Goal: Transaction & Acquisition: Purchase product/service

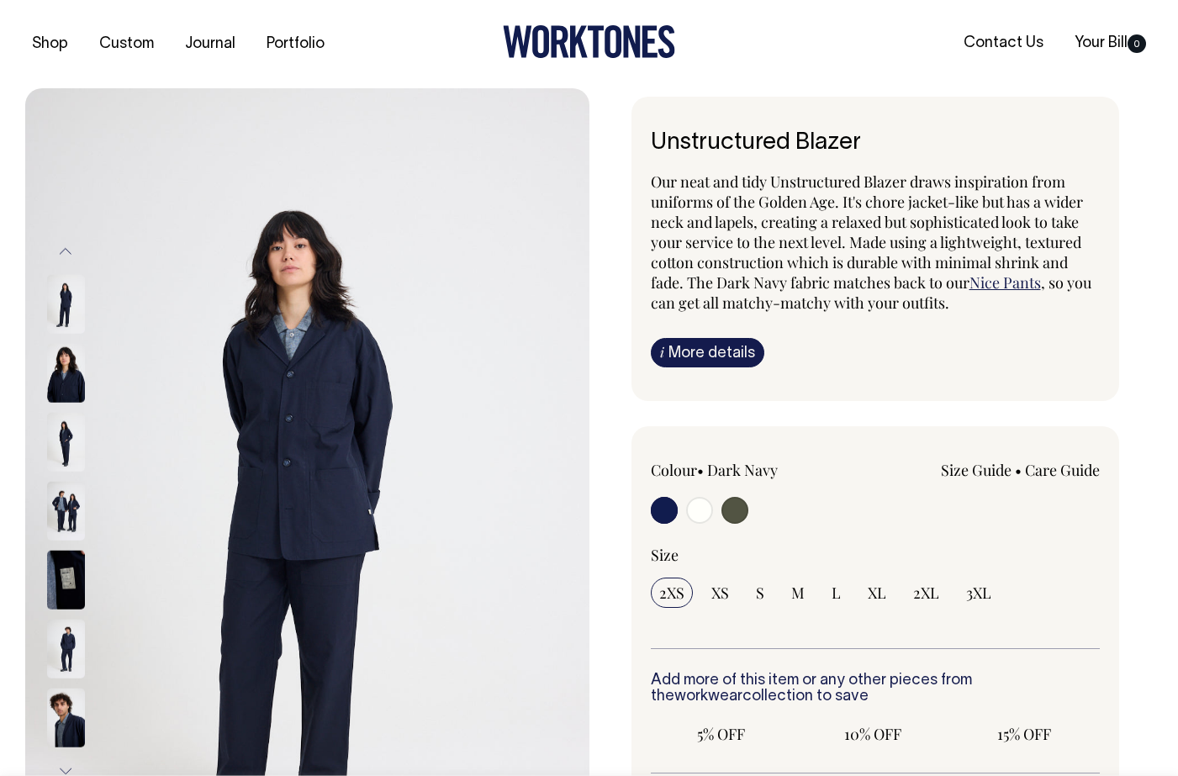
radio input "true"
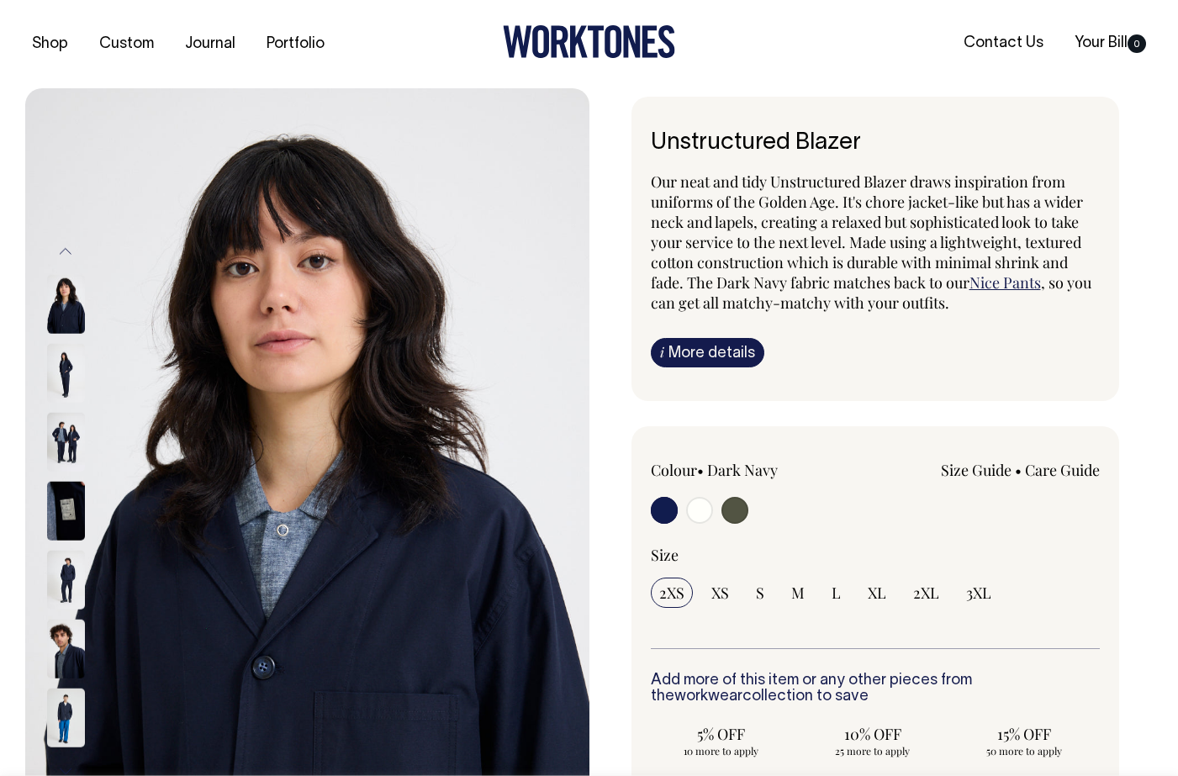
click at [702, 511] on input "radio" at bounding box center [699, 510] width 27 height 27
radio input "true"
radio input "false"
radio input "true"
select select "Off-White"
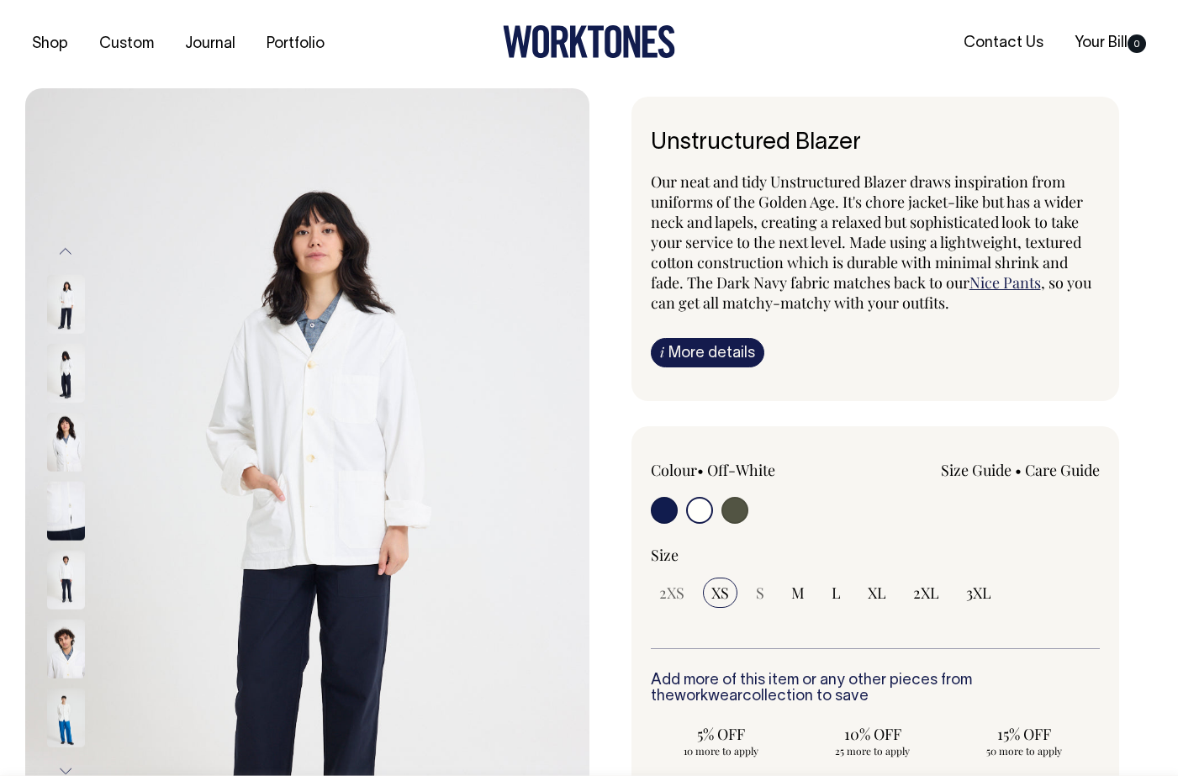
click at [68, 442] on img at bounding box center [66, 442] width 38 height 59
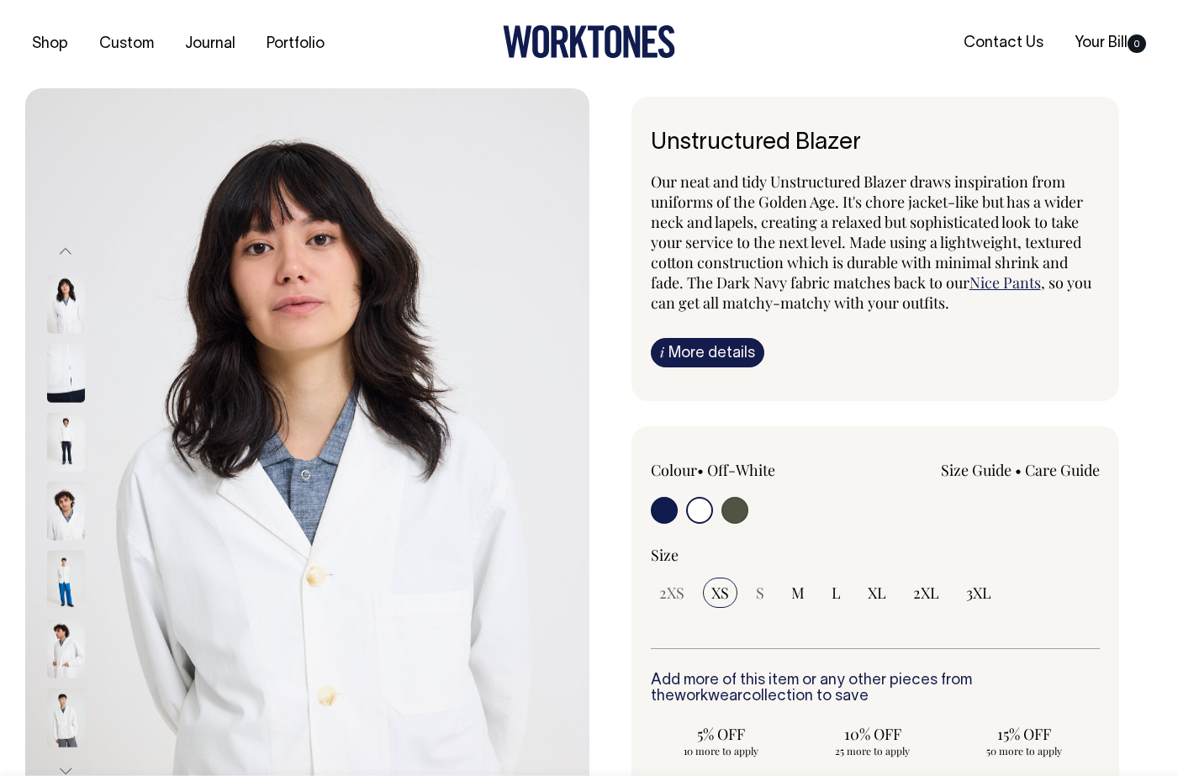
click at [70, 491] on img at bounding box center [66, 511] width 38 height 59
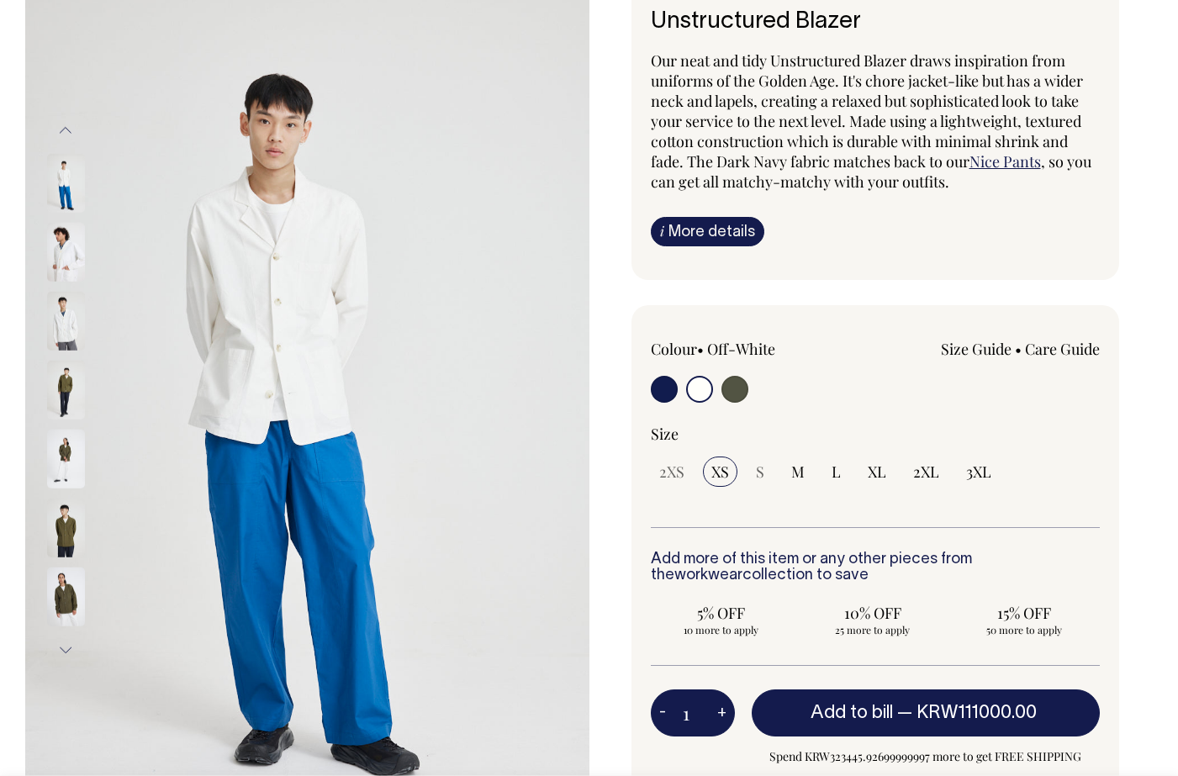
scroll to position [122, 0]
click at [915, 471] on span "2XL" at bounding box center [926, 471] width 26 height 20
click at [915, 471] on input "2XL" at bounding box center [926, 471] width 43 height 30
radio input "true"
select select "2XL"
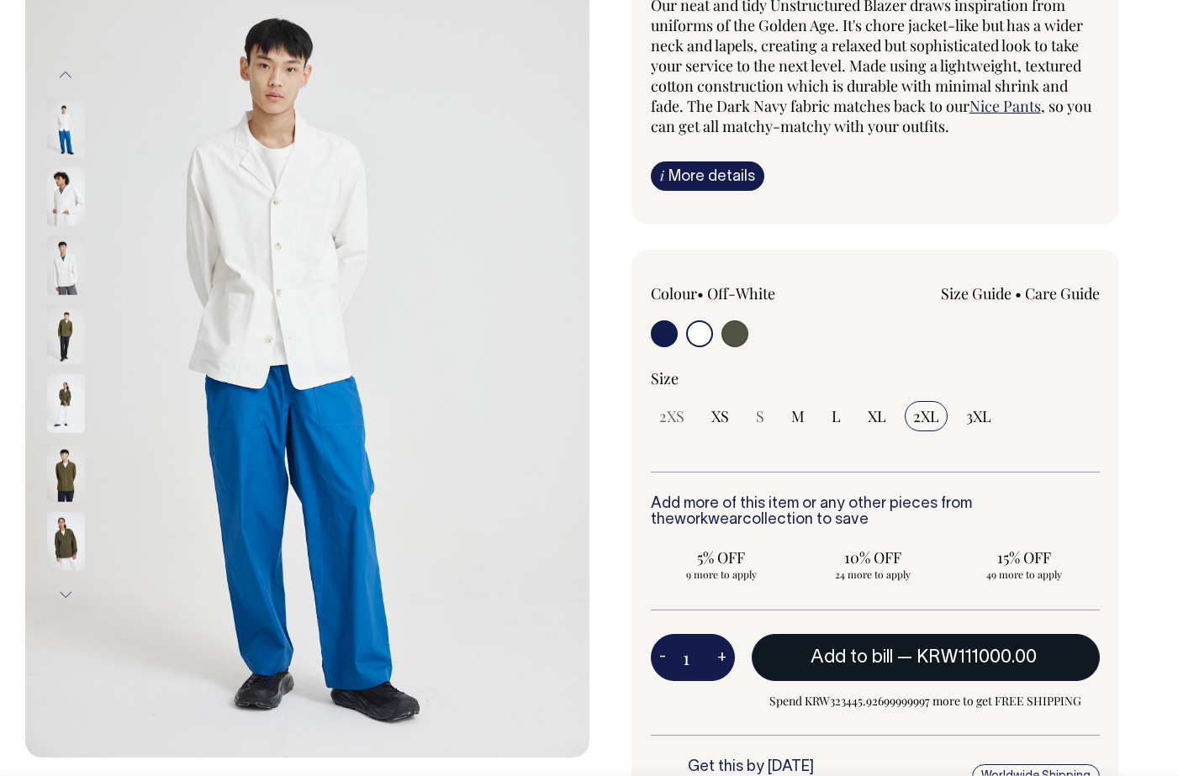
scroll to position [177, 0]
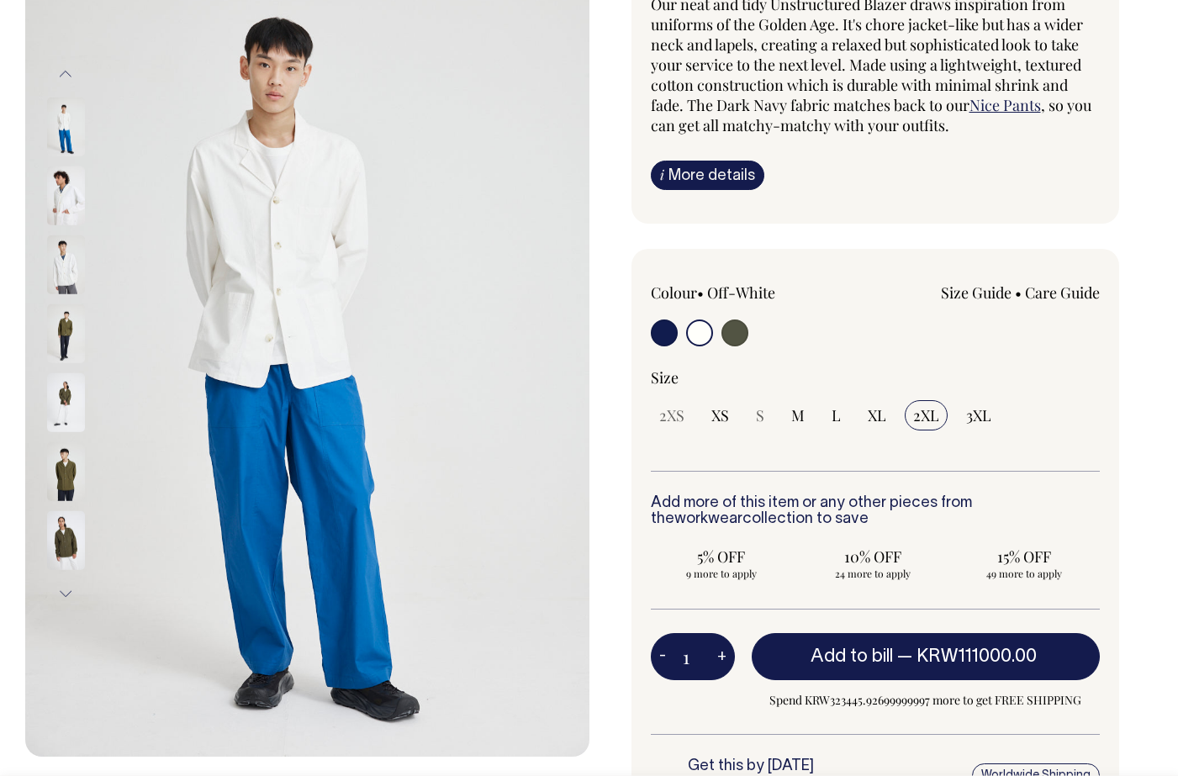
click at [63, 461] on img at bounding box center [66, 471] width 38 height 59
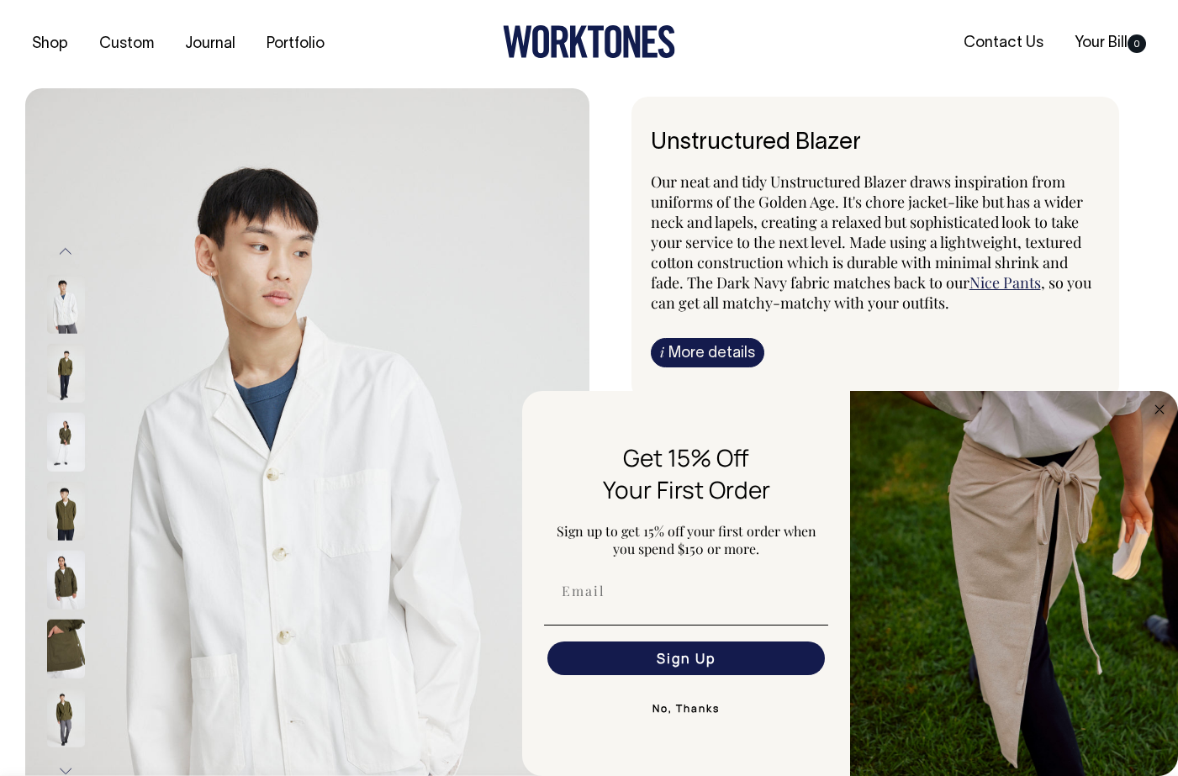
scroll to position [0, 0]
click at [570, 65] on div "Shop Custom Journal Portfolio Contact Us Your Bill 0" at bounding box center [589, 44] width 1178 height 88
click at [583, 37] on icon at bounding box center [589, 41] width 172 height 33
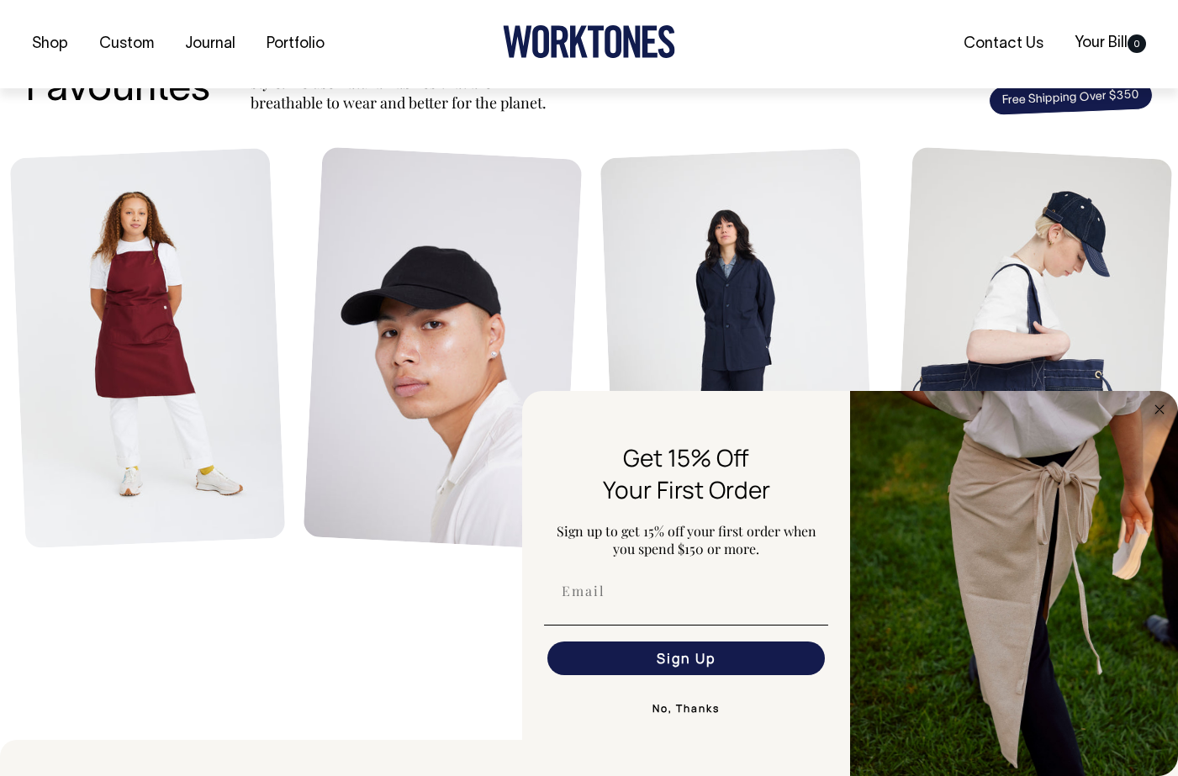
scroll to position [698, 0]
click at [699, 706] on button "No, Thanks" at bounding box center [686, 709] width 284 height 34
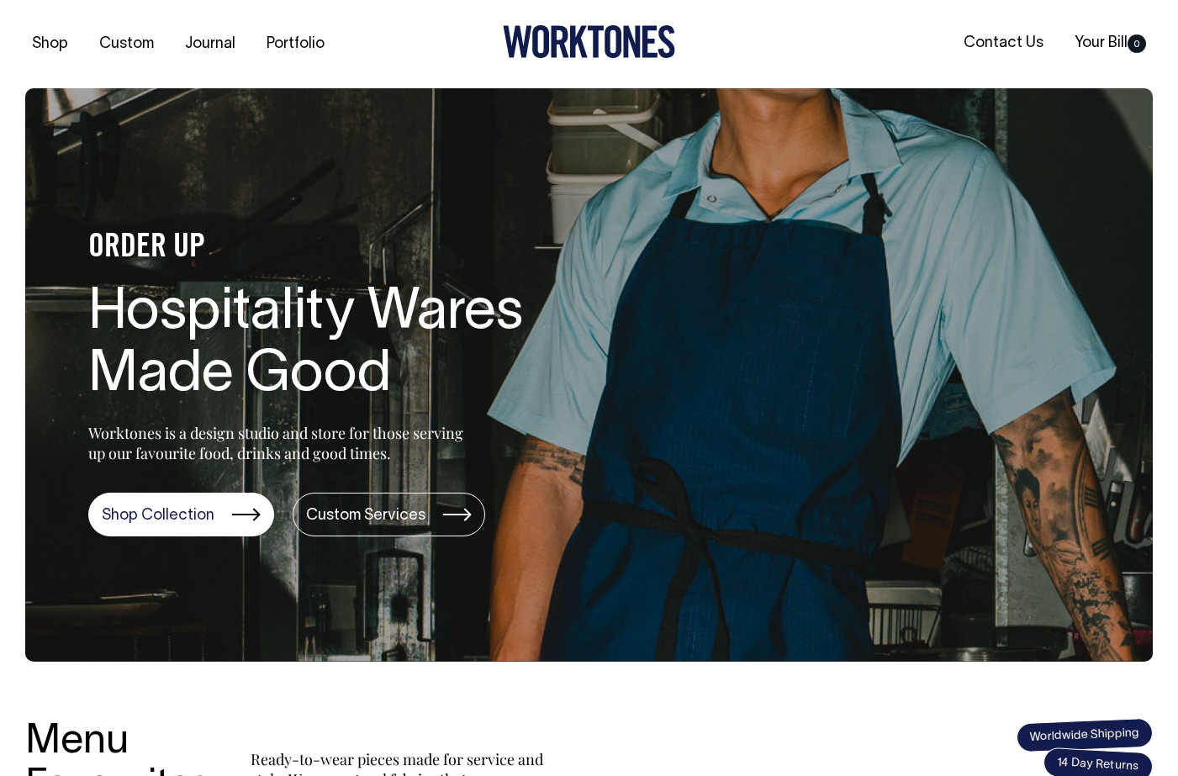
scroll to position [0, 0]
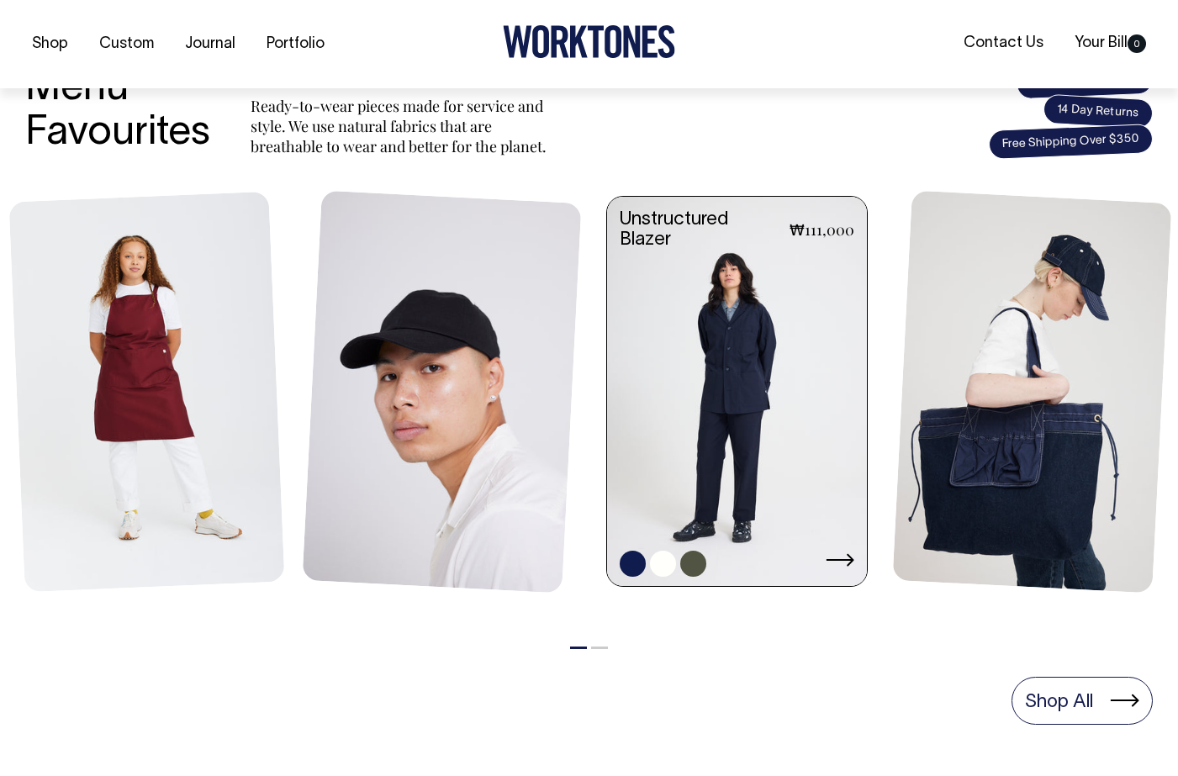
click at [740, 469] on link at bounding box center [737, 394] width 260 height 394
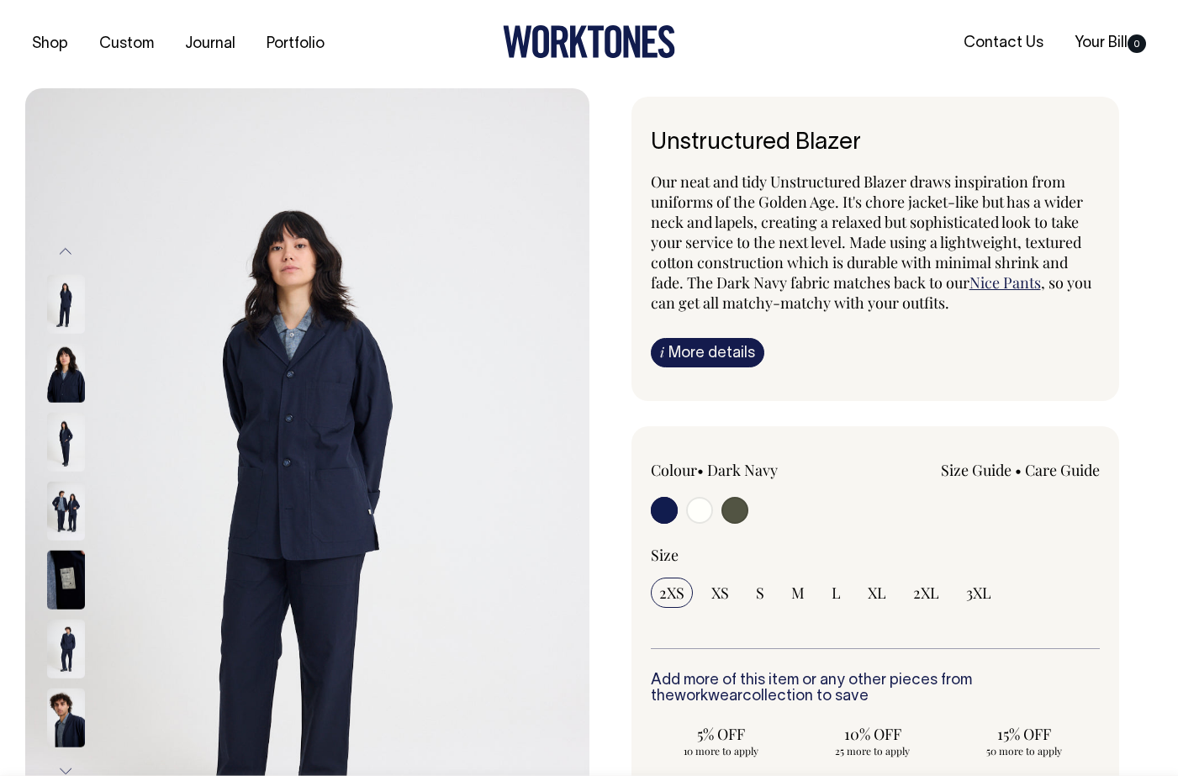
click at [695, 488] on div "Colour • Dark Navy" at bounding box center [741, 494] width 180 height 68
click at [707, 486] on div "Colour • Dark Navy" at bounding box center [741, 494] width 180 height 68
click at [697, 502] on input "radio" at bounding box center [699, 510] width 27 height 27
radio input "true"
radio input "false"
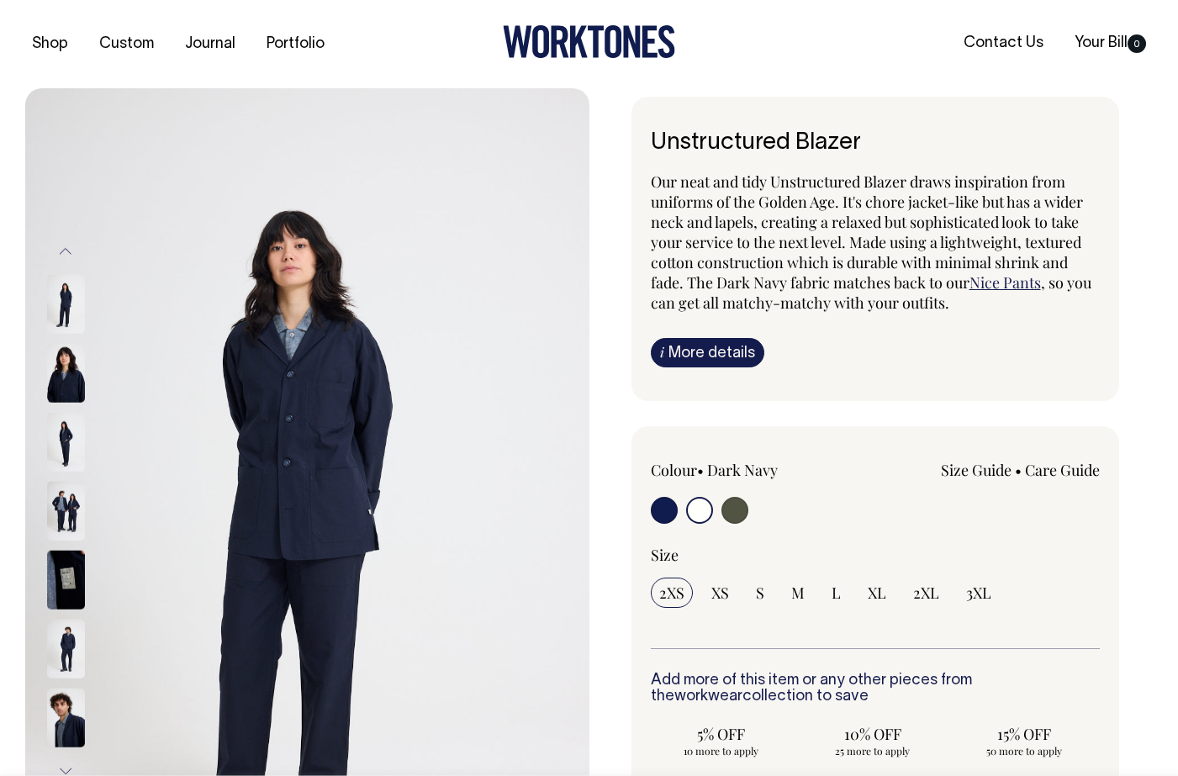
radio input "true"
select select "Off-White"
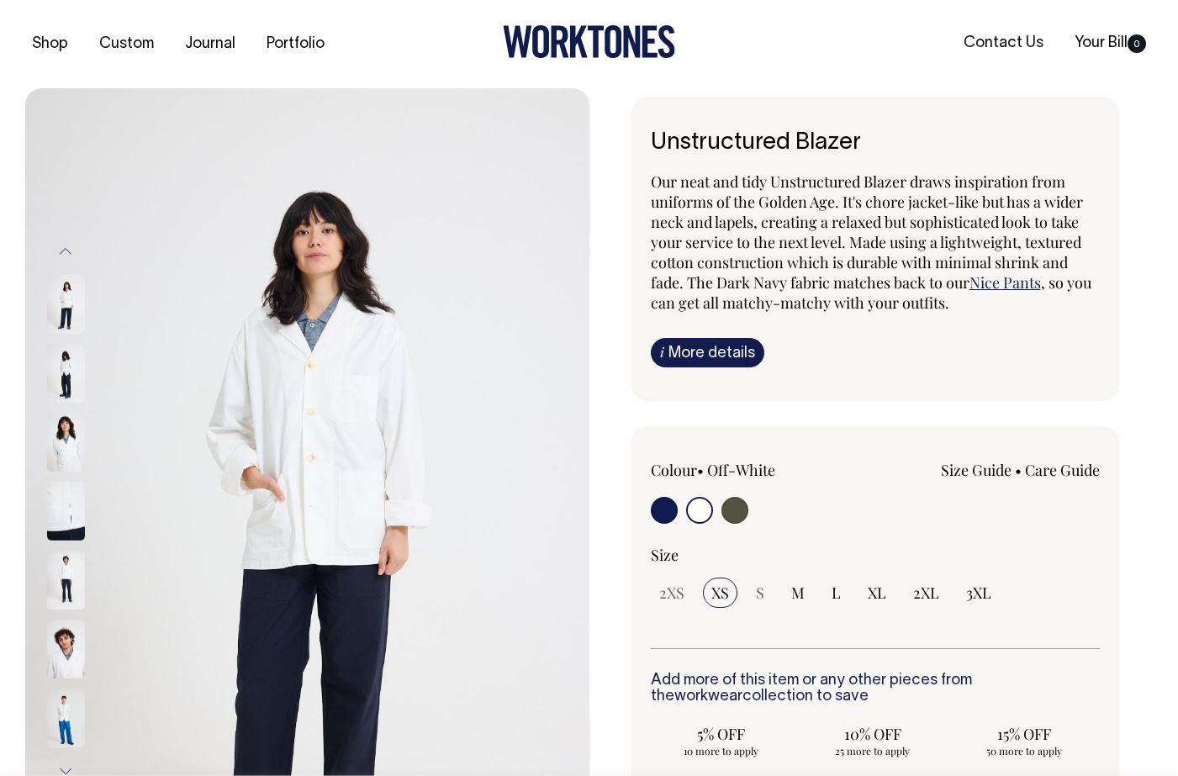
click at [69, 457] on img at bounding box center [66, 442] width 38 height 59
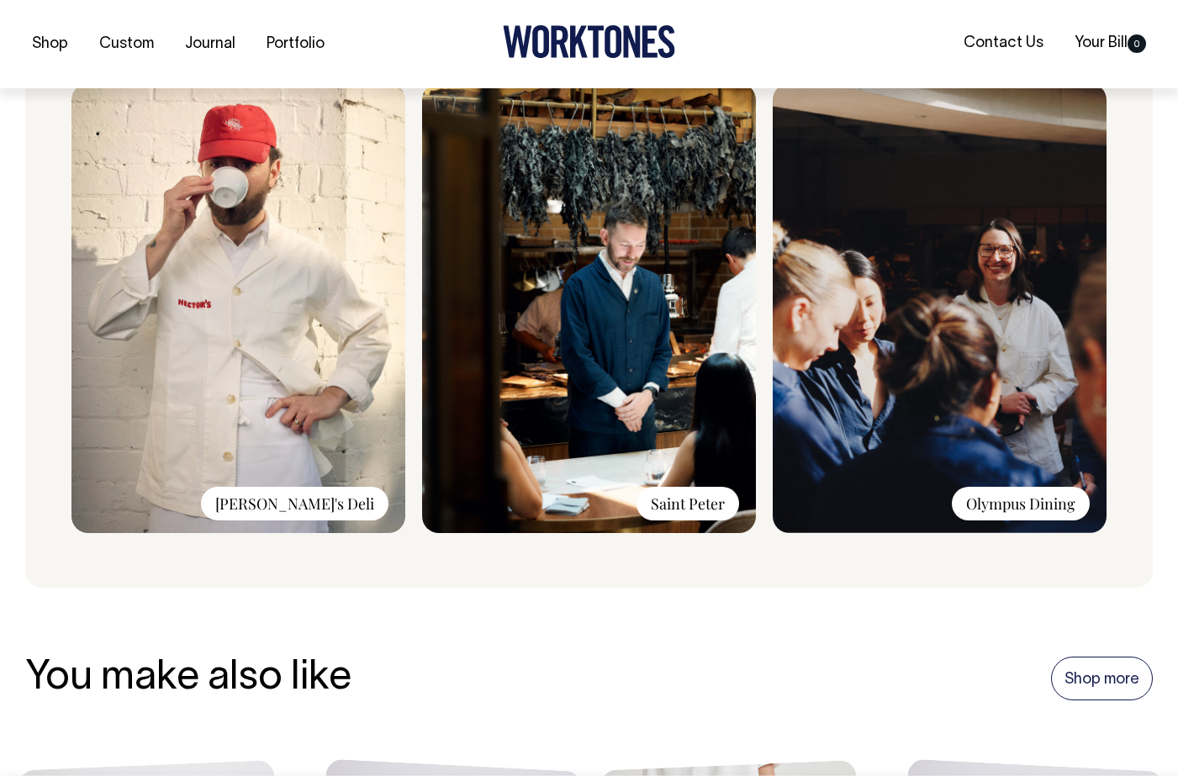
scroll to position [1293, 0]
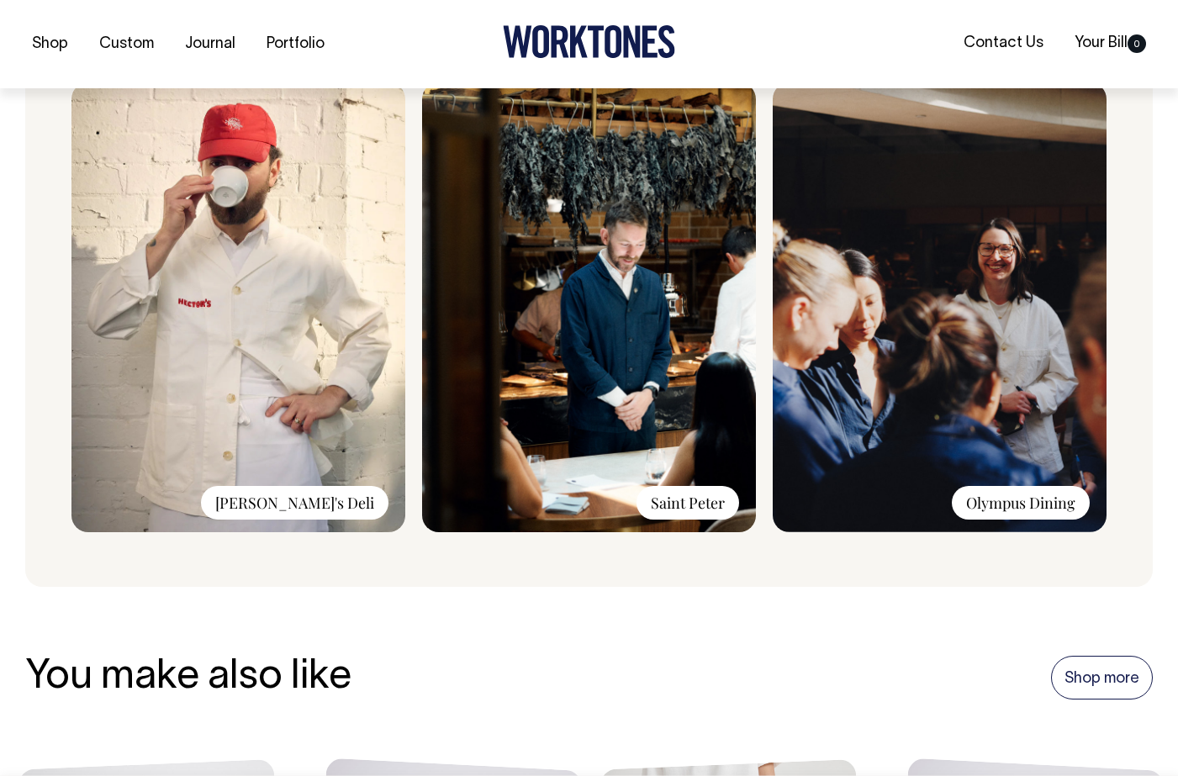
click at [325, 546] on div "Worn and loved by: Hector's Deli Saint Peter Olympus Dining" at bounding box center [589, 268] width 1128 height 637
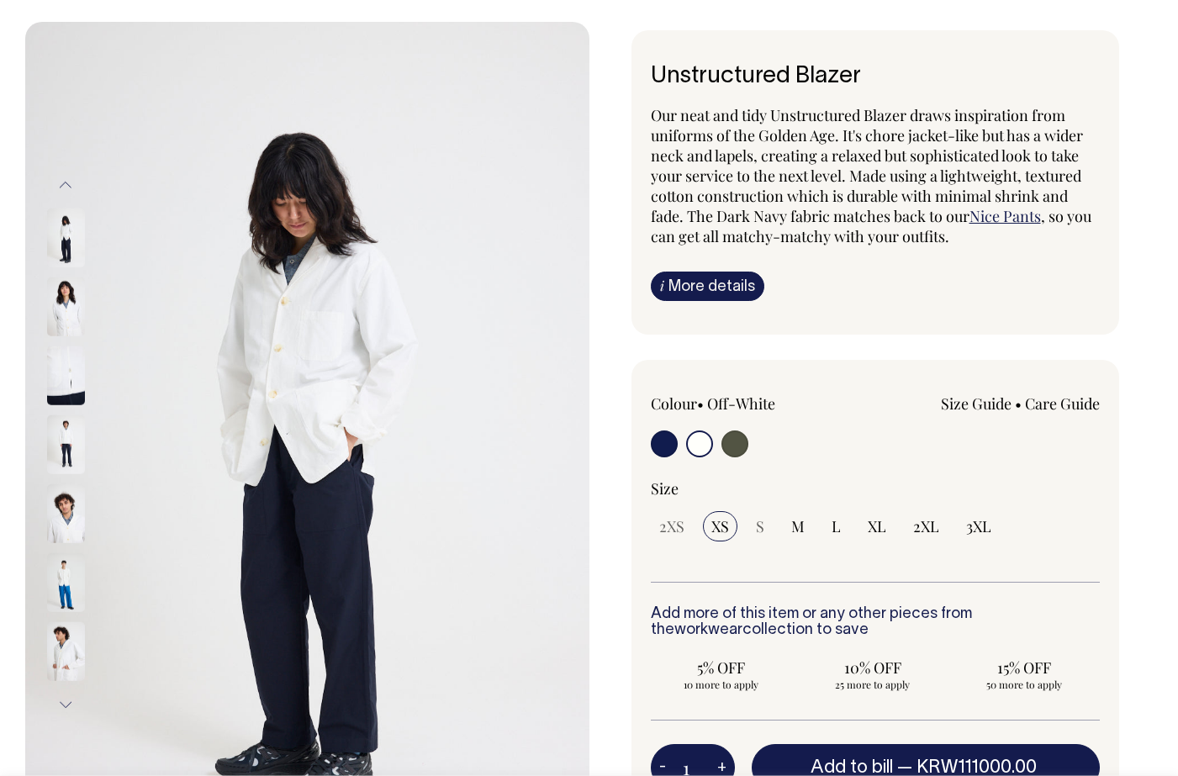
scroll to position [67, 0]
click at [881, 524] on span "XL" at bounding box center [877, 526] width 19 height 20
click at [881, 524] on input "XL" at bounding box center [876, 525] width 35 height 30
radio input "true"
select select "XL"
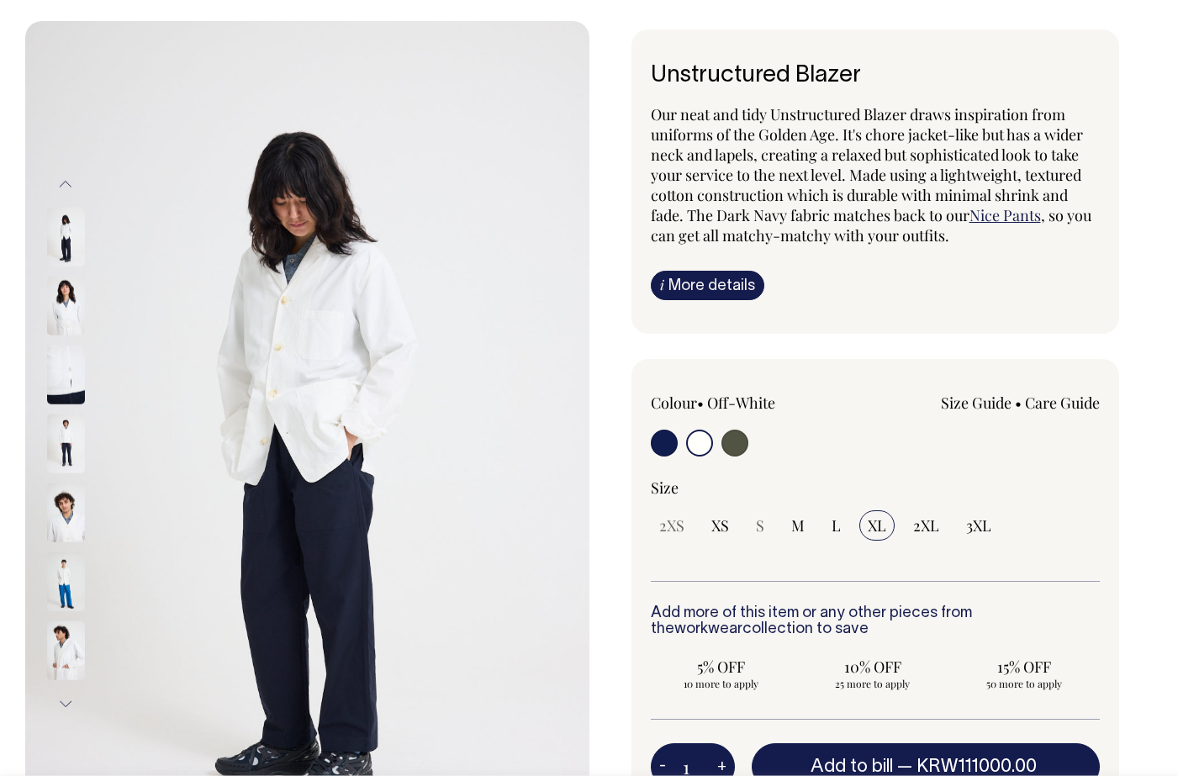
click at [881, 524] on span "XL" at bounding box center [877, 526] width 19 height 20
click at [881, 524] on input "XL" at bounding box center [876, 525] width 35 height 30
click at [928, 521] on span "2XL" at bounding box center [926, 526] width 26 height 20
click at [928, 521] on input "2XL" at bounding box center [926, 525] width 43 height 30
radio input "true"
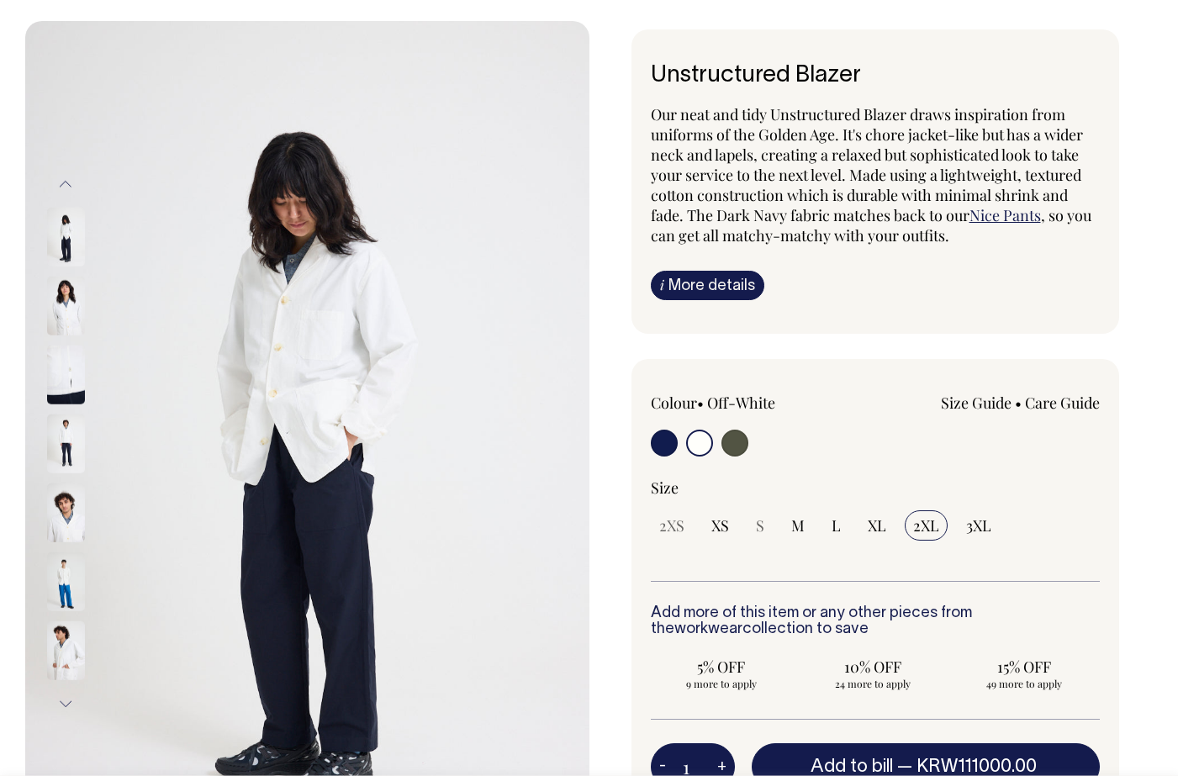
select select "2XL"
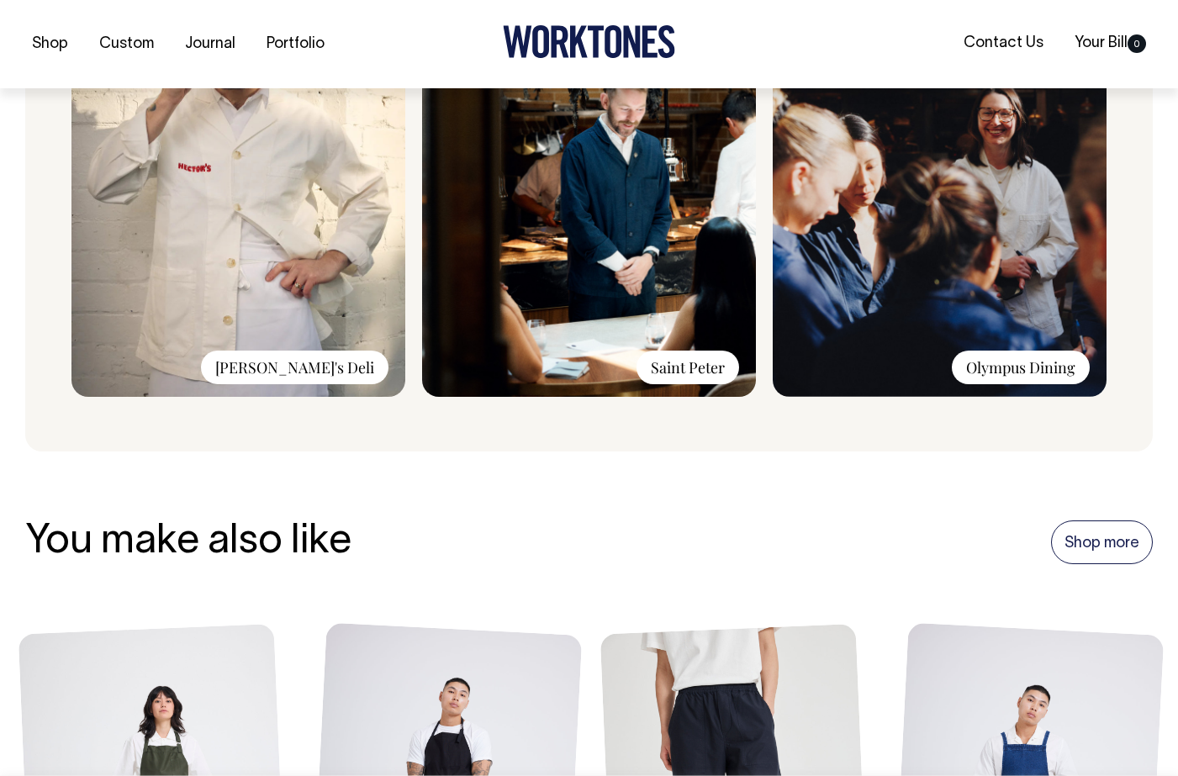
scroll to position [1429, 0]
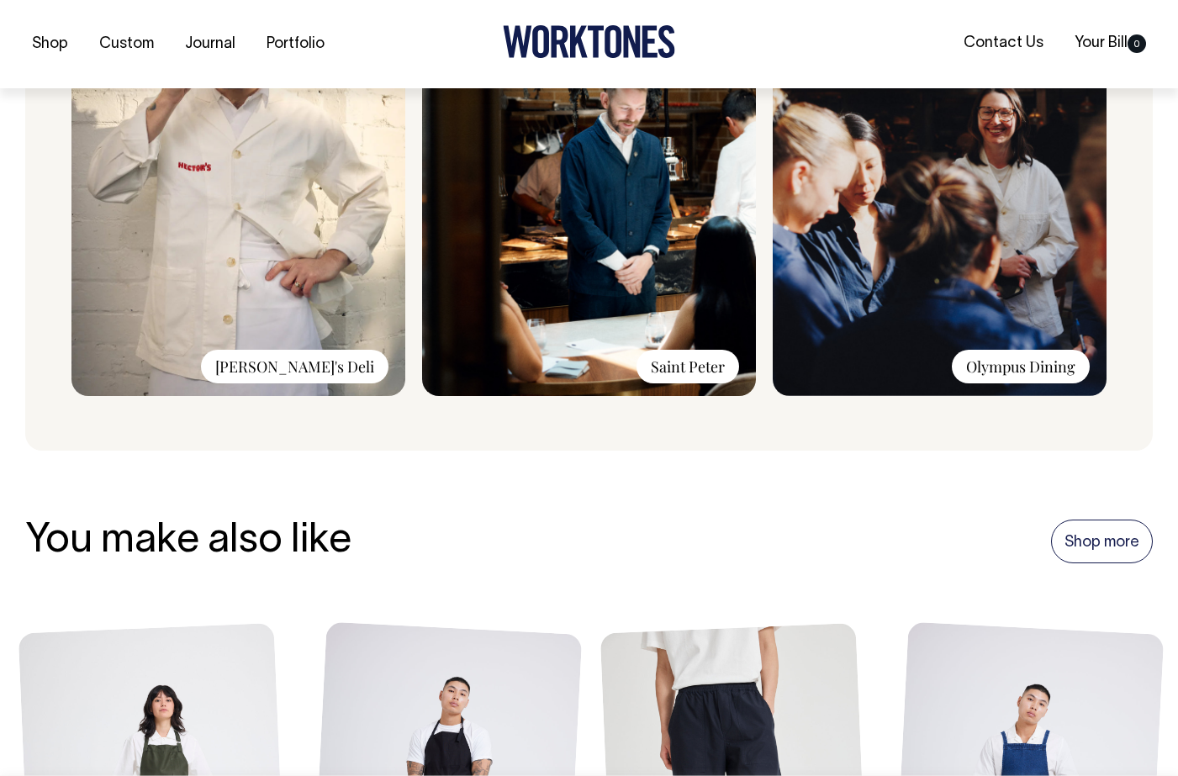
click at [303, 330] on img at bounding box center [238, 171] width 334 height 450
click at [317, 350] on div "Hector's Deli" at bounding box center [295, 367] width 188 height 34
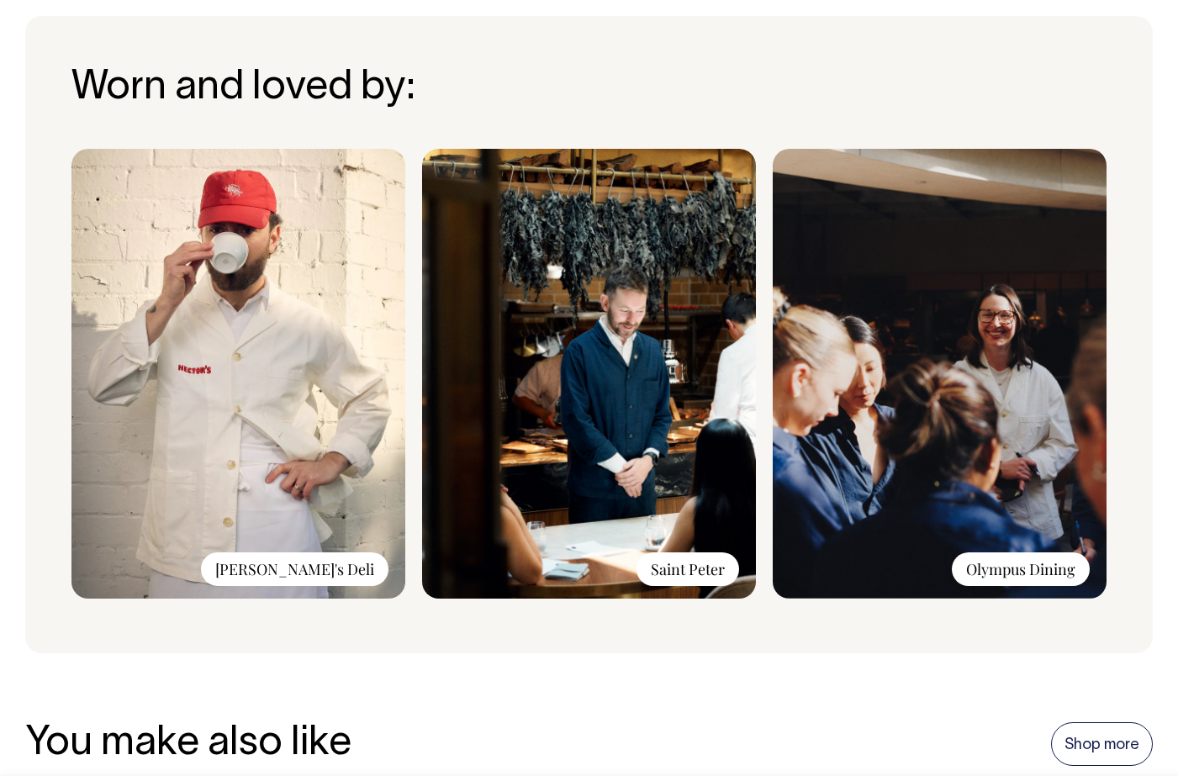
click at [307, 285] on img at bounding box center [238, 374] width 334 height 450
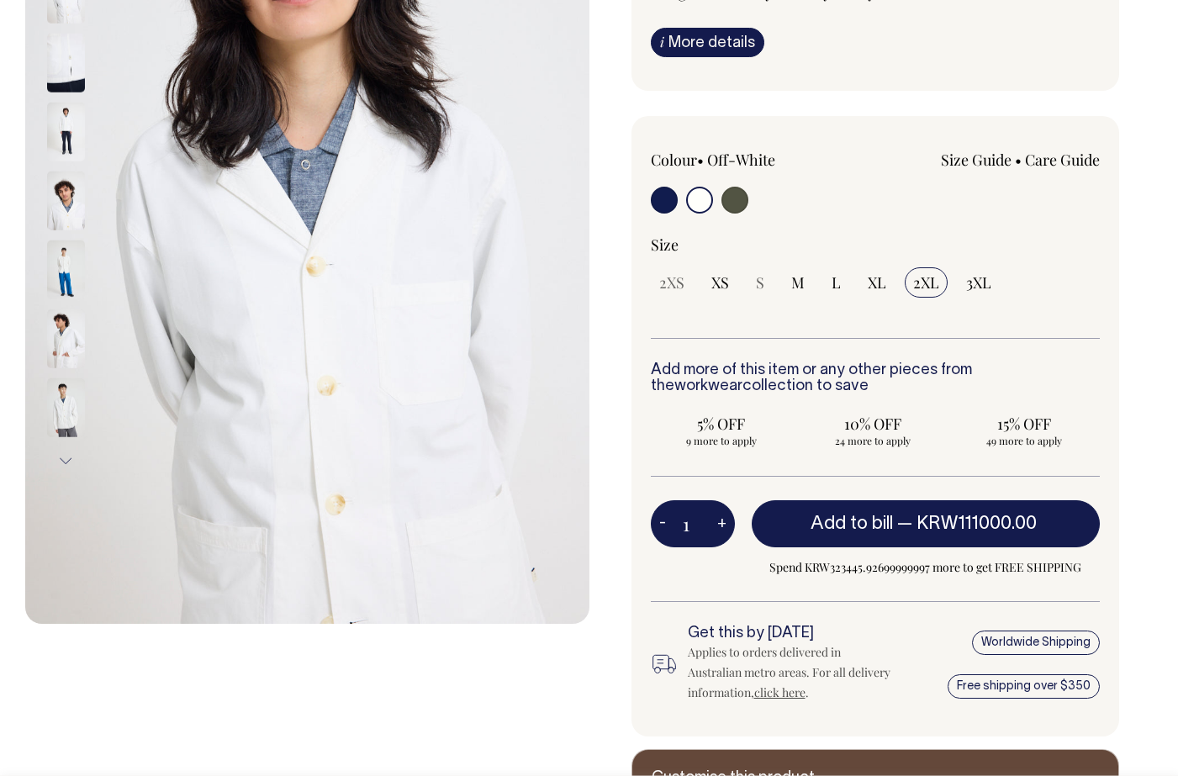
scroll to position [311, 0]
click at [752, 209] on div at bounding box center [741, 201] width 180 height 31
click at [744, 204] on input "radio" at bounding box center [735, 199] width 27 height 27
radio input "true"
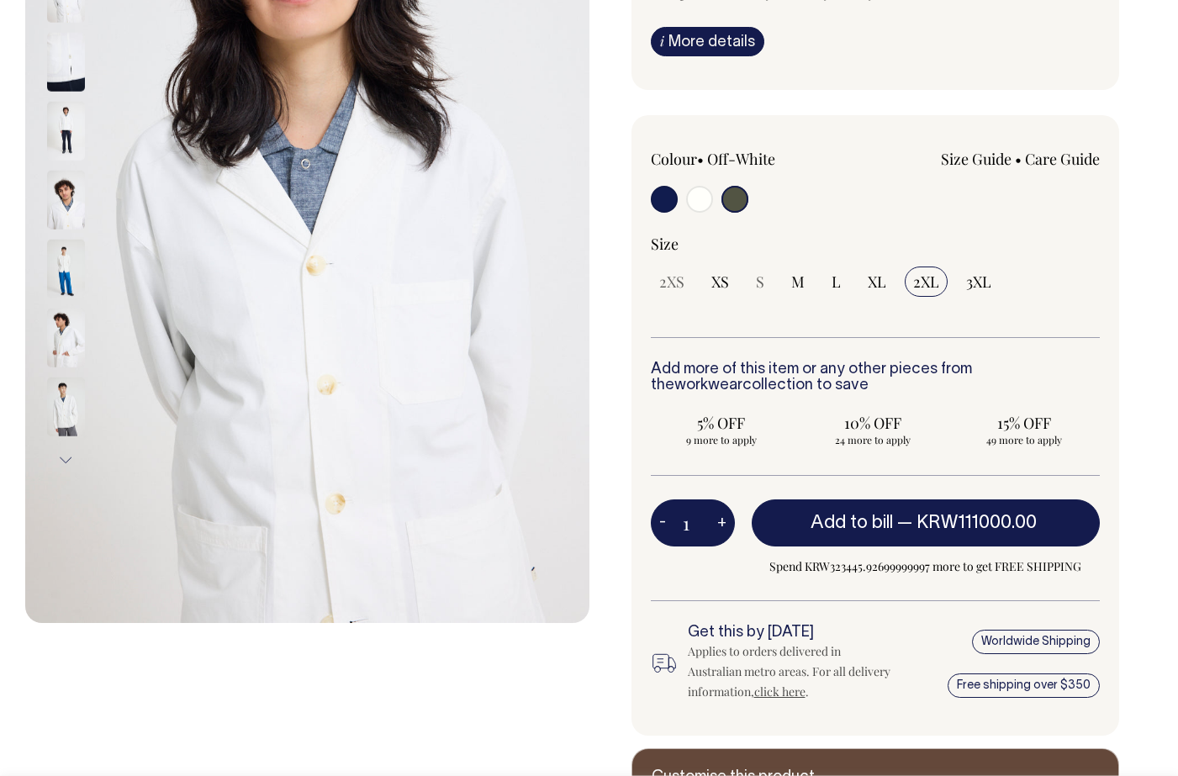
radio input "true"
select select "Olive"
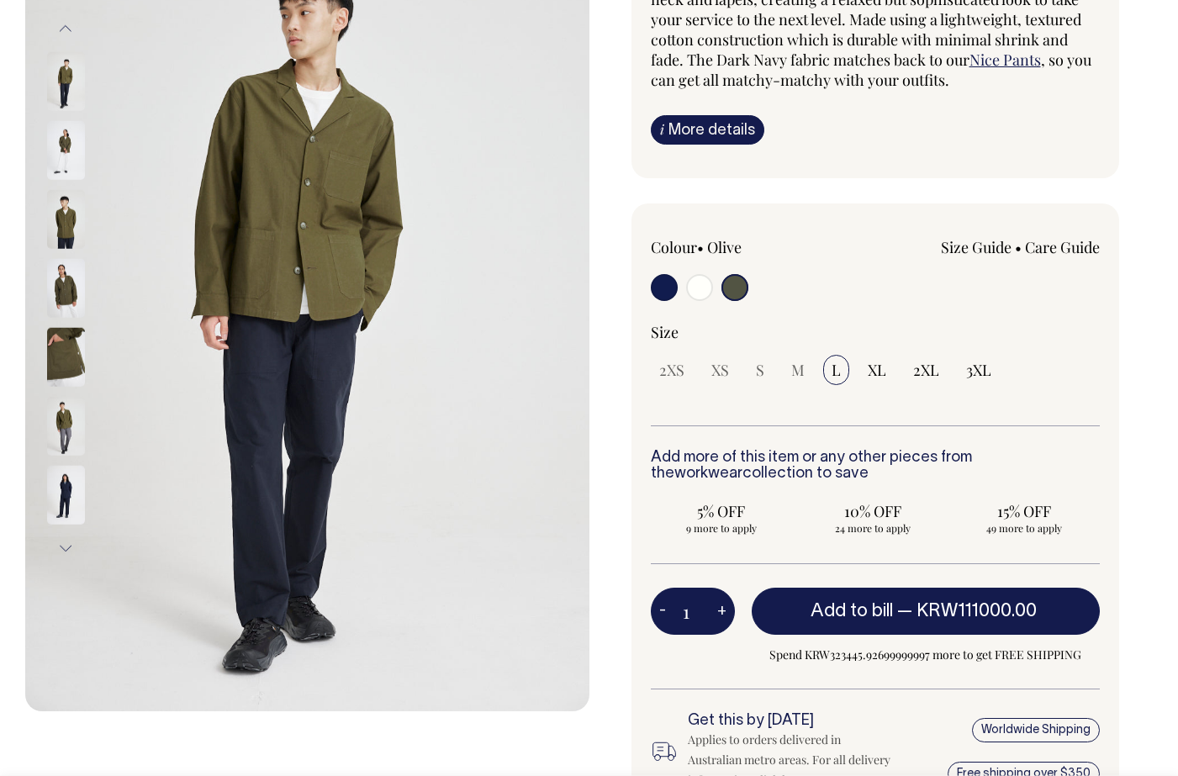
scroll to position [223, 0]
click at [652, 278] on input "radio" at bounding box center [664, 287] width 27 height 27
radio input "true"
select select "Dark Navy"
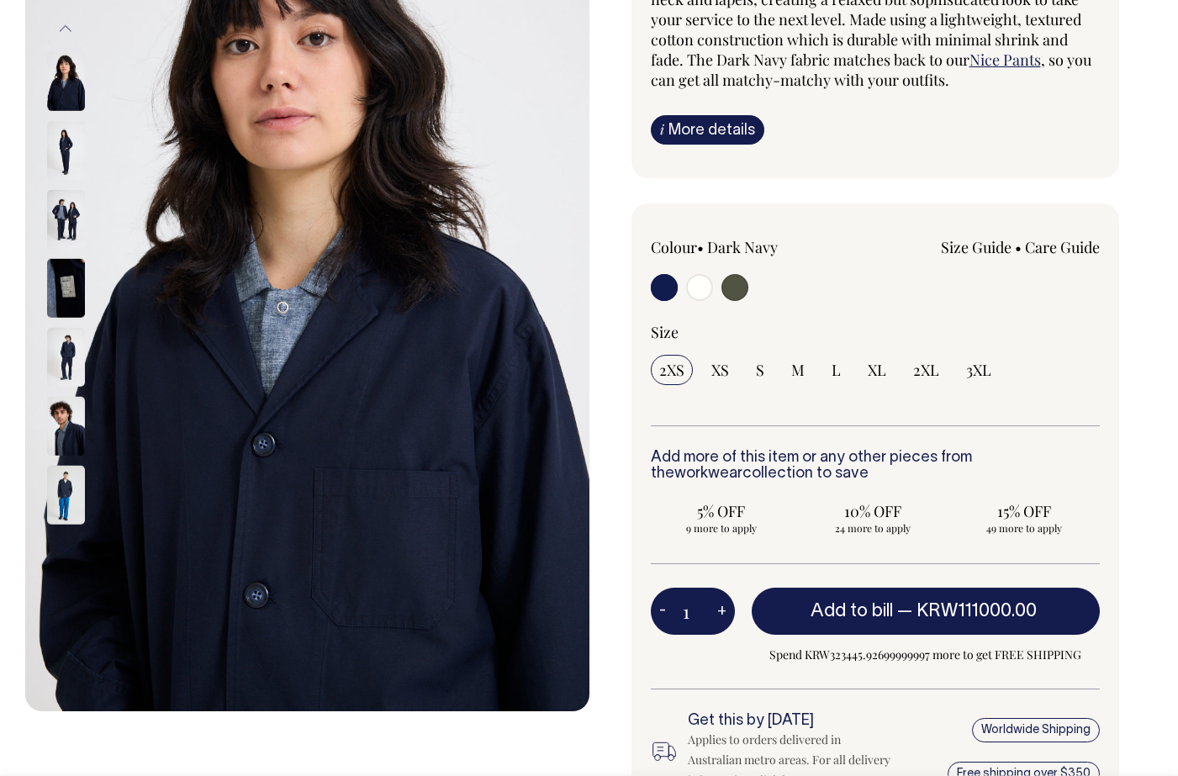
click at [669, 270] on div "Colour • Dark Navy" at bounding box center [741, 271] width 180 height 68
click at [706, 283] on input "radio" at bounding box center [699, 287] width 27 height 27
radio input "true"
radio input "false"
radio input "true"
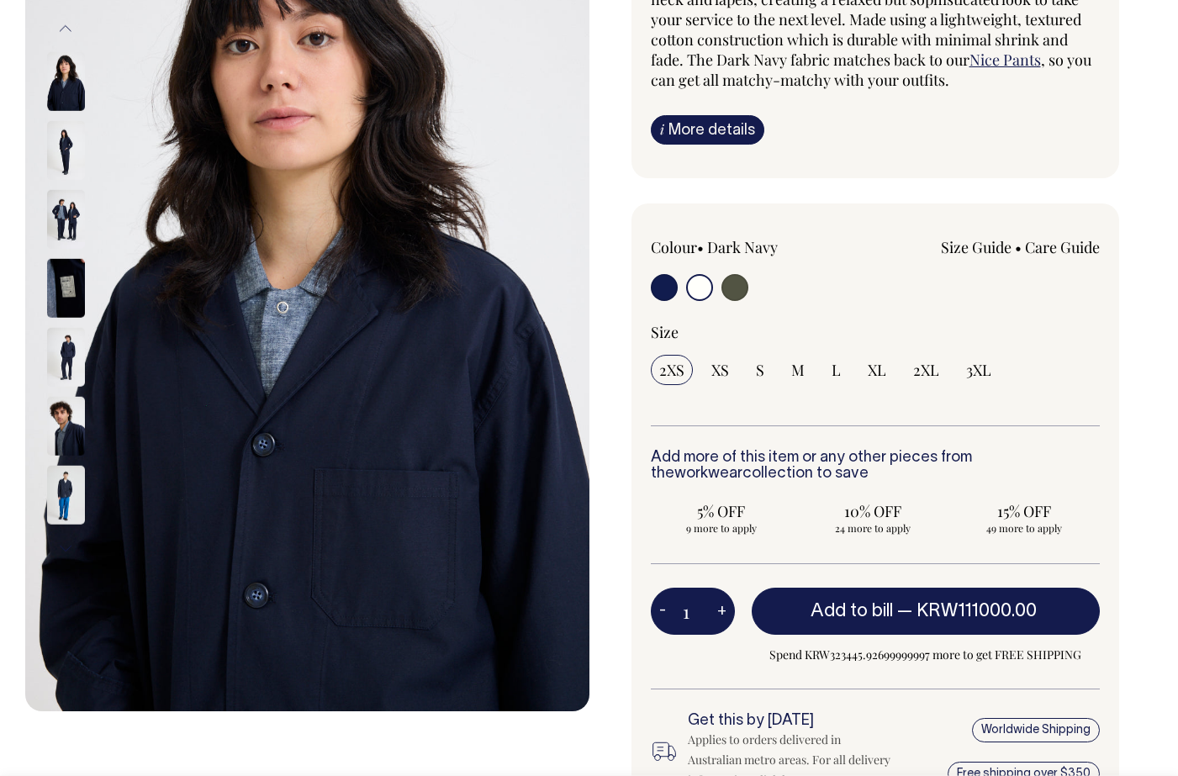
select select "Off-White"
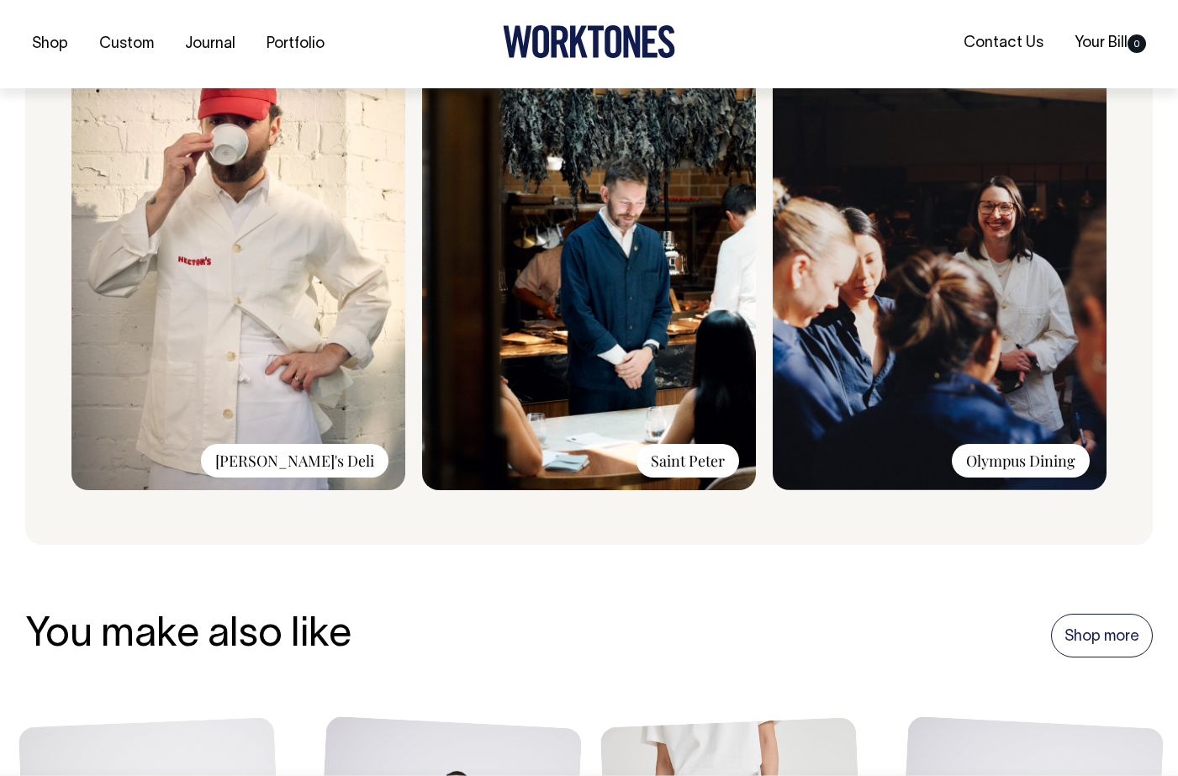
click at [356, 477] on img at bounding box center [238, 265] width 334 height 450
click at [330, 352] on img at bounding box center [238, 265] width 334 height 450
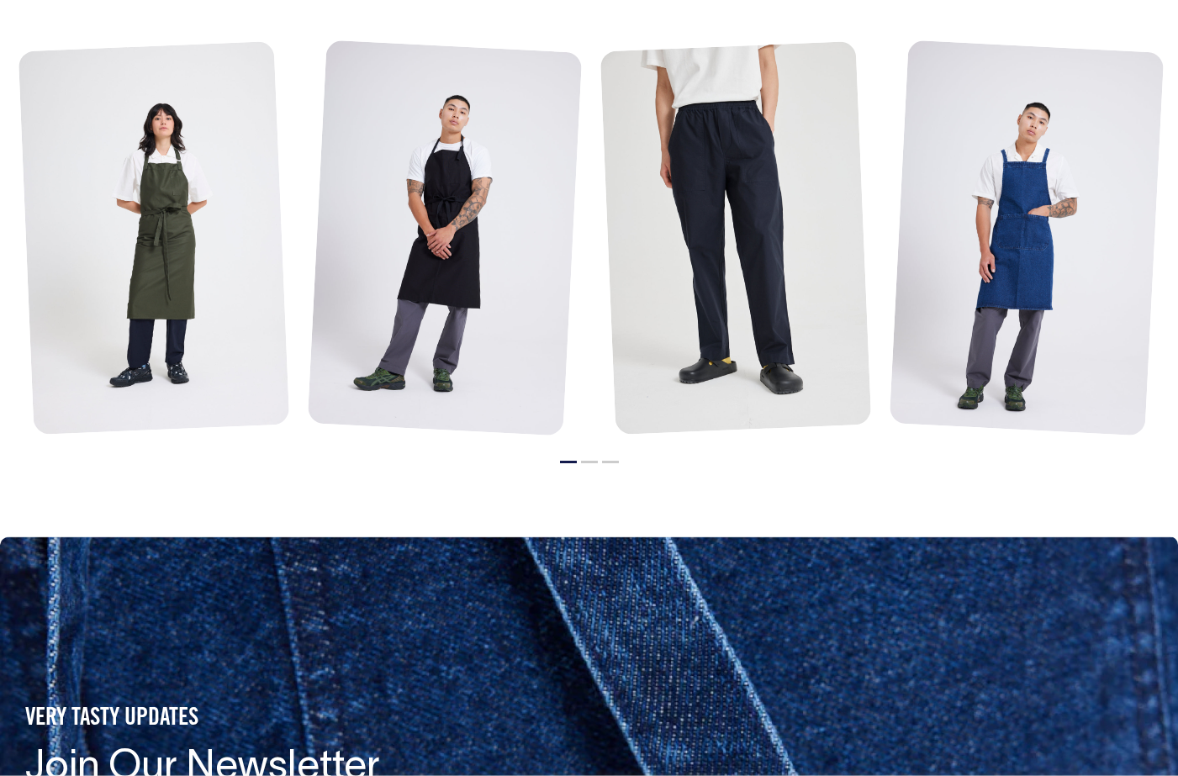
scroll to position [2011, 0]
click at [590, 462] on li "2" at bounding box center [589, 457] width 17 height 20
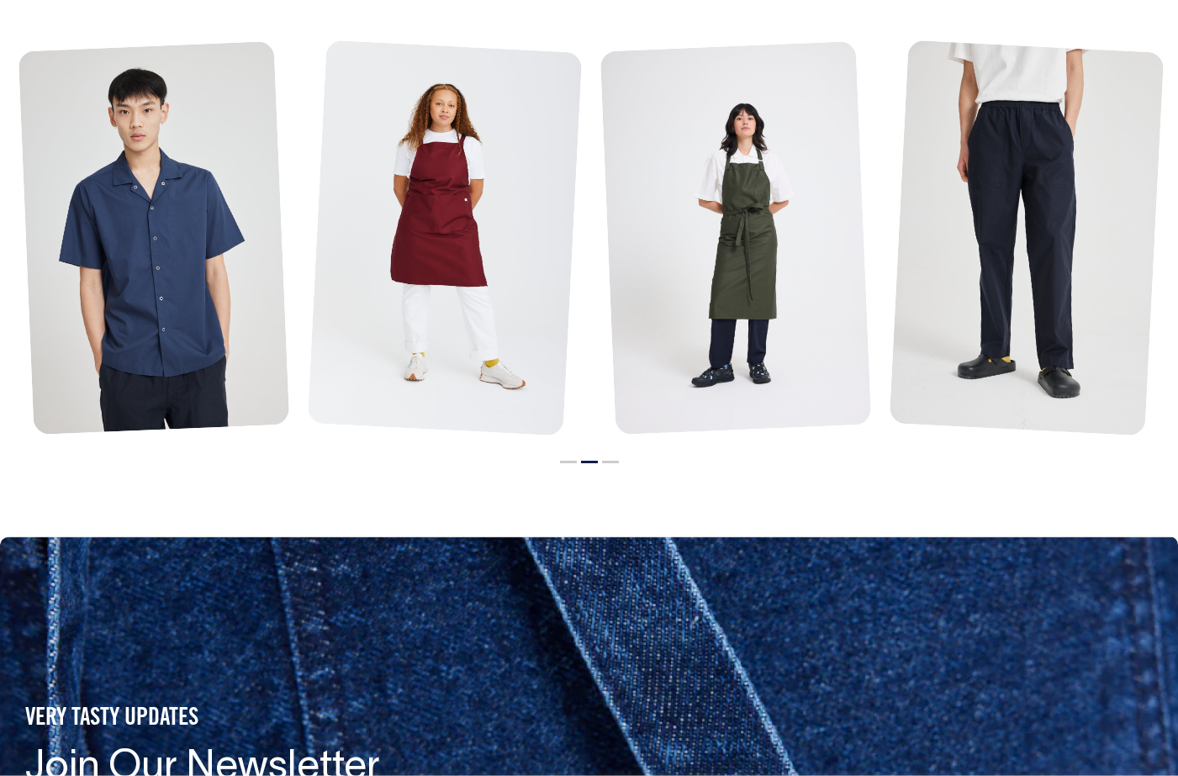
click at [608, 461] on button "3" at bounding box center [610, 462] width 17 height 3
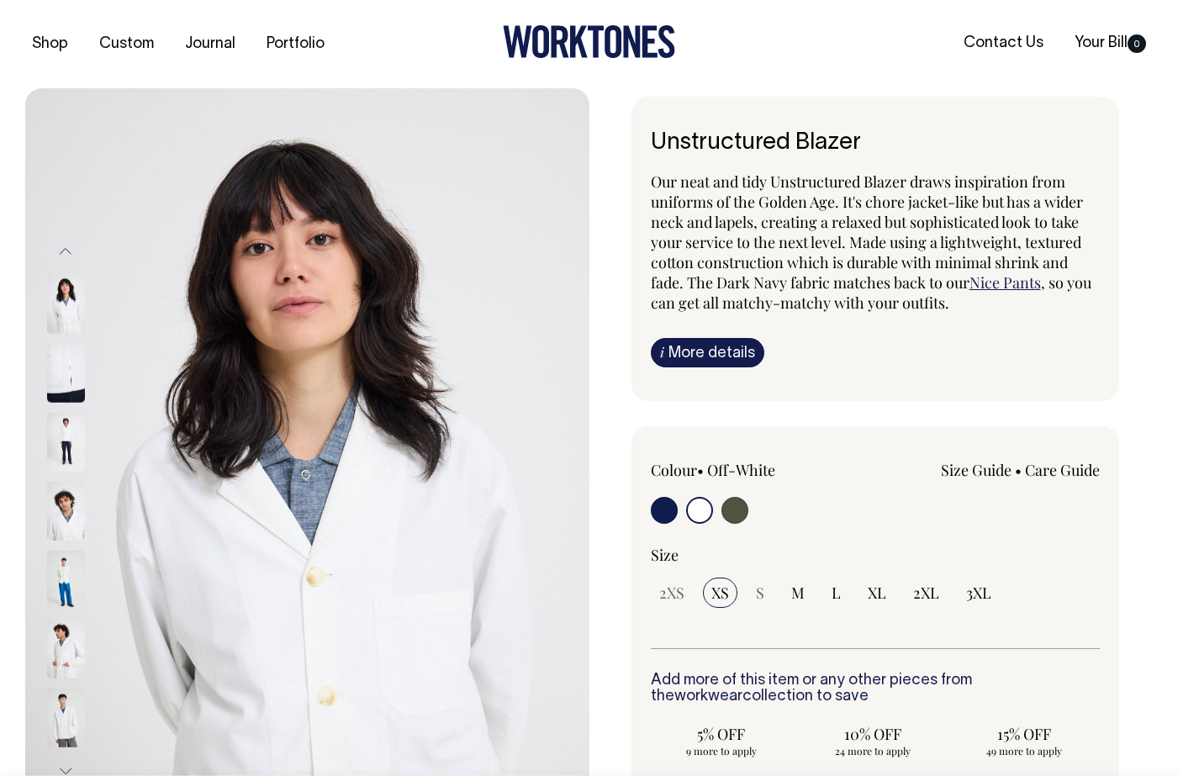
scroll to position [0, 0]
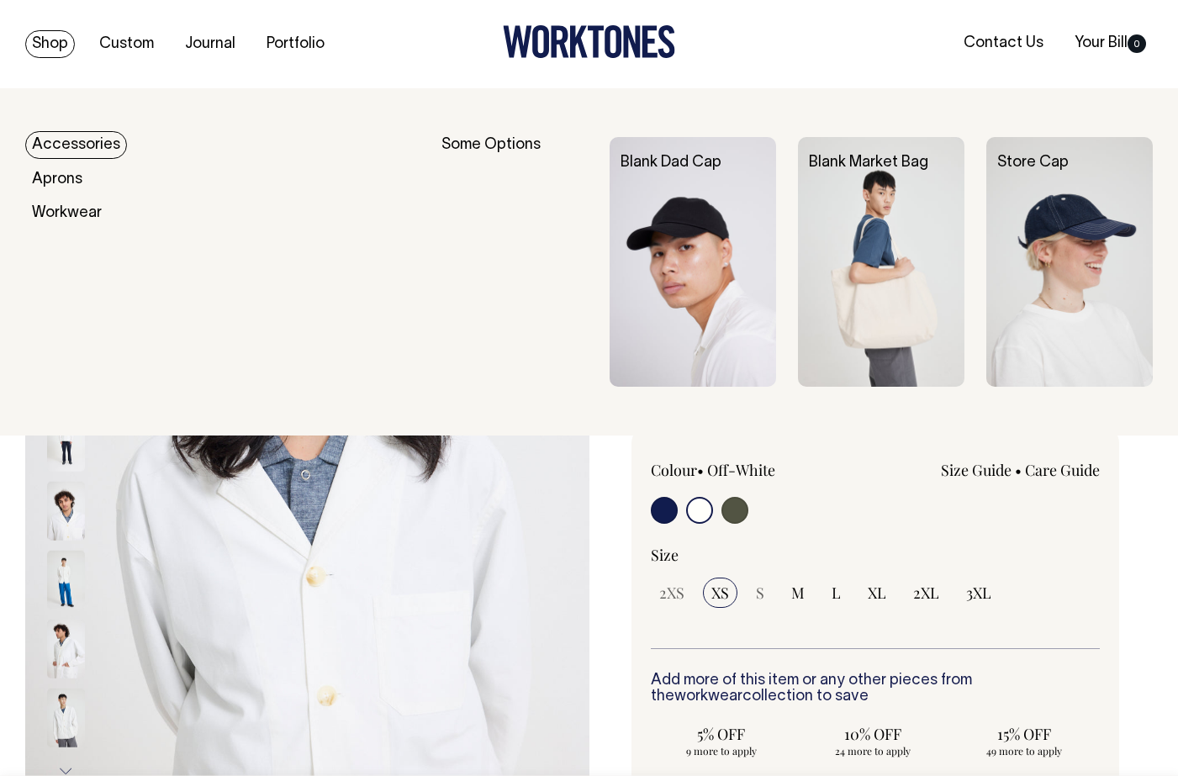
click at [40, 40] on link "Shop" at bounding box center [50, 44] width 50 height 28
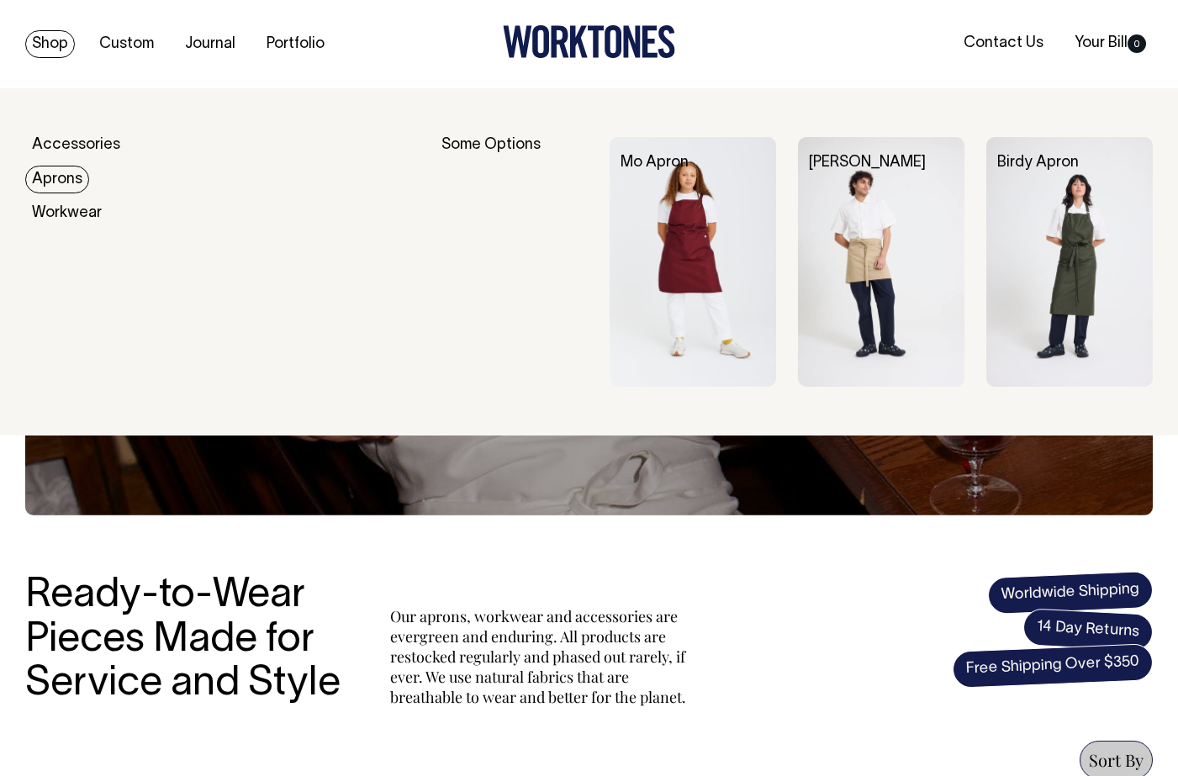
click at [71, 187] on link "Aprons" at bounding box center [57, 180] width 64 height 28
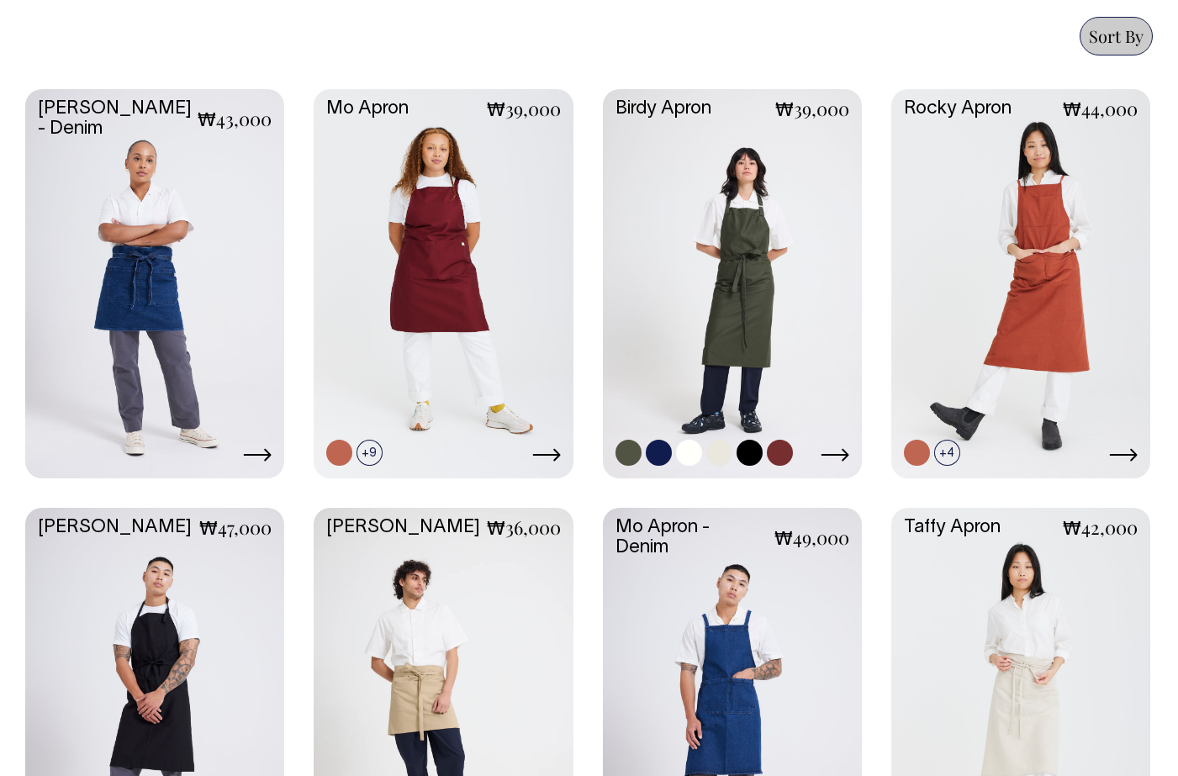
scroll to position [724, 0]
click at [686, 454] on link at bounding box center [689, 453] width 26 height 26
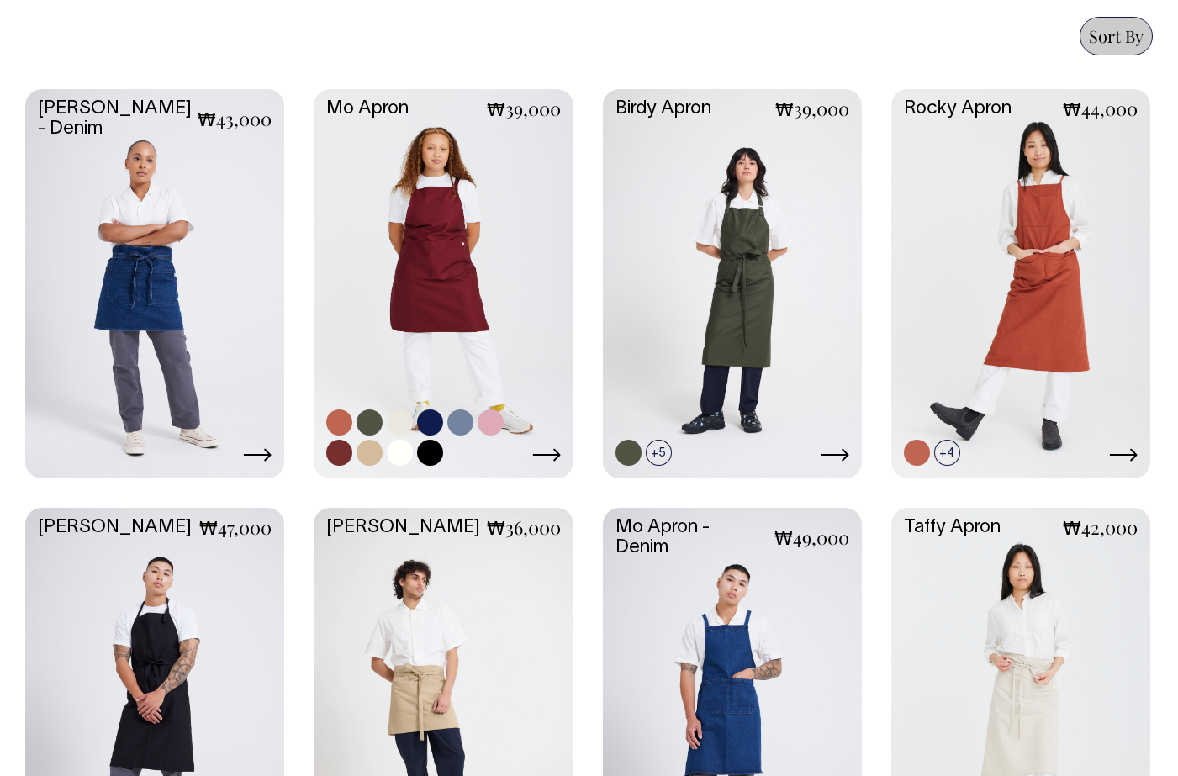
click at [402, 442] on link at bounding box center [400, 453] width 26 height 26
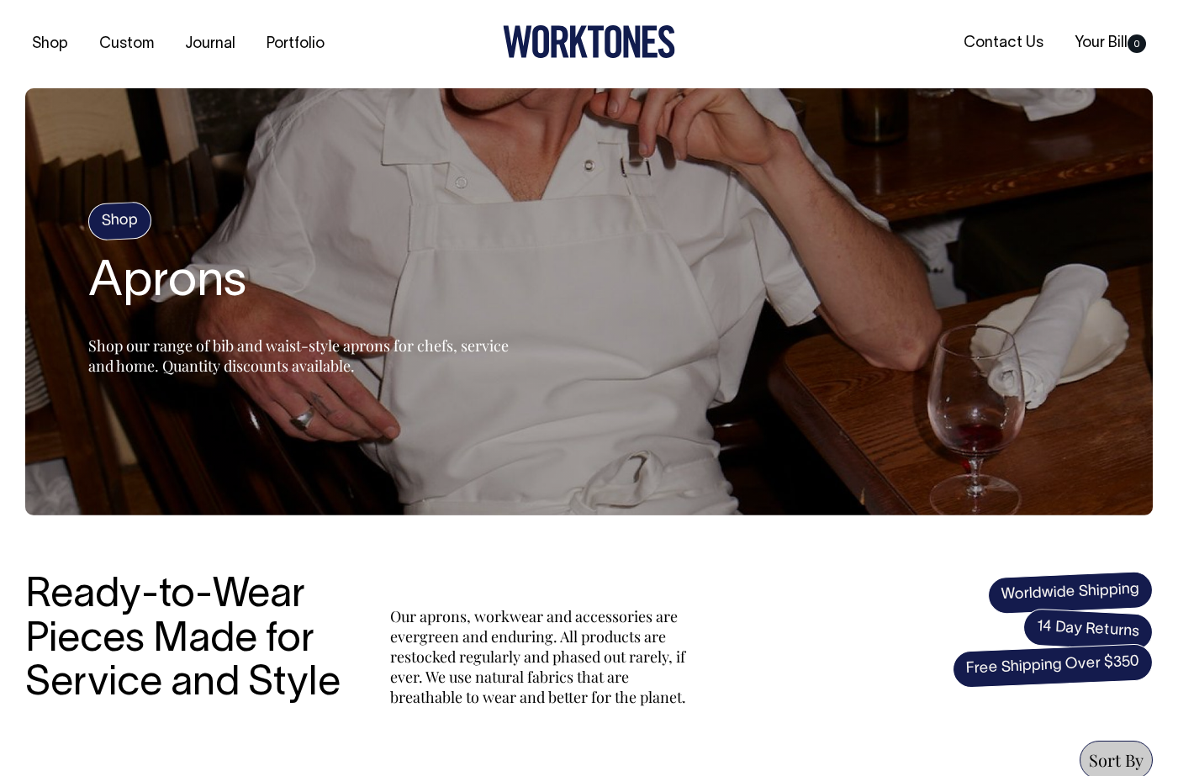
scroll to position [0, 0]
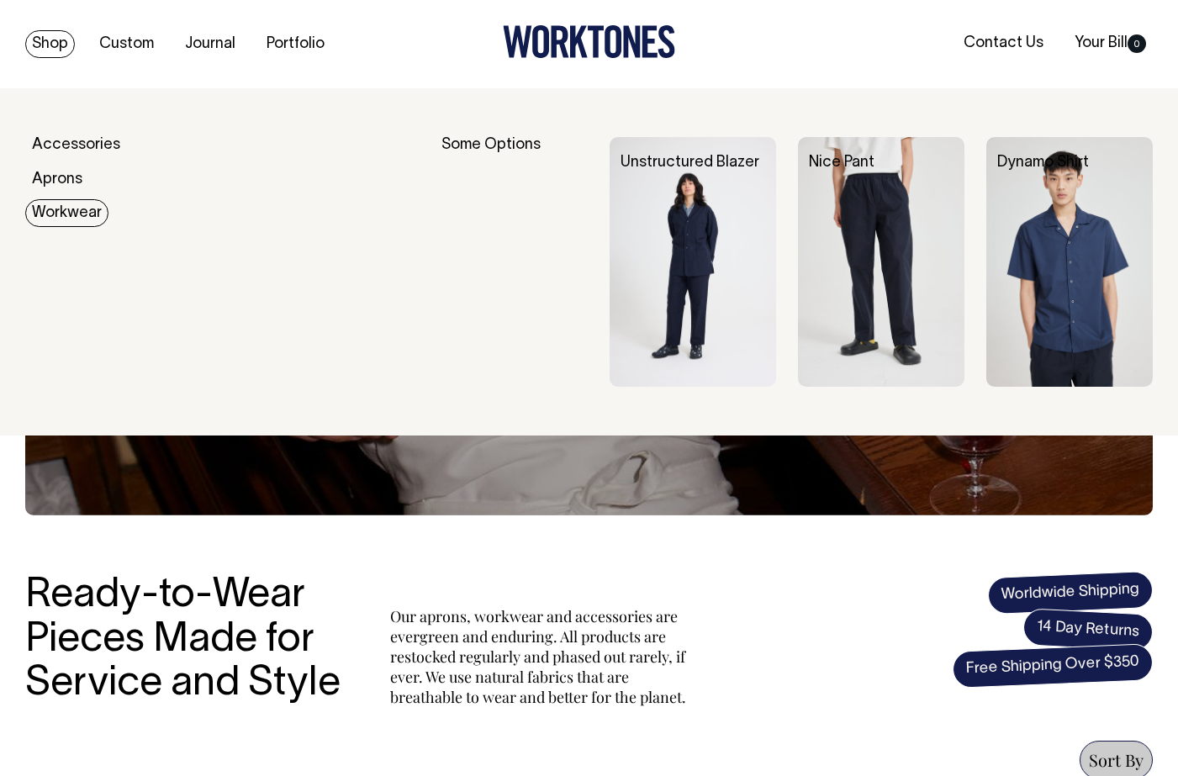
click at [79, 218] on link "Workwear" at bounding box center [66, 213] width 83 height 28
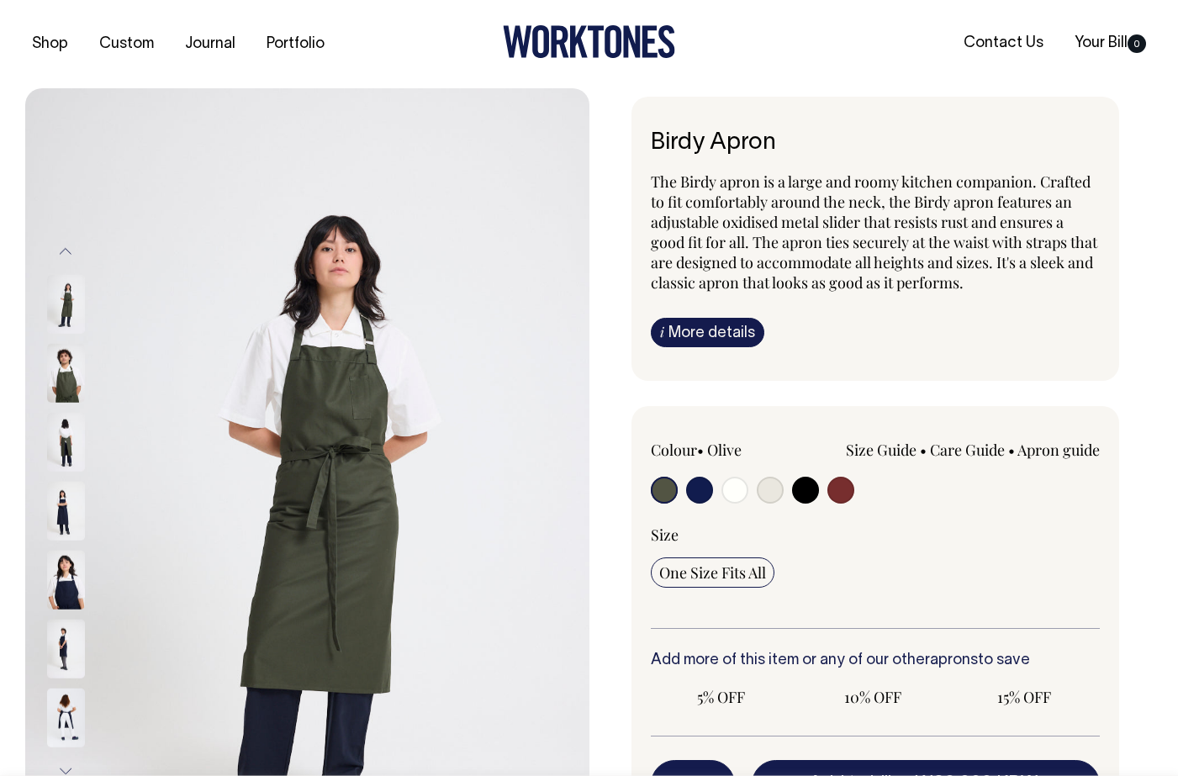
radio input "true"
select select "Off-White"
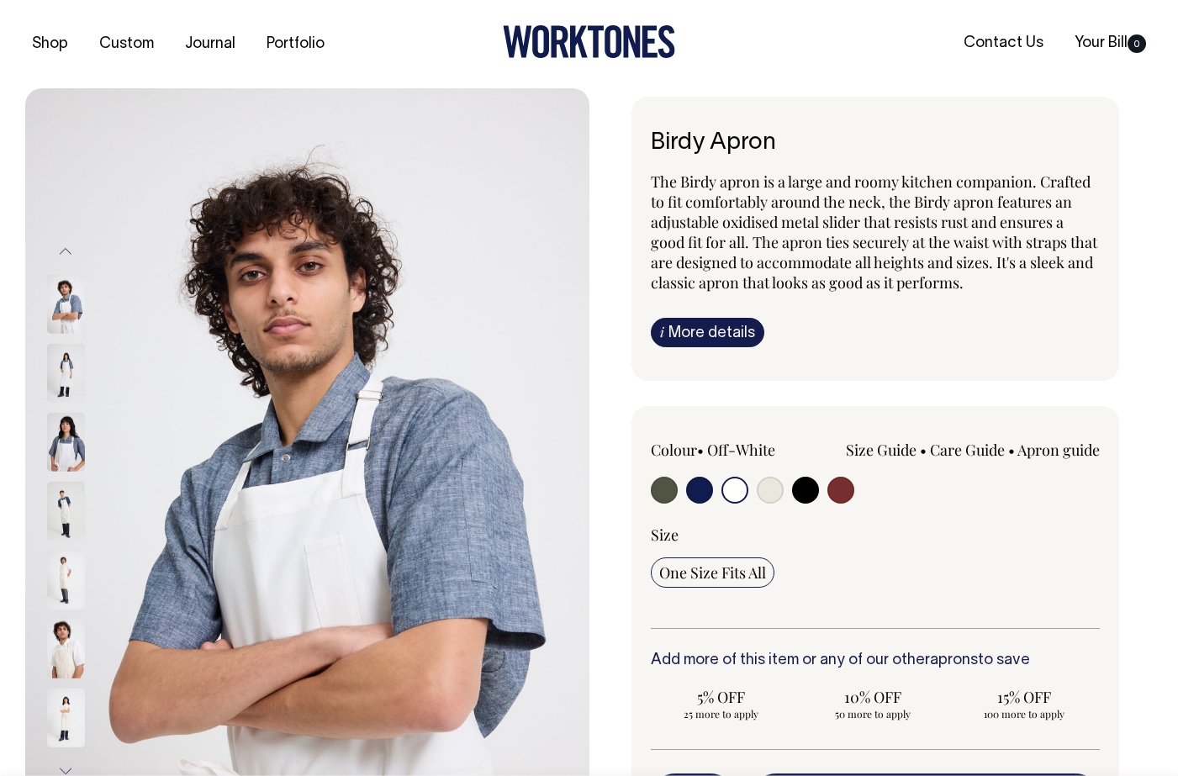
click at [63, 471] on img at bounding box center [66, 442] width 38 height 59
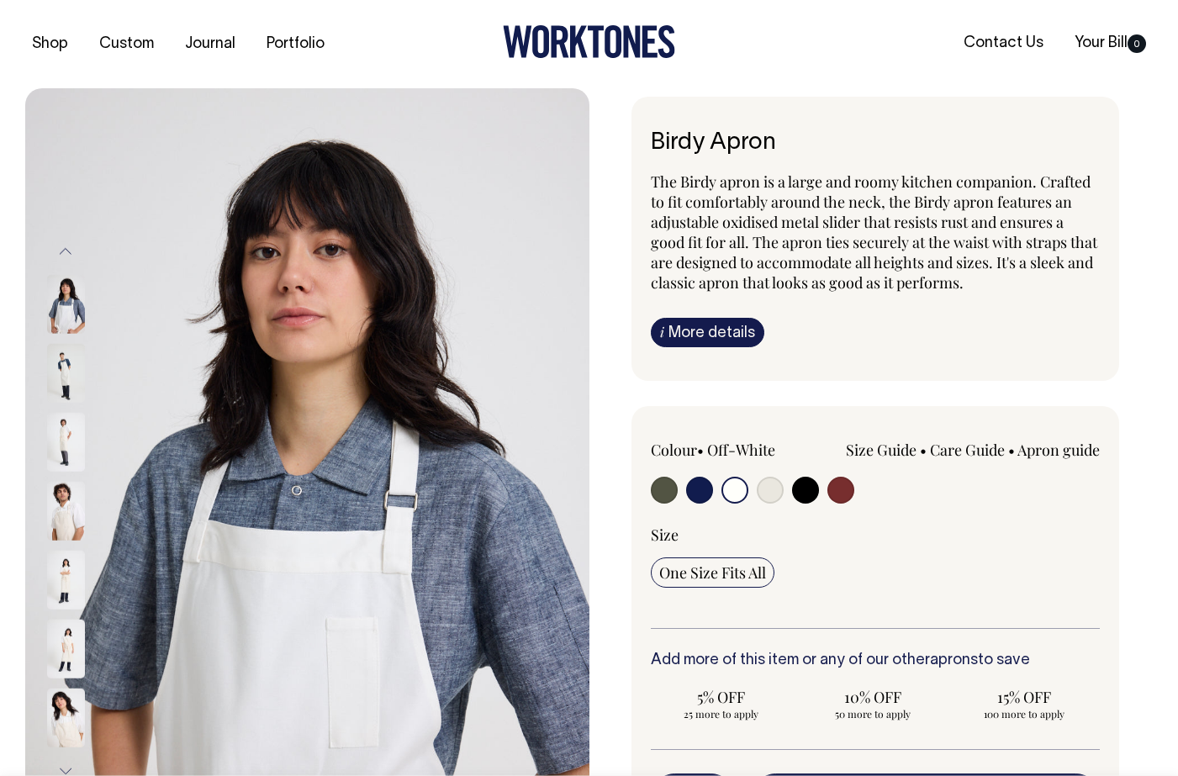
click at [66, 393] on img at bounding box center [66, 373] width 38 height 59
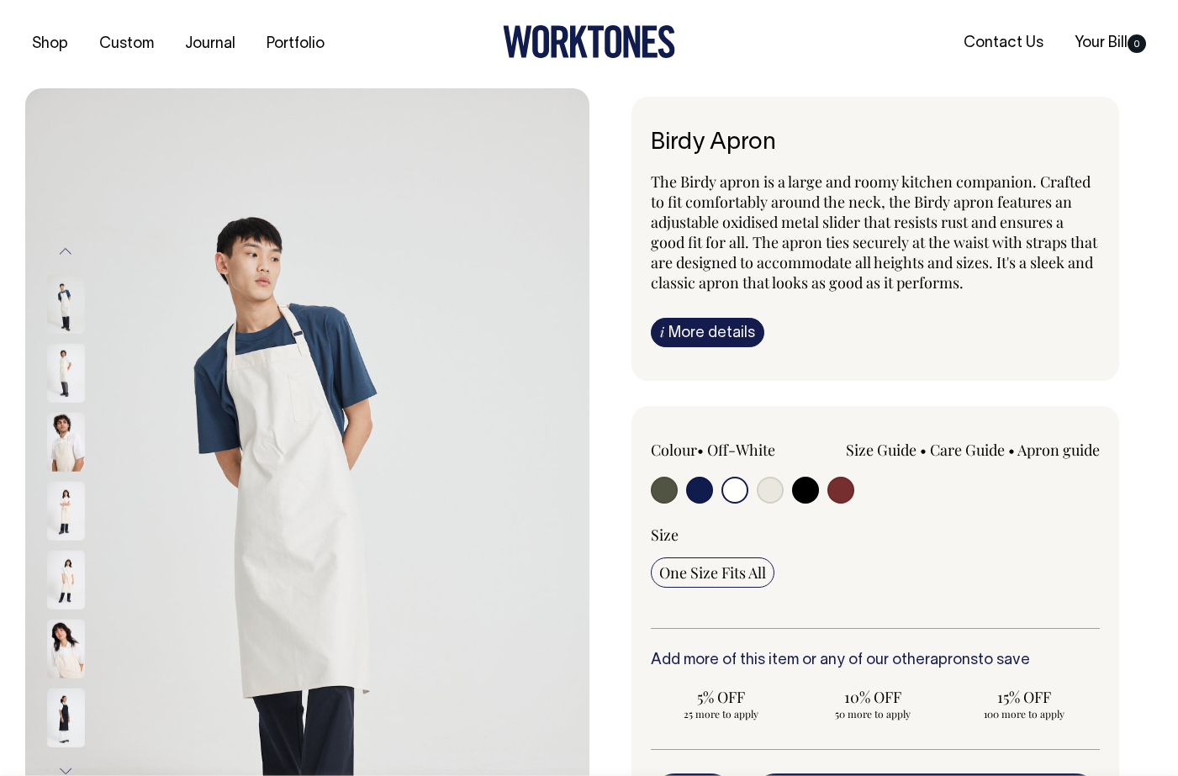
click at [766, 500] on input "radio" at bounding box center [770, 490] width 27 height 27
radio input "true"
select select "Natural"
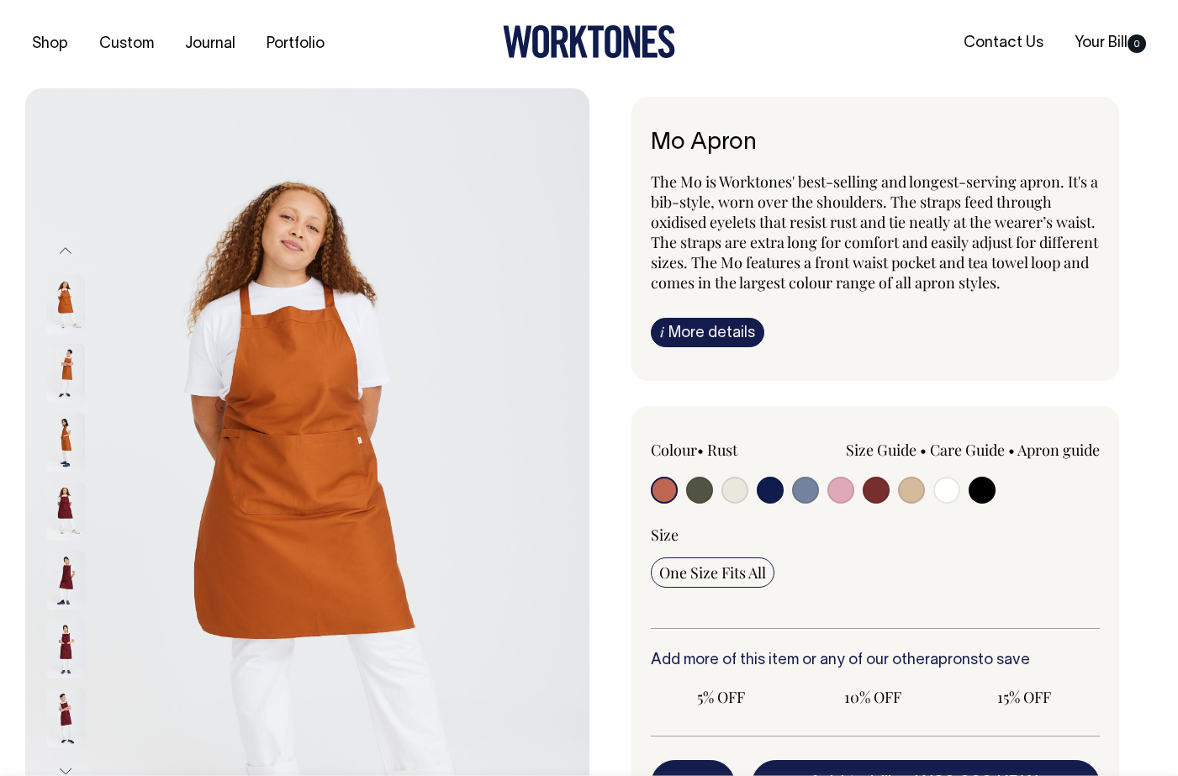
radio input "true"
radio input "false"
select select "Off-White"
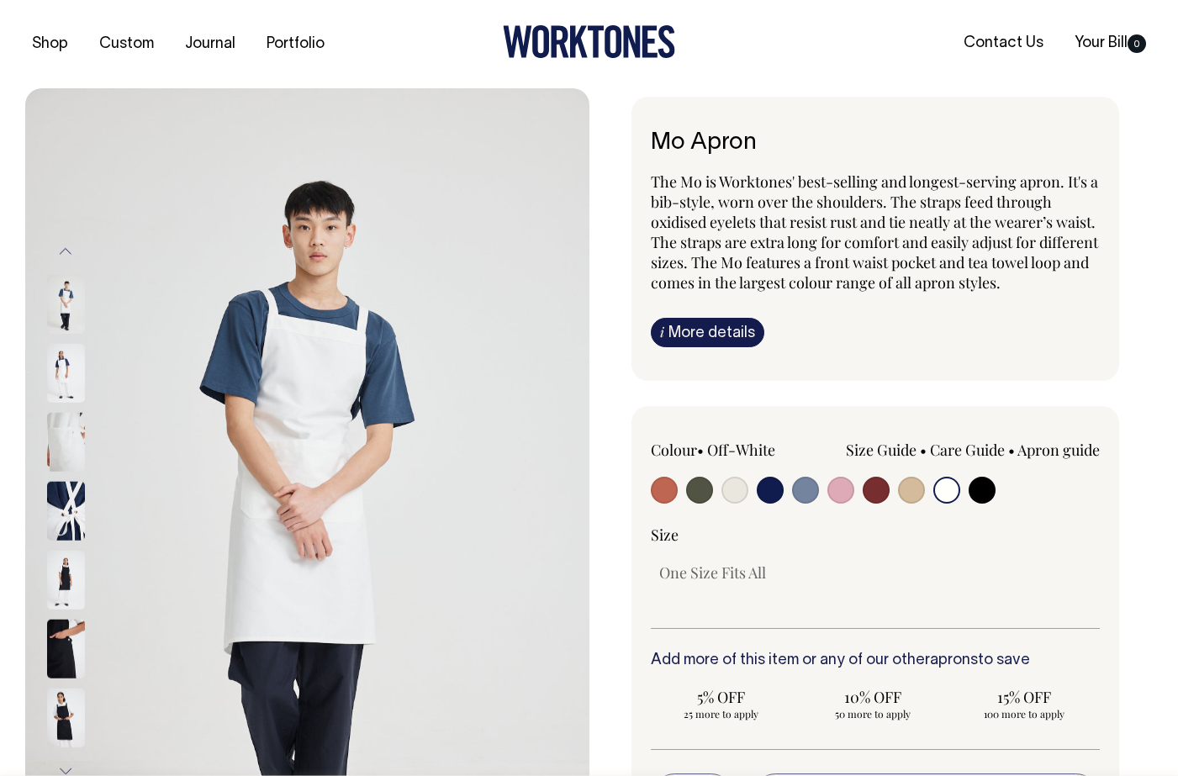
click at [743, 490] on input "radio" at bounding box center [735, 490] width 27 height 27
radio input "true"
select select "Natural"
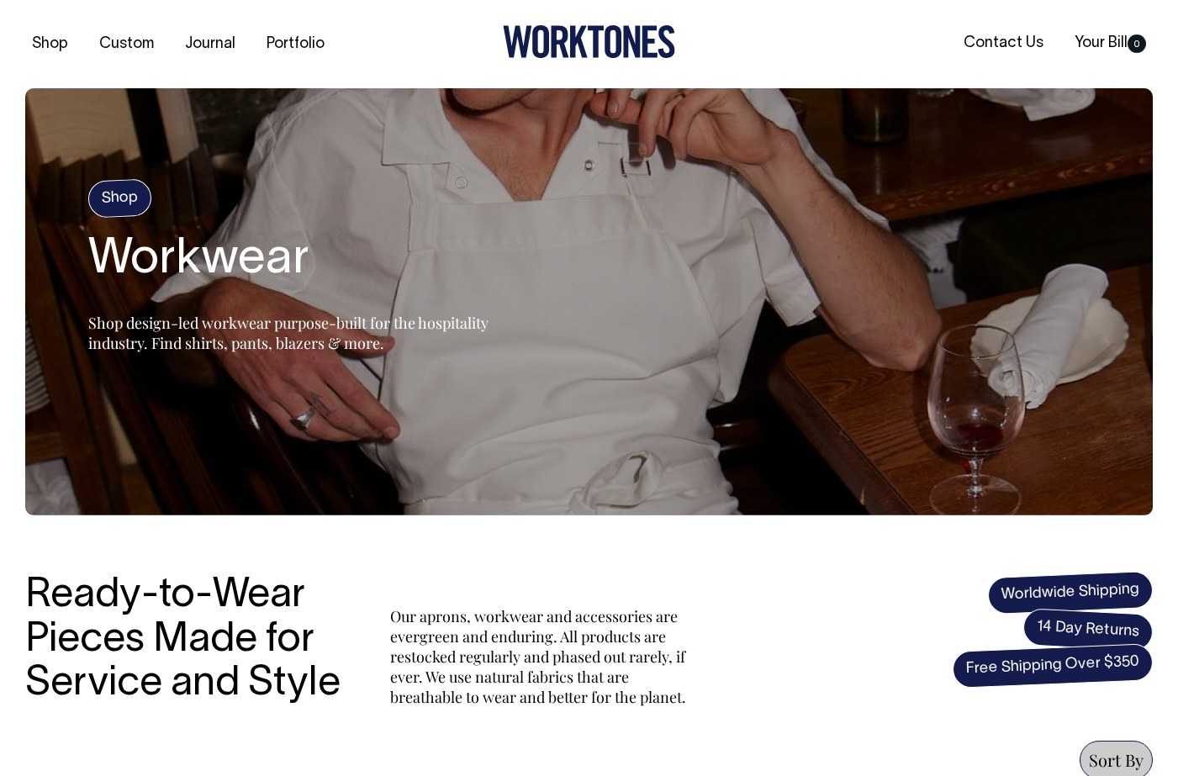
click at [122, 200] on h4 "Shop" at bounding box center [119, 198] width 65 height 40
click at [293, 40] on link "Portfolio" at bounding box center [295, 44] width 71 height 28
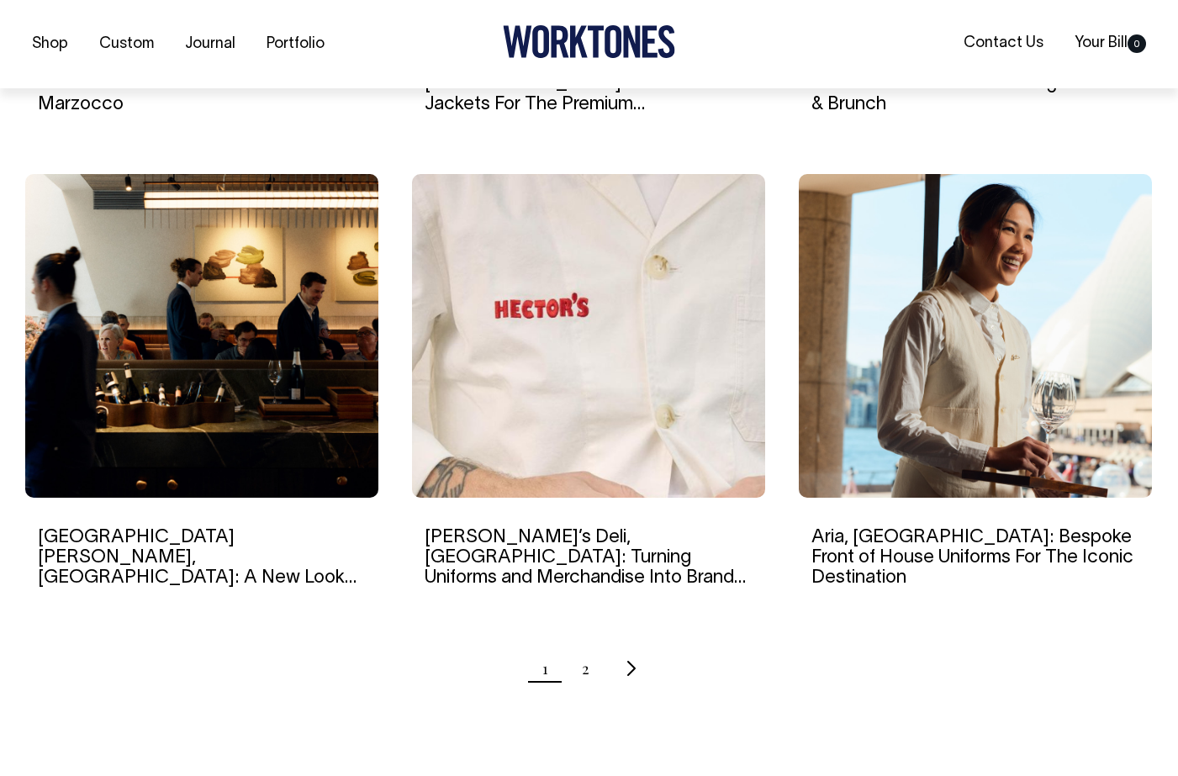
scroll to position [1501, 0]
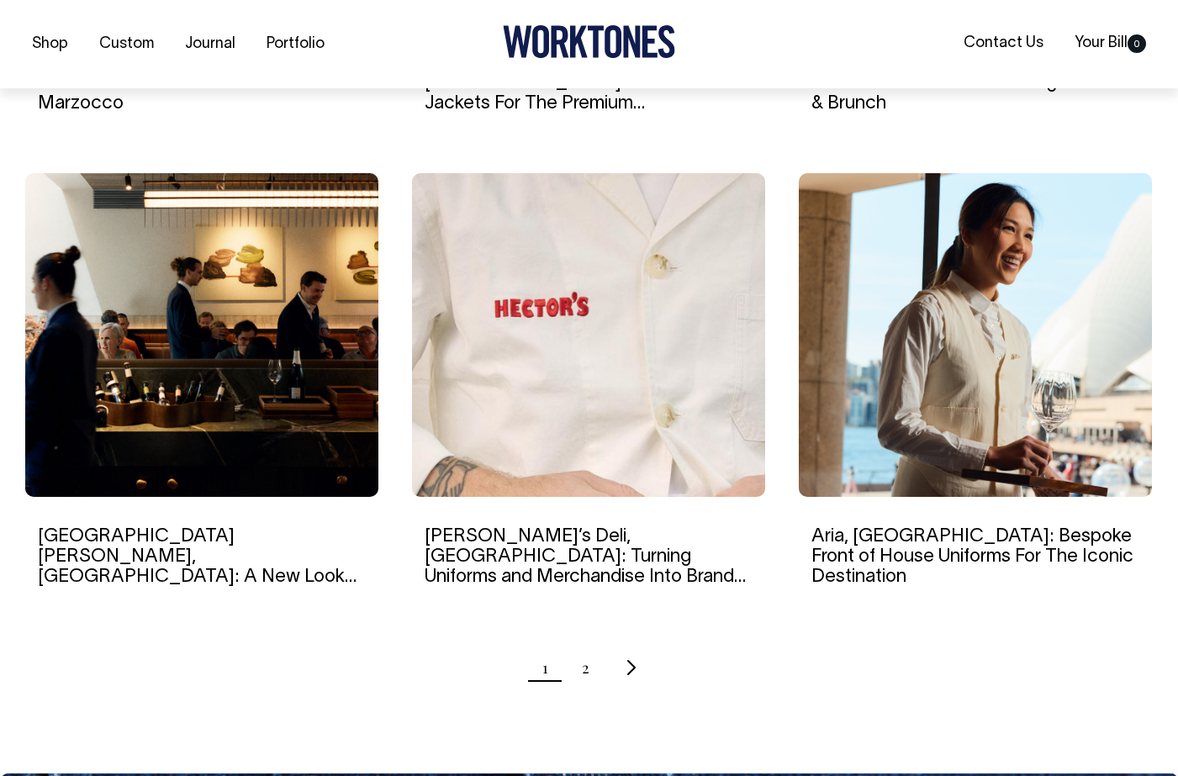
click at [628, 386] on img at bounding box center [588, 335] width 353 height 324
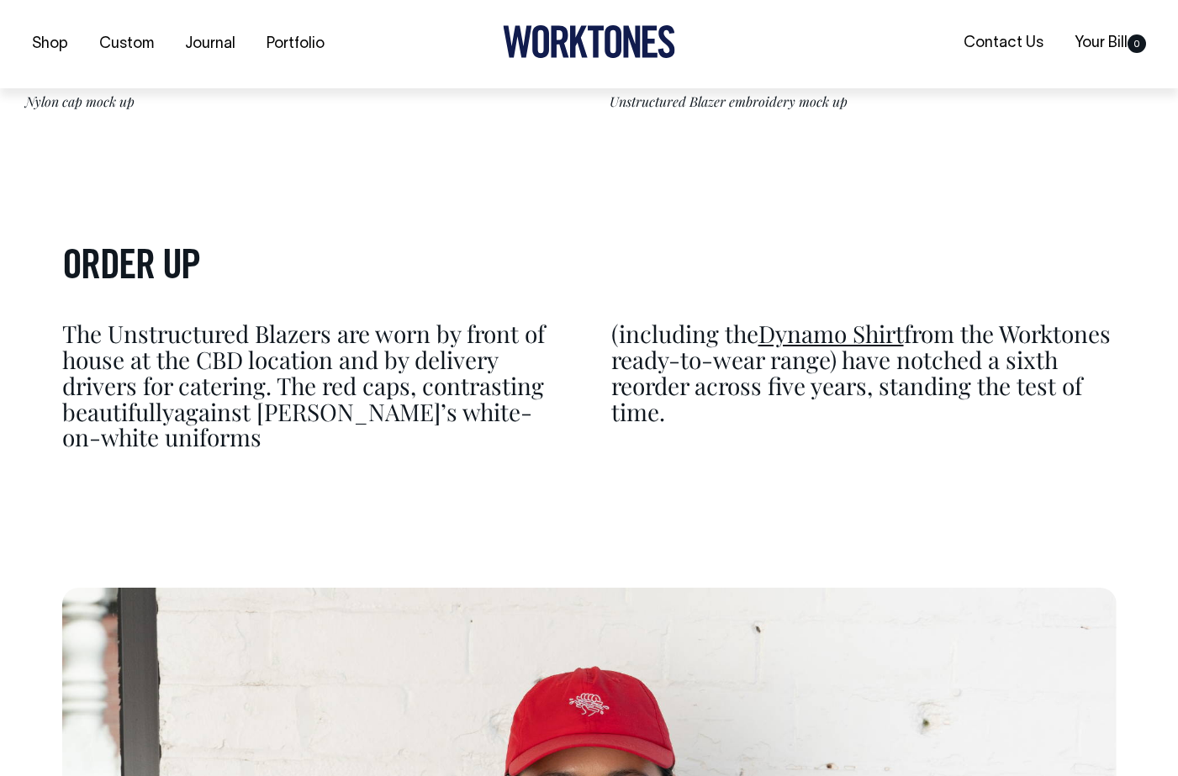
scroll to position [4791, 0]
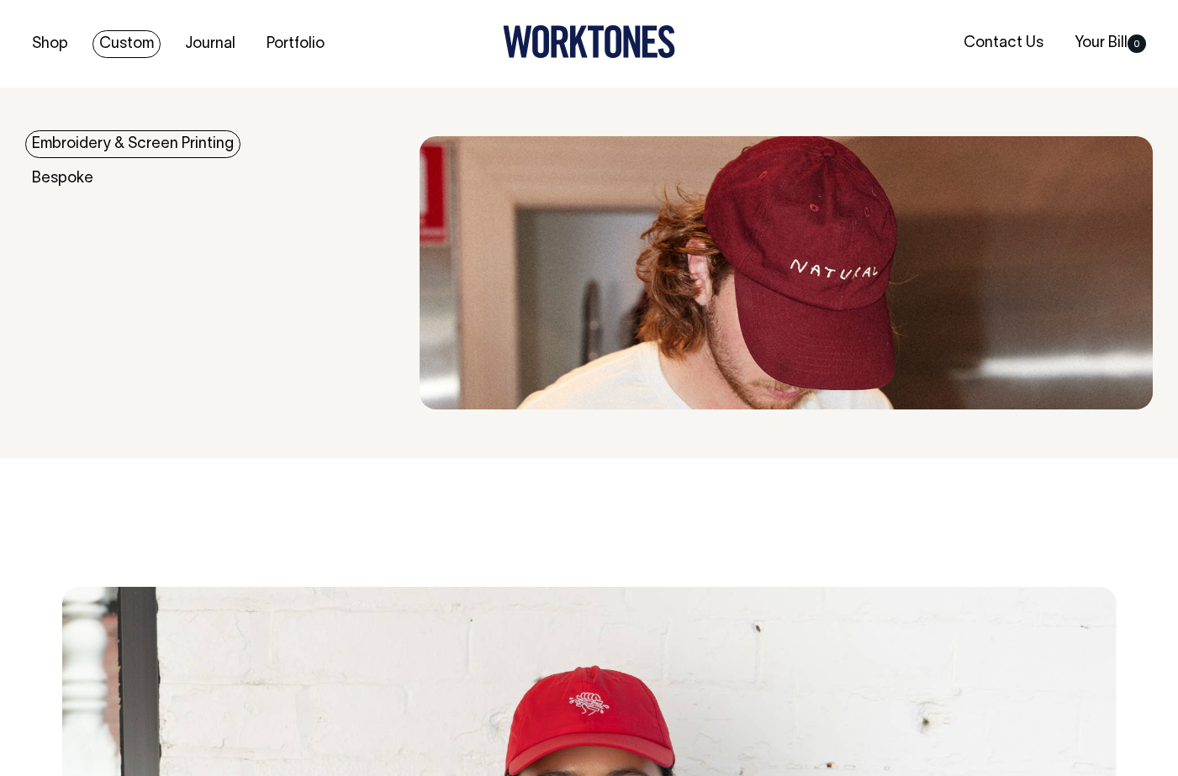
click at [94, 145] on link "Embroidery & Screen Printing" at bounding box center [132, 144] width 215 height 28
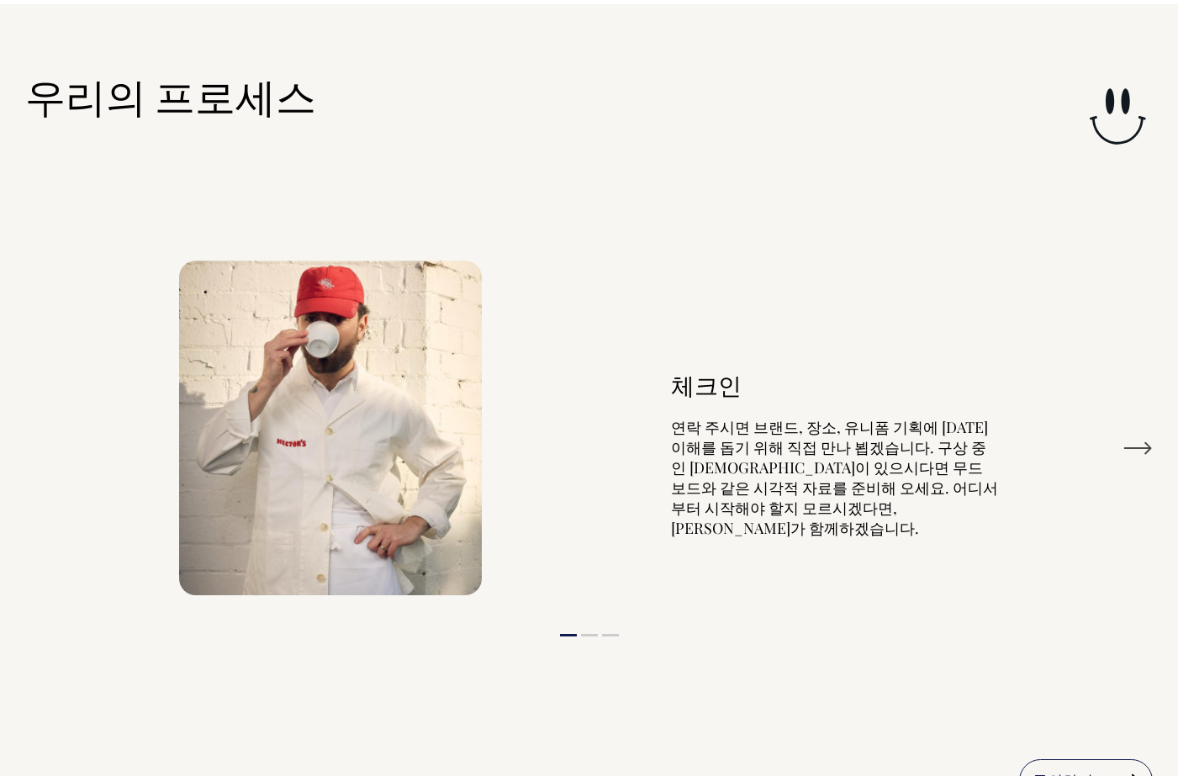
scroll to position [1799, 0]
click at [1143, 406] on div "체크인 [GEOGRAPHIC_DATA] 브랜드, 장소, 유니폼 기획에 [DATE] 이해를 돕기 위해 직접 만나 뵙겠습니다. 구상 중인 [DEM…" at bounding box center [589, 427] width 1128 height 385
click at [1143, 436] on button "다음" at bounding box center [1138, 448] width 30 height 25
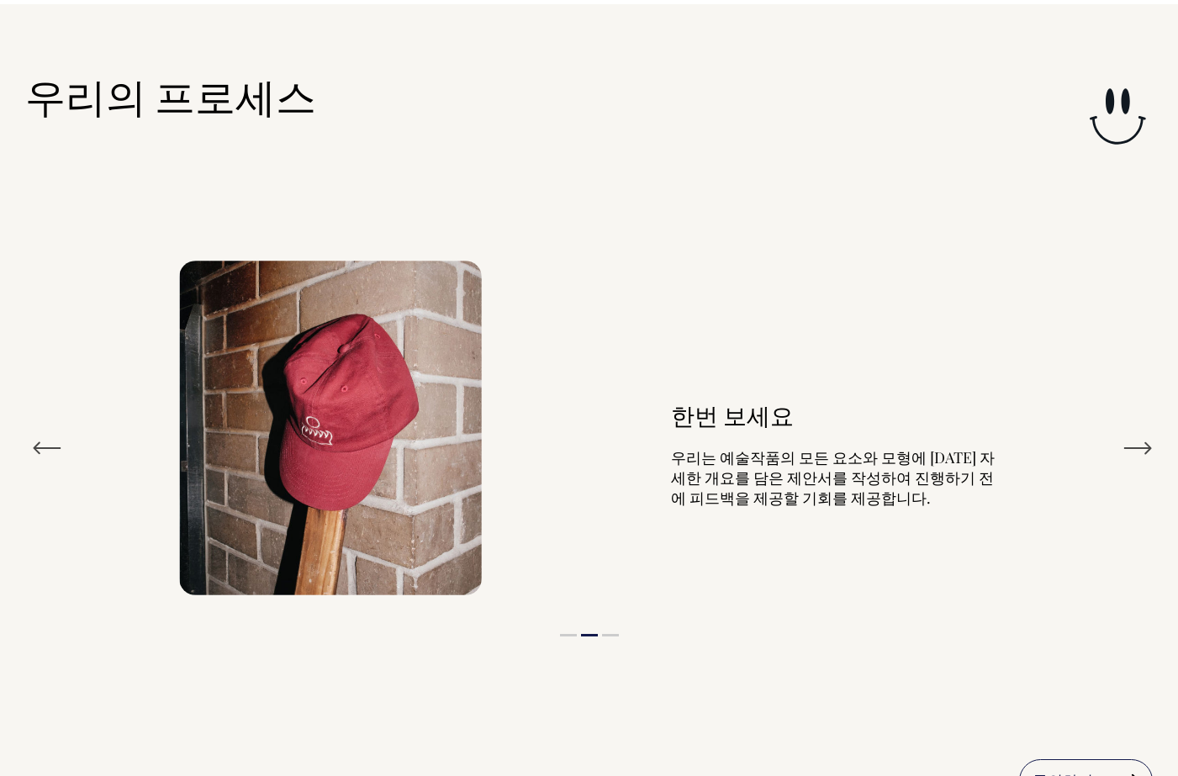
click at [373, 378] on img at bounding box center [330, 428] width 303 height 334
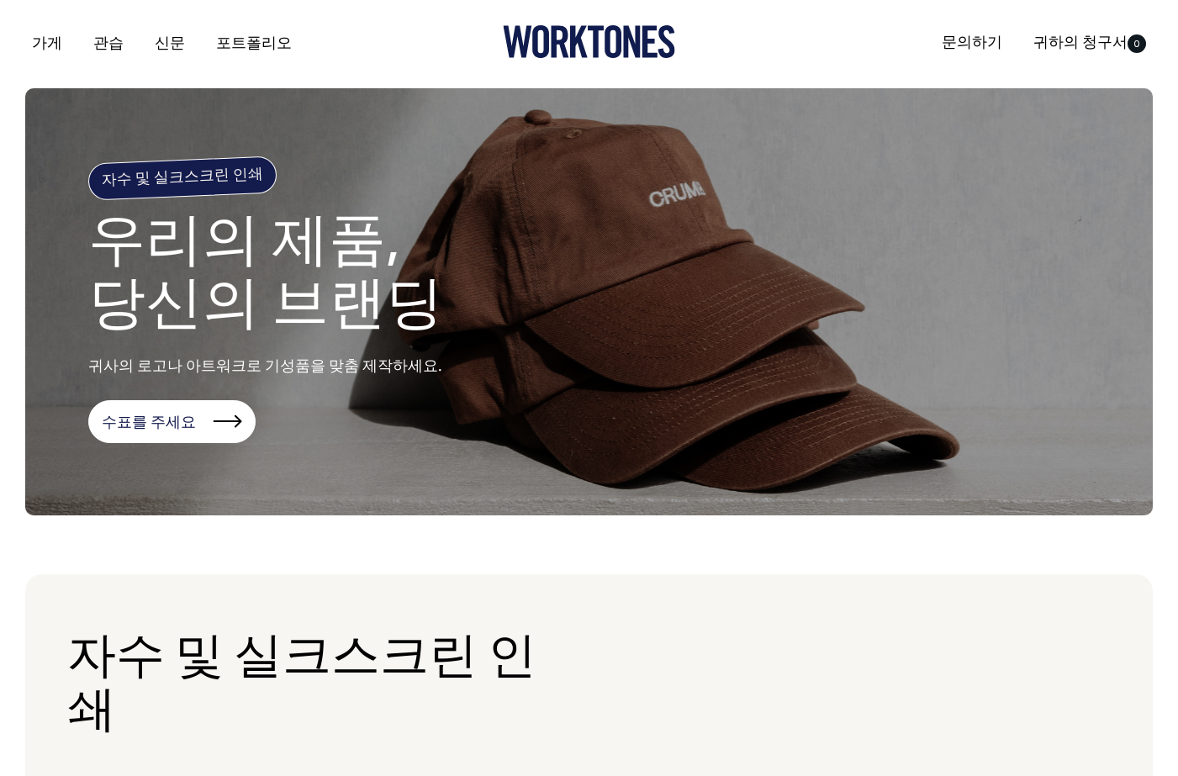
scroll to position [0, 0]
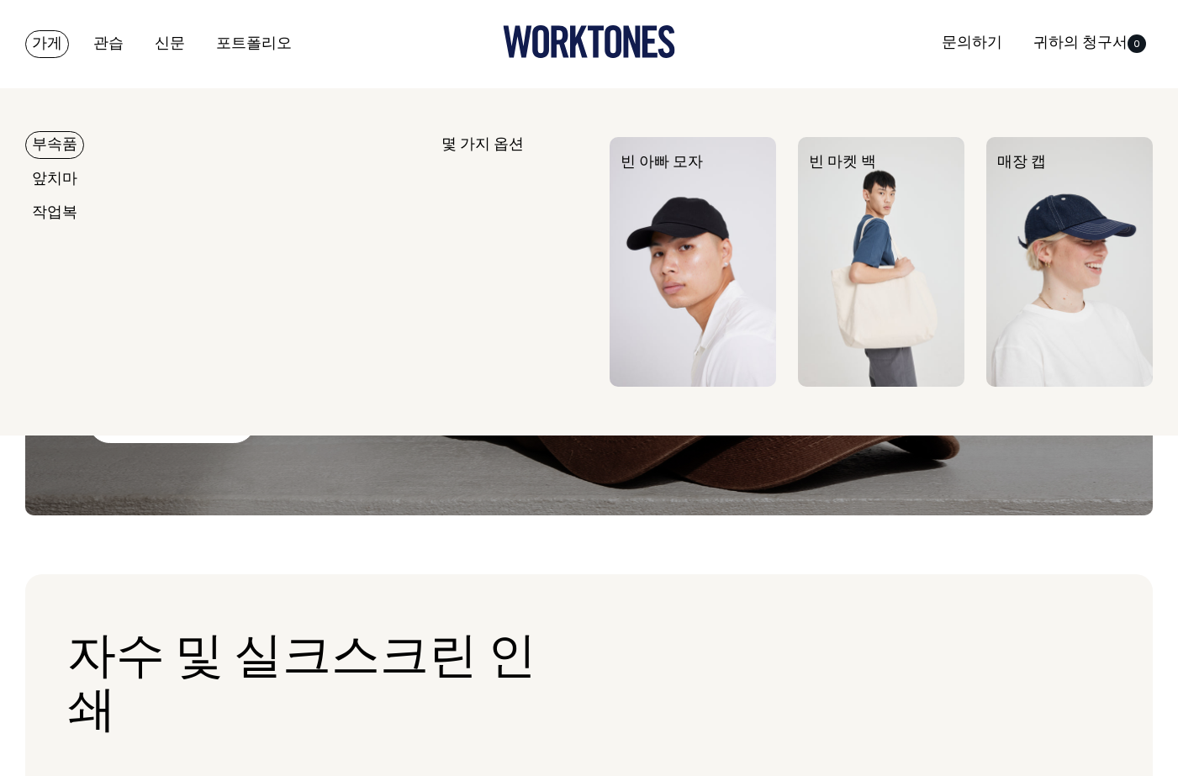
click at [73, 150] on link "부속품" at bounding box center [54, 145] width 59 height 28
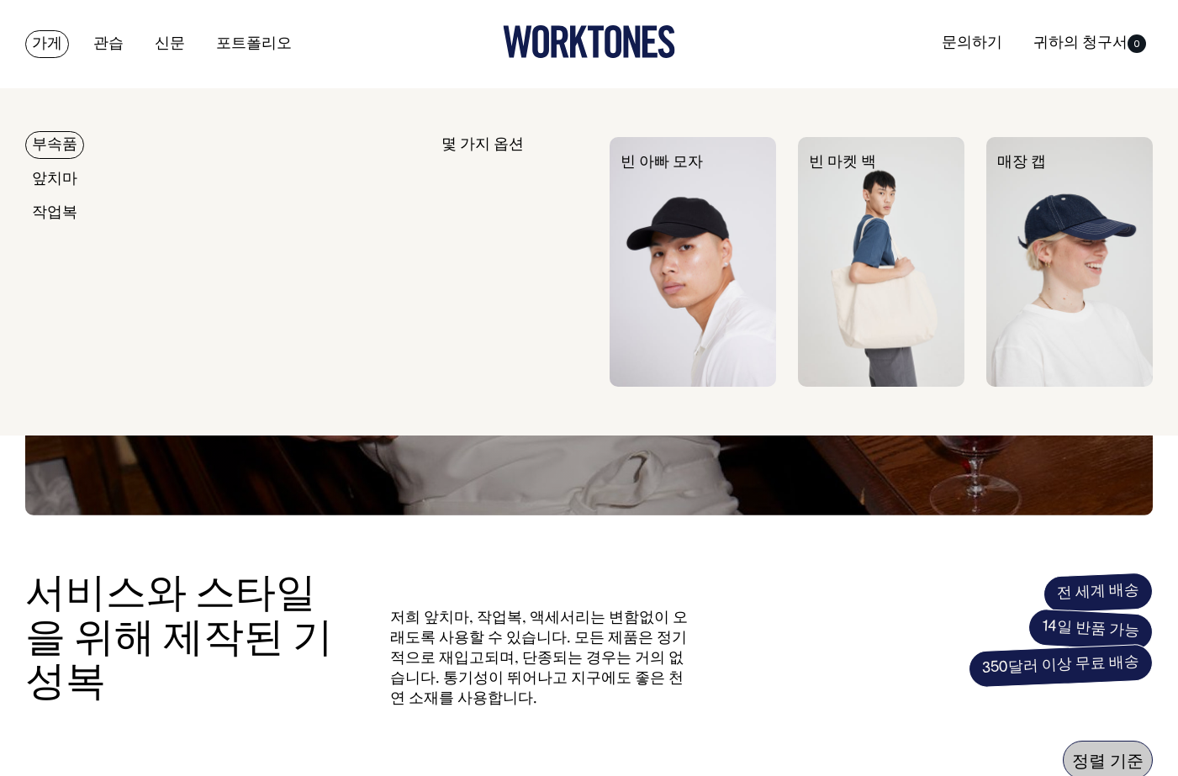
click at [1048, 254] on img at bounding box center [1069, 262] width 167 height 250
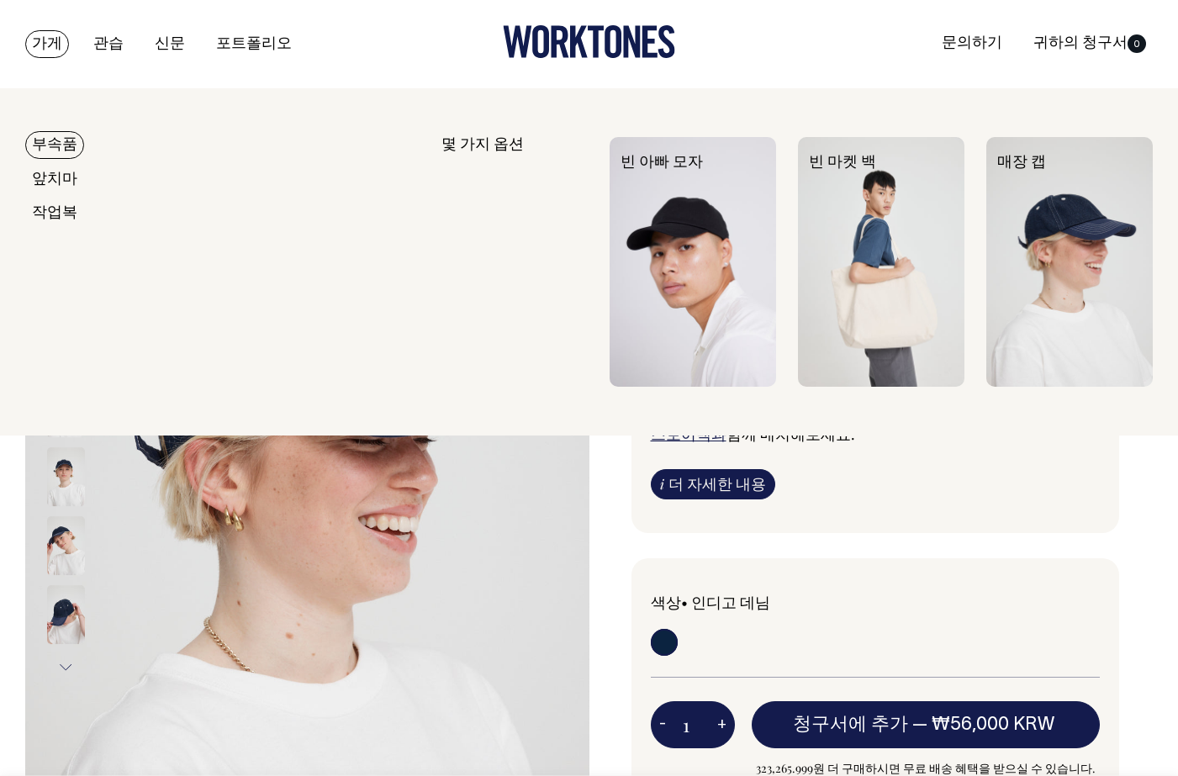
click at [42, 147] on font "부속품" at bounding box center [54, 145] width 45 height 14
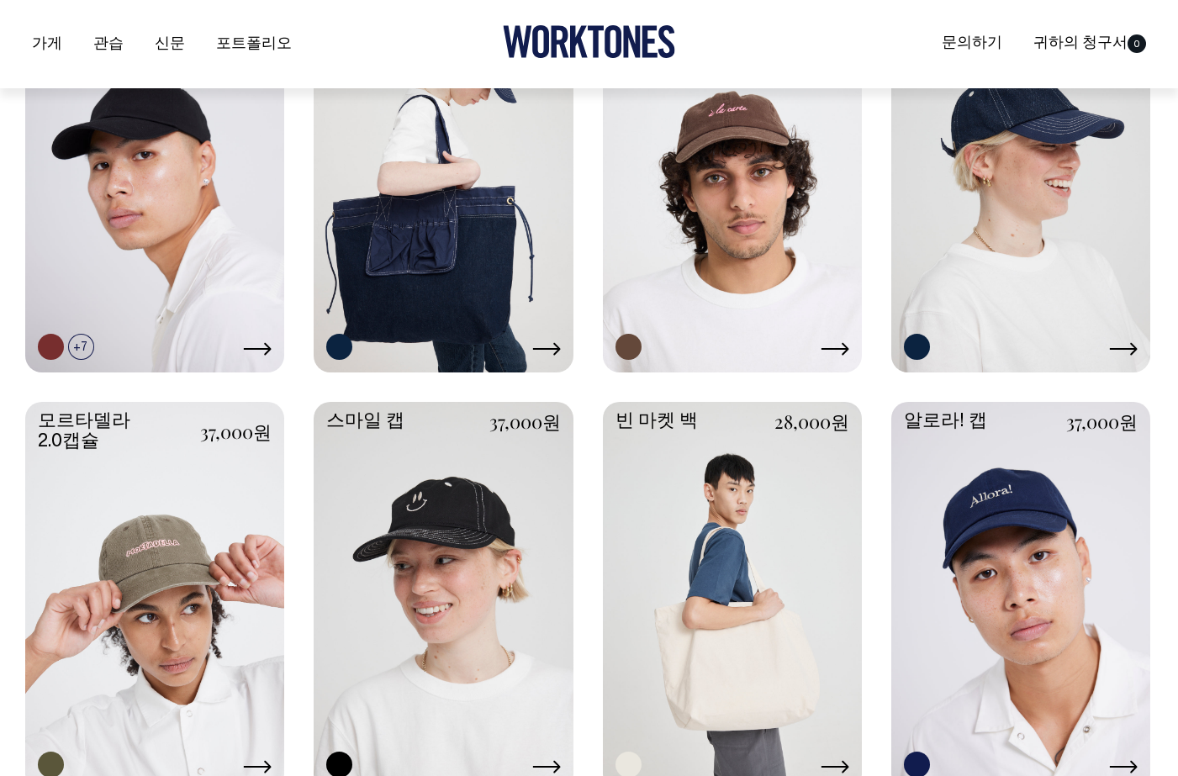
scroll to position [831, 0]
click at [711, 204] on link at bounding box center [732, 174] width 259 height 385
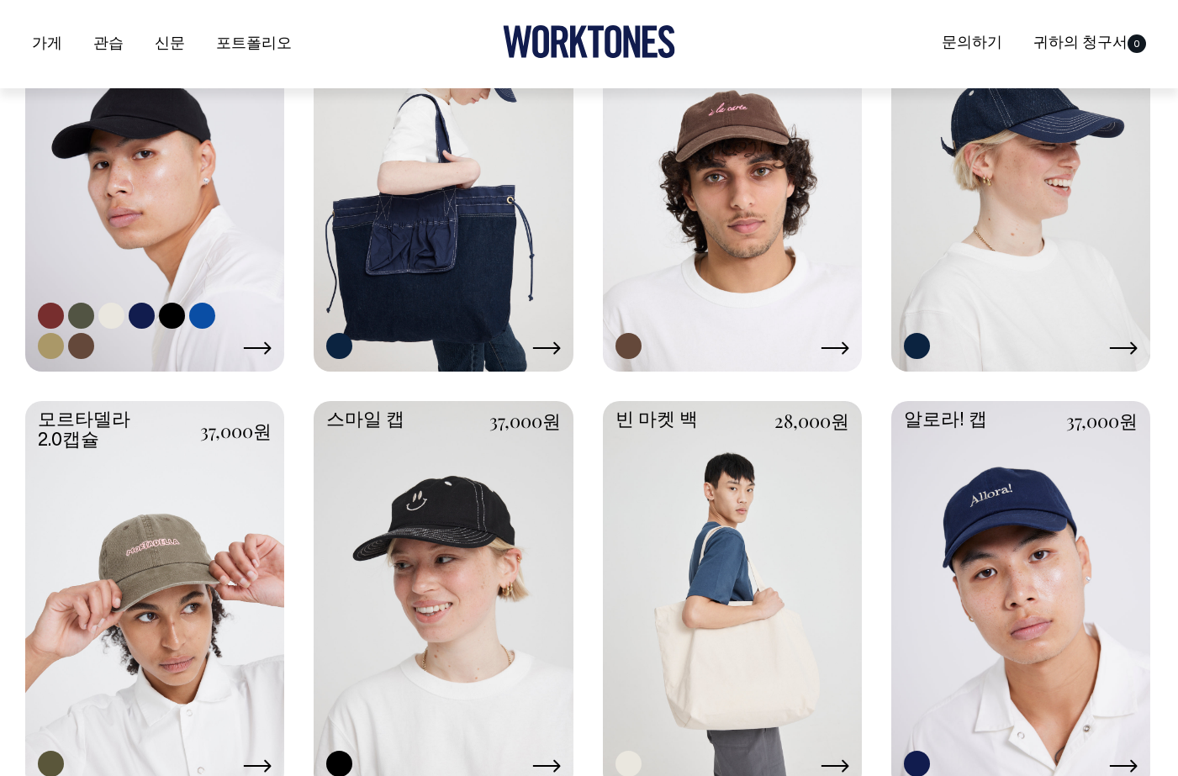
click at [217, 208] on link at bounding box center [154, 174] width 259 height 385
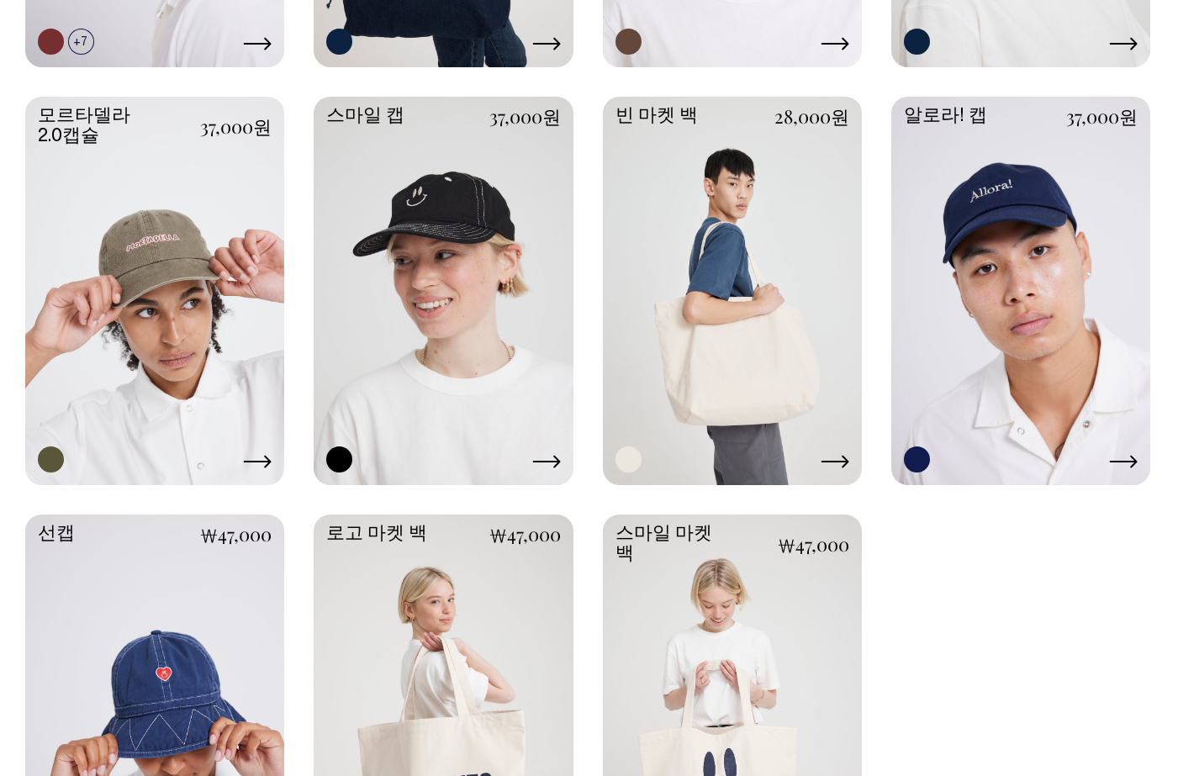
scroll to position [1135, 0]
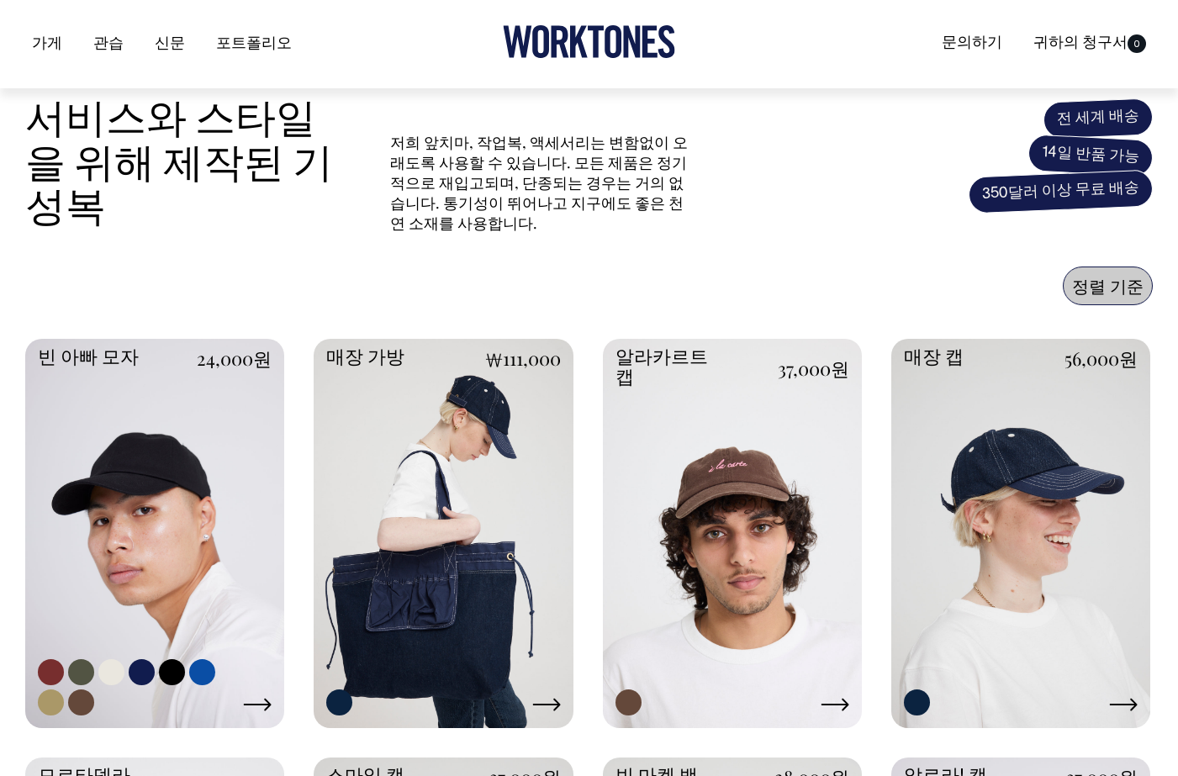
scroll to position [482, 0]
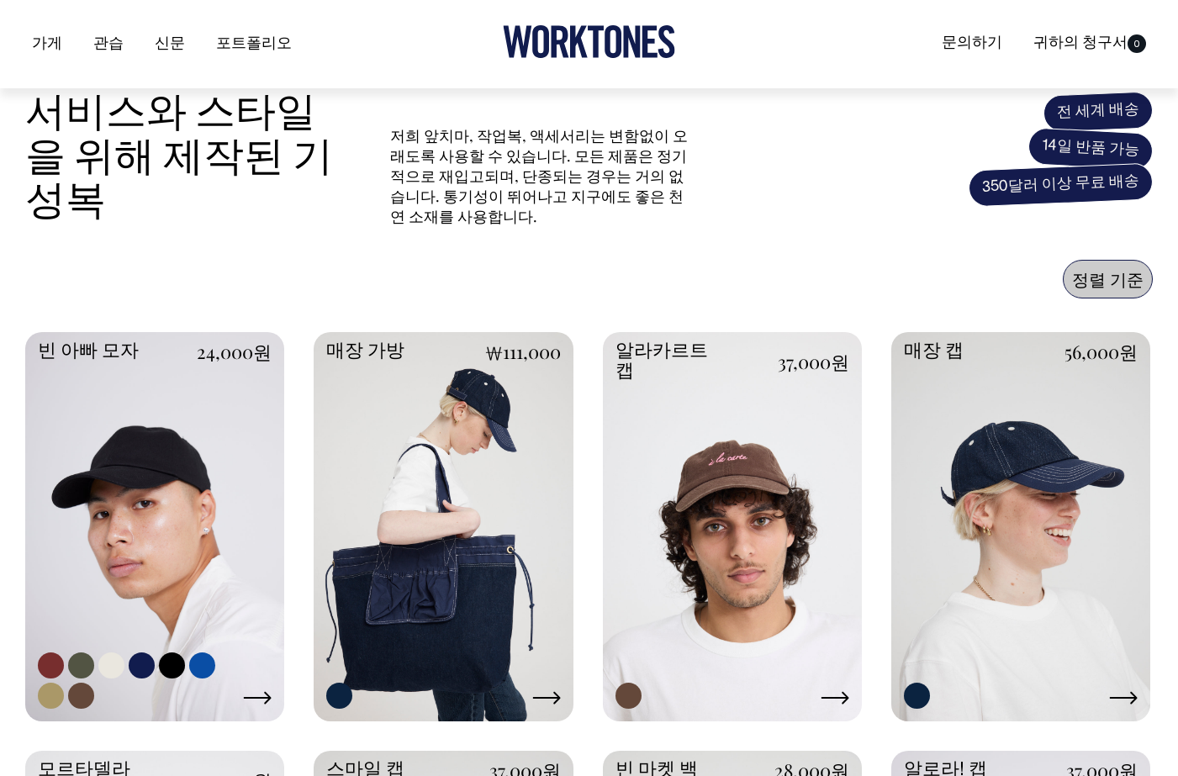
click at [171, 468] on link at bounding box center [154, 524] width 259 height 385
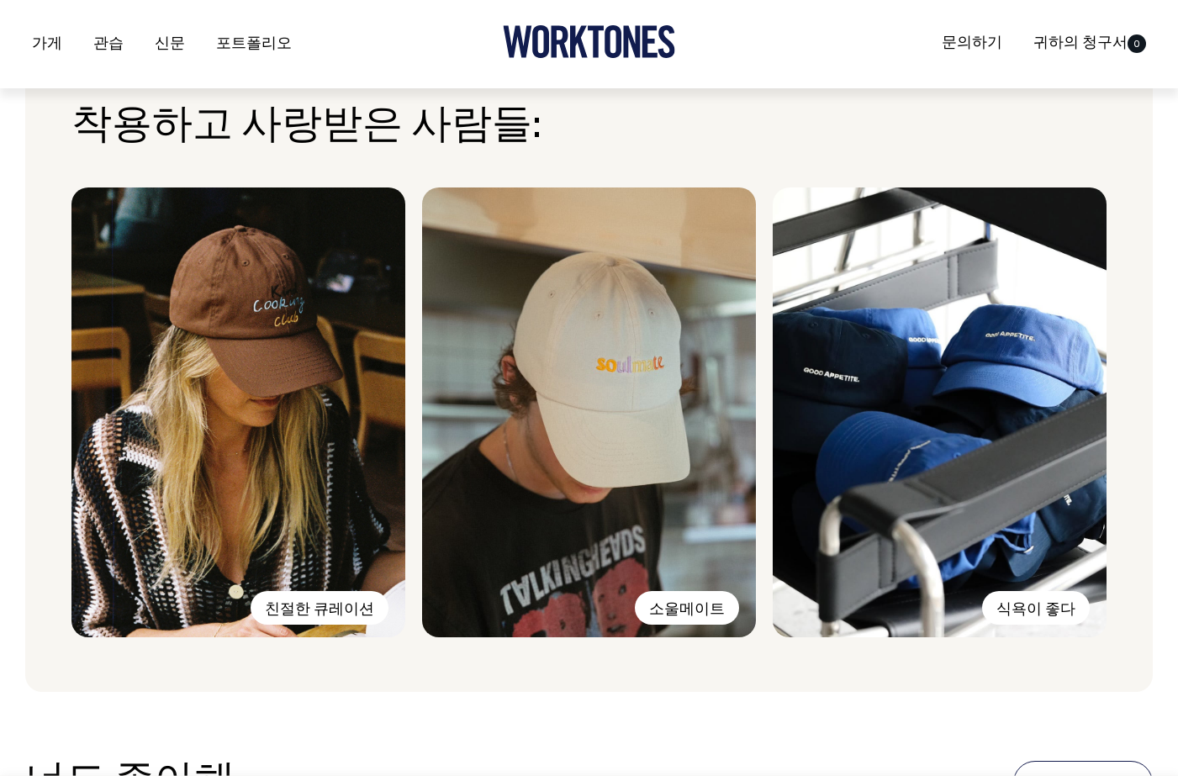
scroll to position [1194, 0]
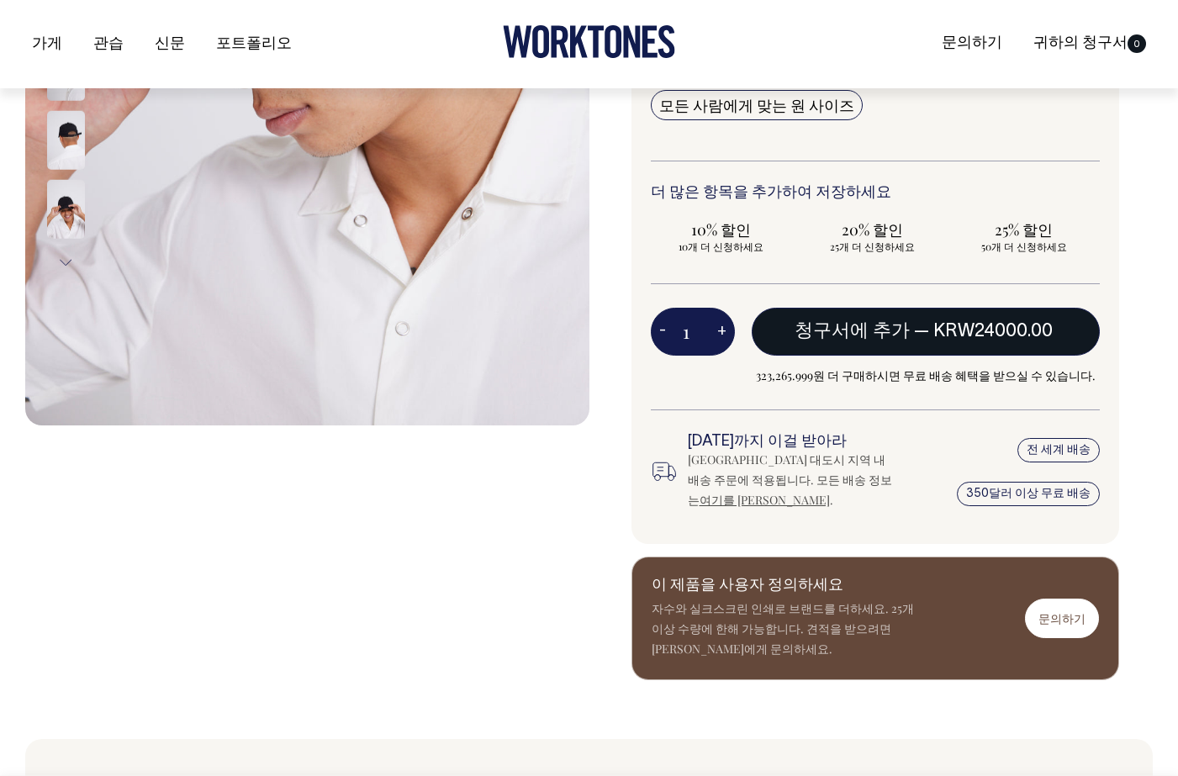
scroll to position [510, 0]
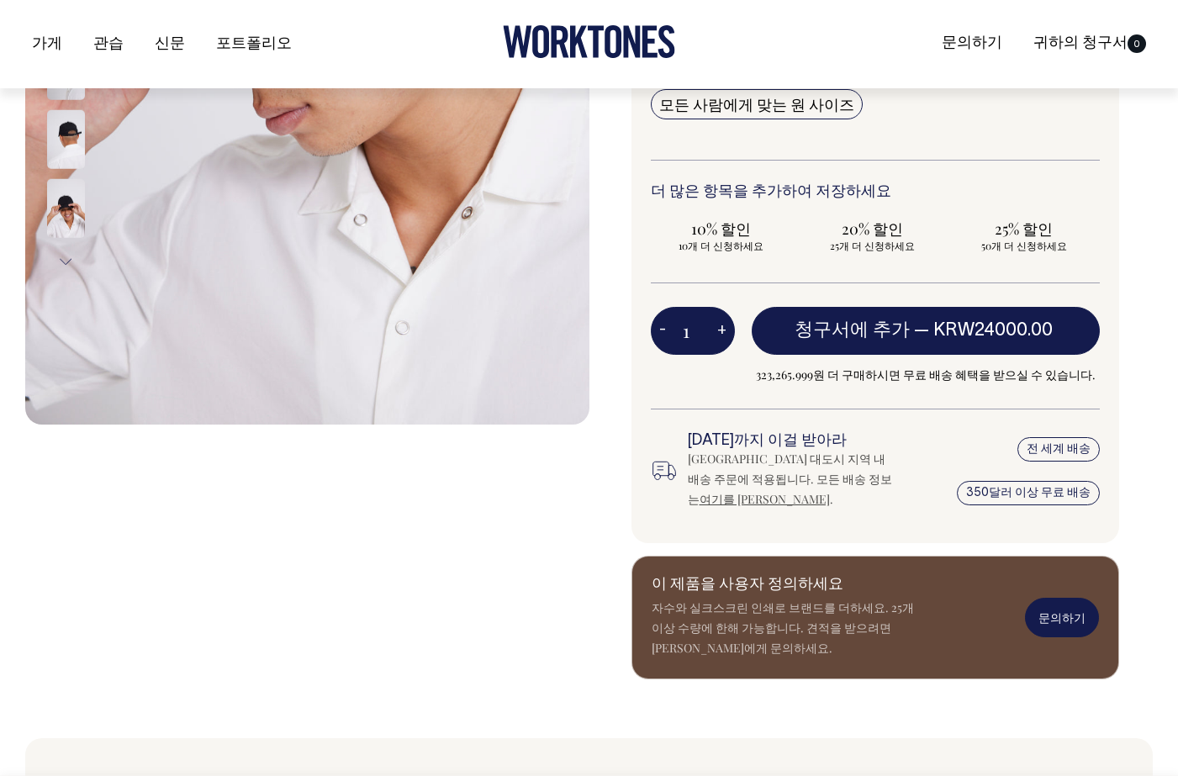
click at [1081, 610] on link "문의하기" at bounding box center [1062, 618] width 74 height 40
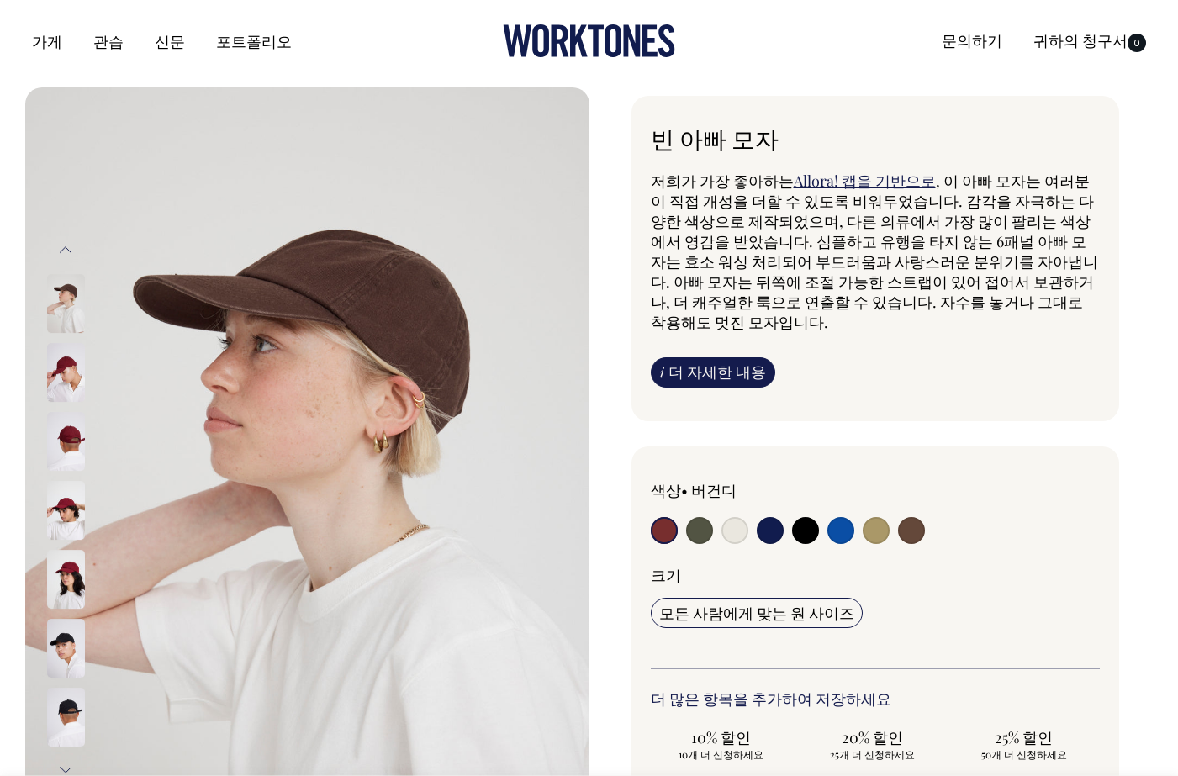
scroll to position [0, 0]
click at [732, 532] on input "radio" at bounding box center [735, 531] width 27 height 27
radio input "true"
select select "Natural"
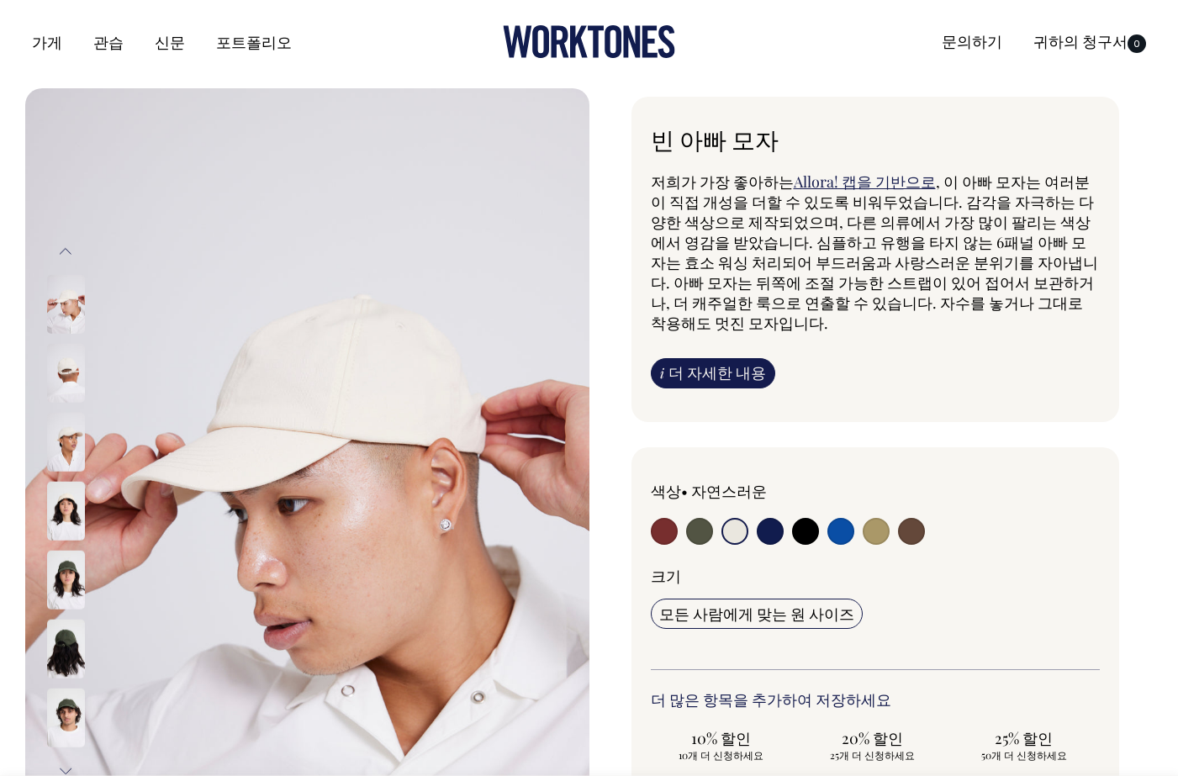
click at [711, 532] on input "radio" at bounding box center [699, 531] width 27 height 27
radio input "true"
select select "Olive"
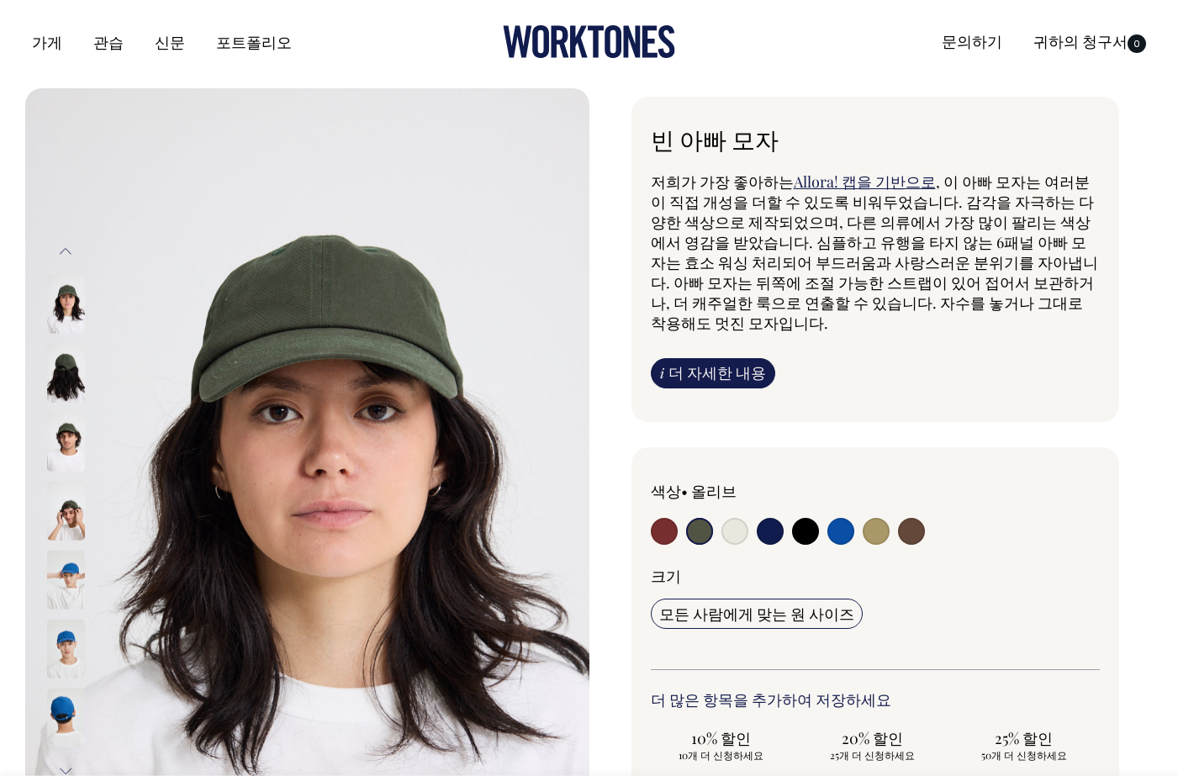
click at [659, 538] on input "radio" at bounding box center [664, 531] width 27 height 27
radio input "true"
select select "Burgundy"
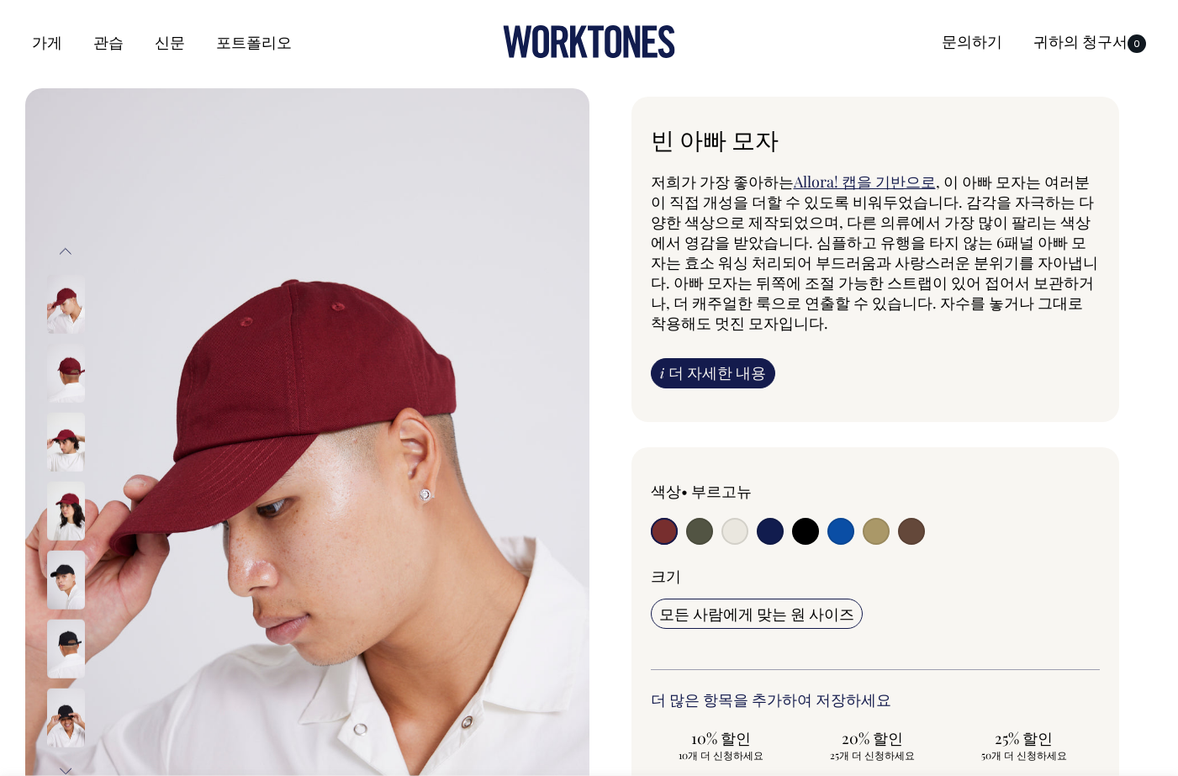
click at [792, 536] on label at bounding box center [805, 533] width 27 height 31
click at [792, 536] on input "radio" at bounding box center [805, 531] width 27 height 27
radio input "true"
select select "Black"
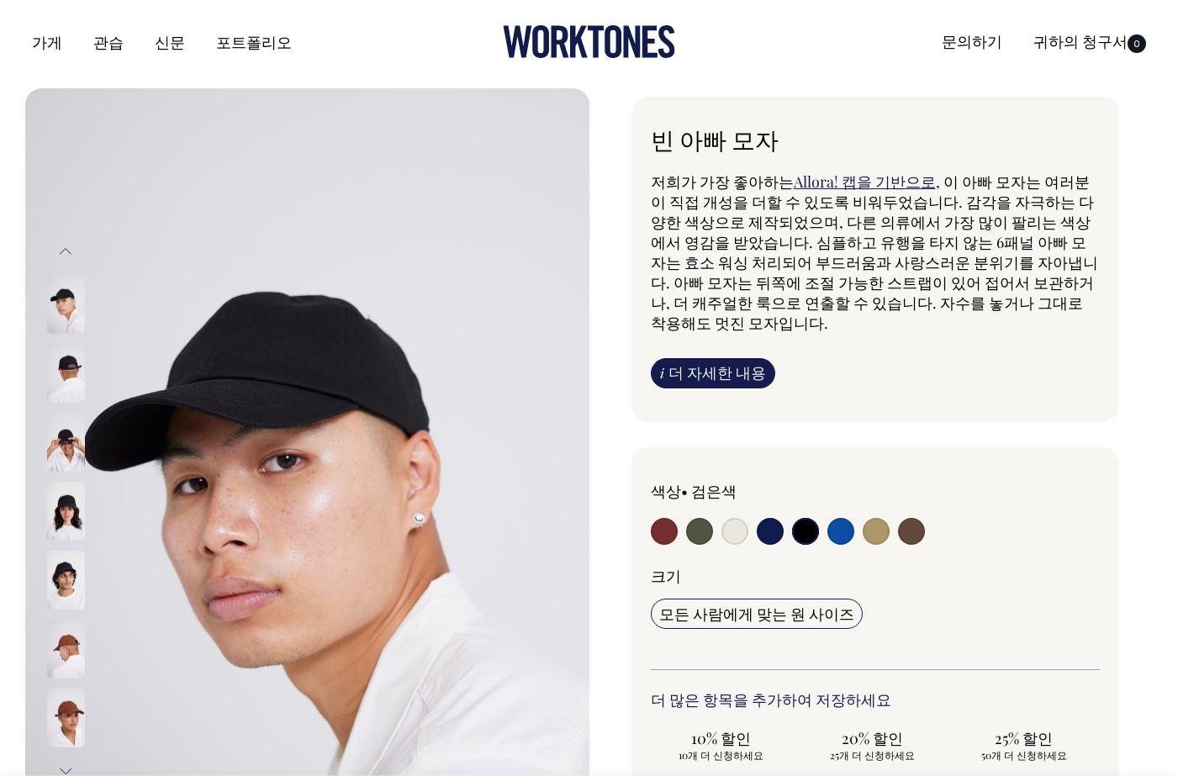
click at [830, 531] on input "radio" at bounding box center [841, 531] width 27 height 27
radio input "true"
select select "Worker Blue"
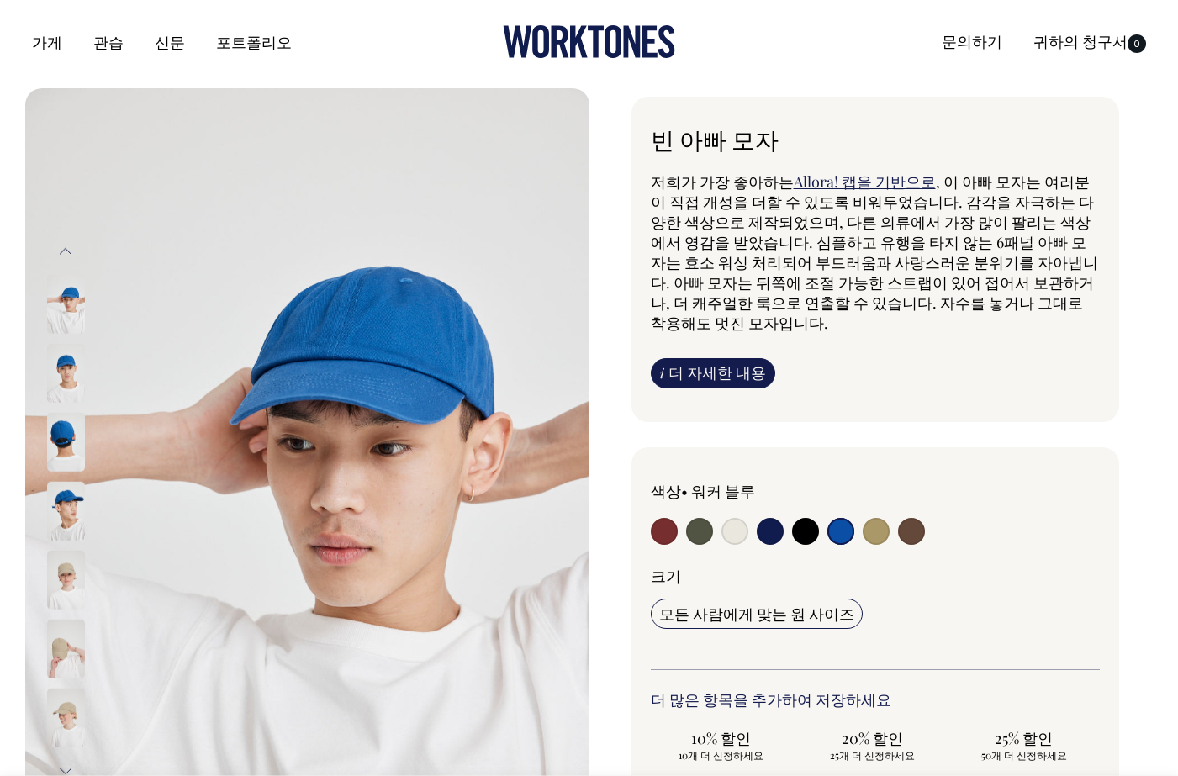
click at [888, 534] on div at bounding box center [965, 509] width 270 height 56
click at [912, 537] on input "radio" at bounding box center [911, 531] width 27 height 27
radio input "true"
select select "Espresso"
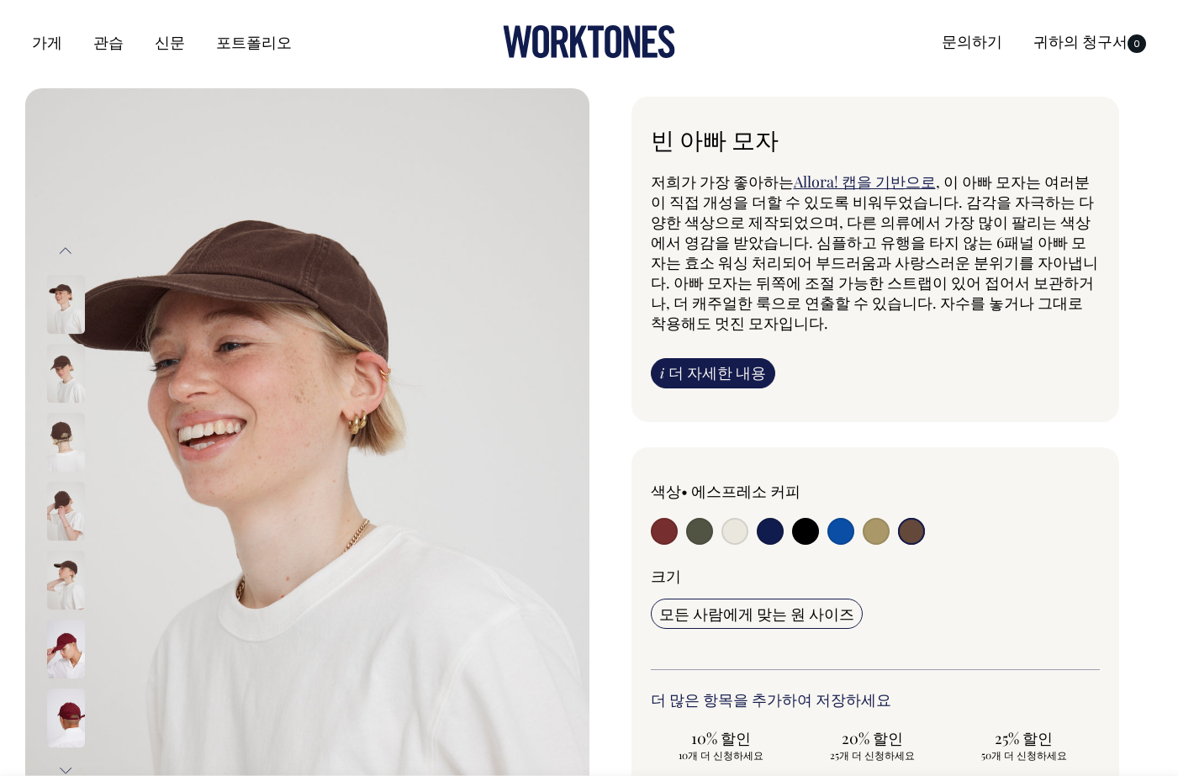
click at [878, 537] on input "radio" at bounding box center [876, 531] width 27 height 27
radio input "true"
select select "Washed Khaki"
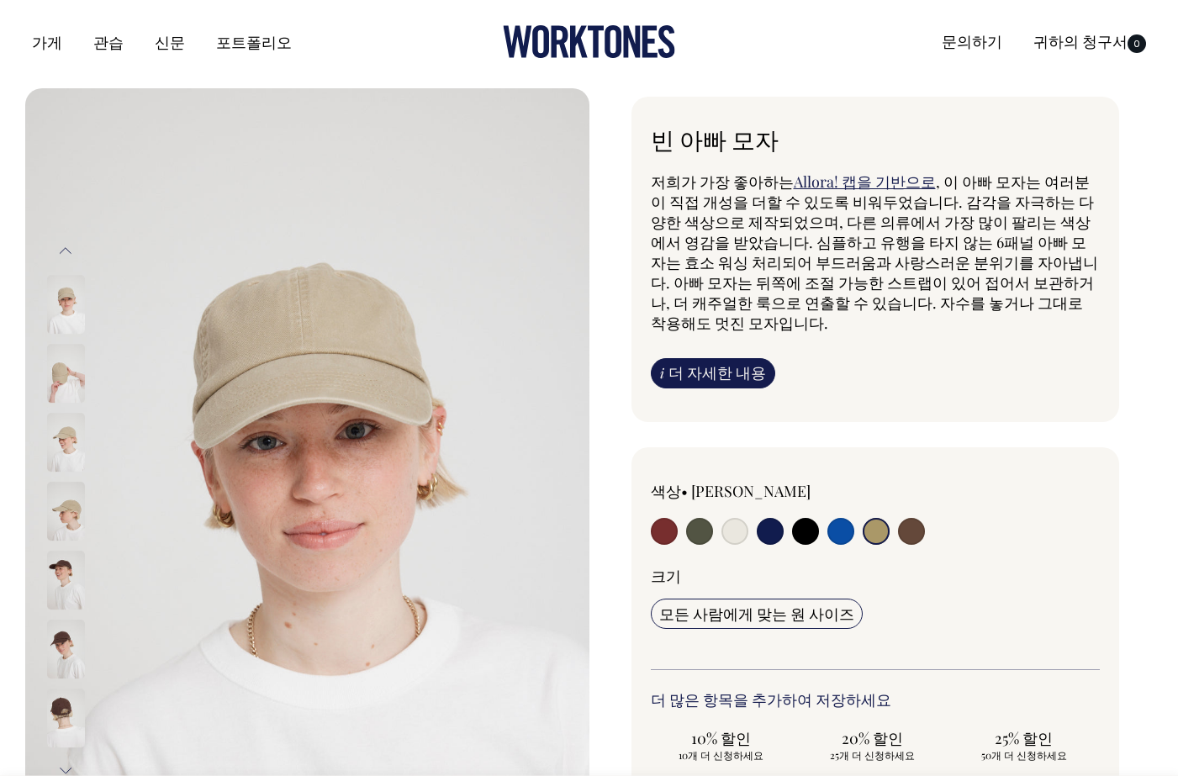
click at [665, 537] on input "radio" at bounding box center [664, 531] width 27 height 27
radio input "true"
select select "Burgundy"
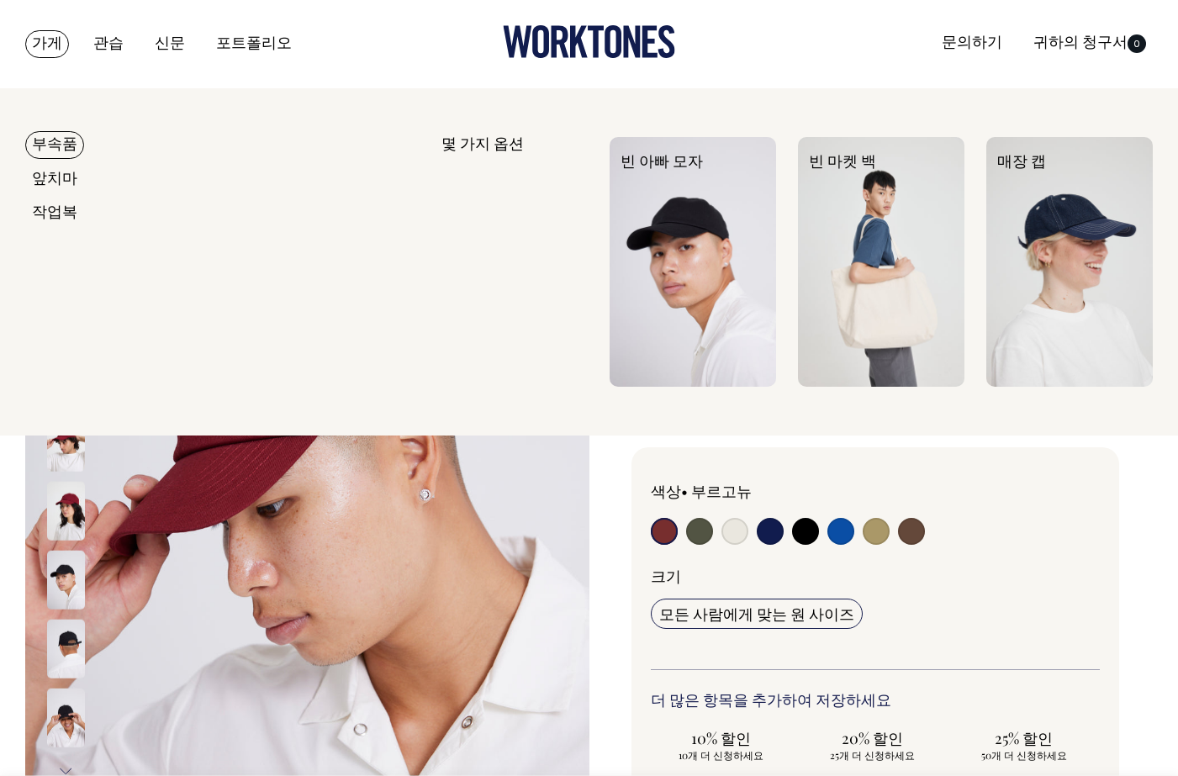
click at [59, 32] on link "가게" at bounding box center [47, 44] width 44 height 28
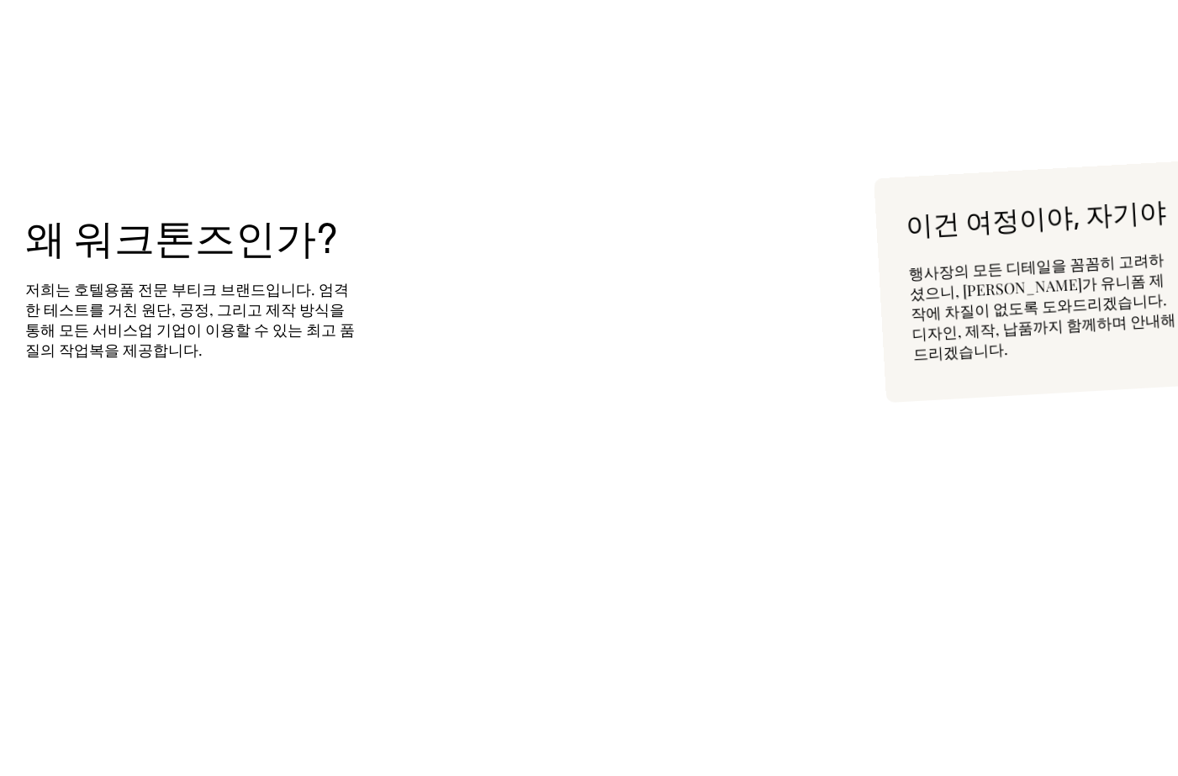
scroll to position [3521, 0]
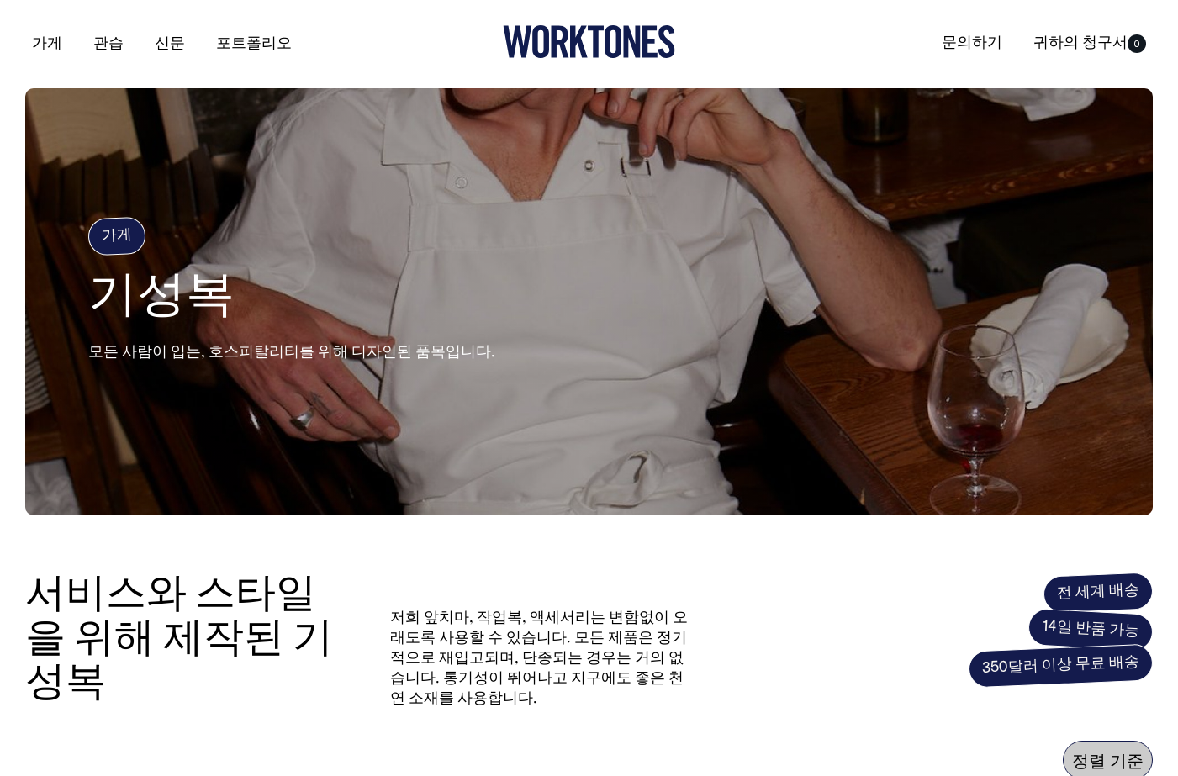
click at [297, 55] on div "가게 관습 신문 포트폴리오 문의하기 귀하의 청구서 0" at bounding box center [589, 44] width 1178 height 88
click at [261, 48] on font "포트폴리오" at bounding box center [254, 44] width 76 height 14
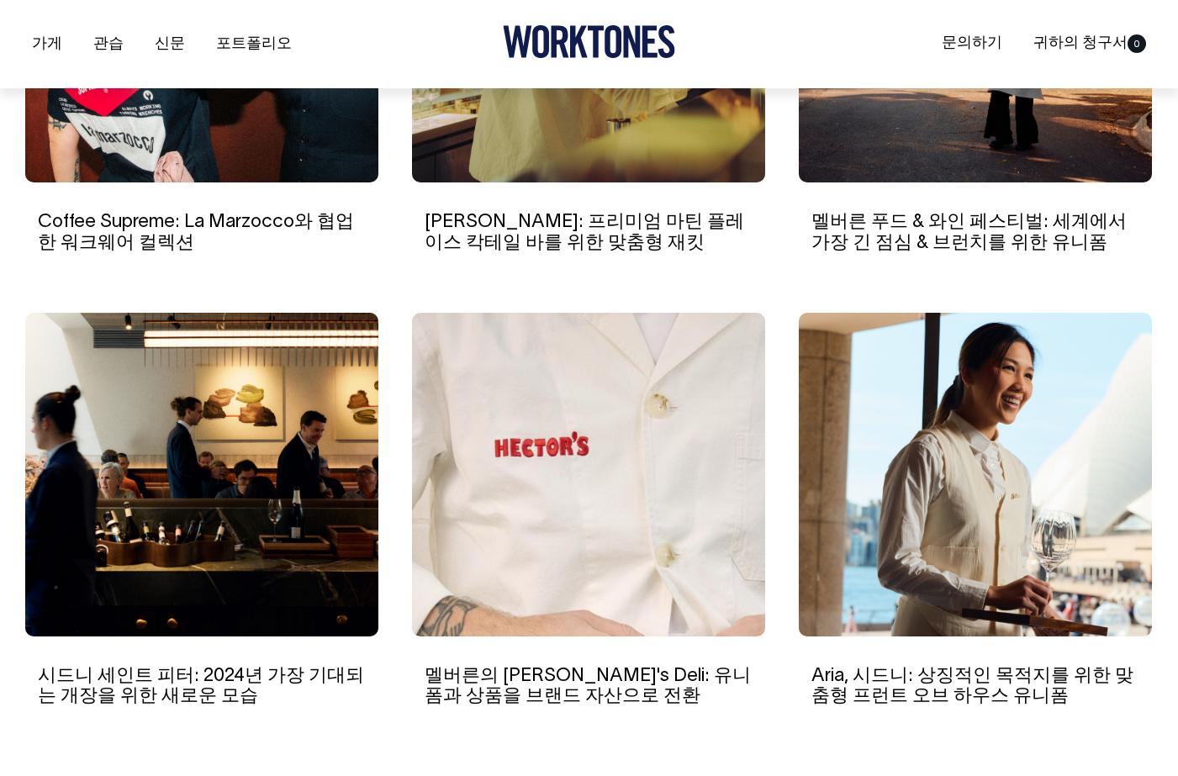
scroll to position [1352, 0]
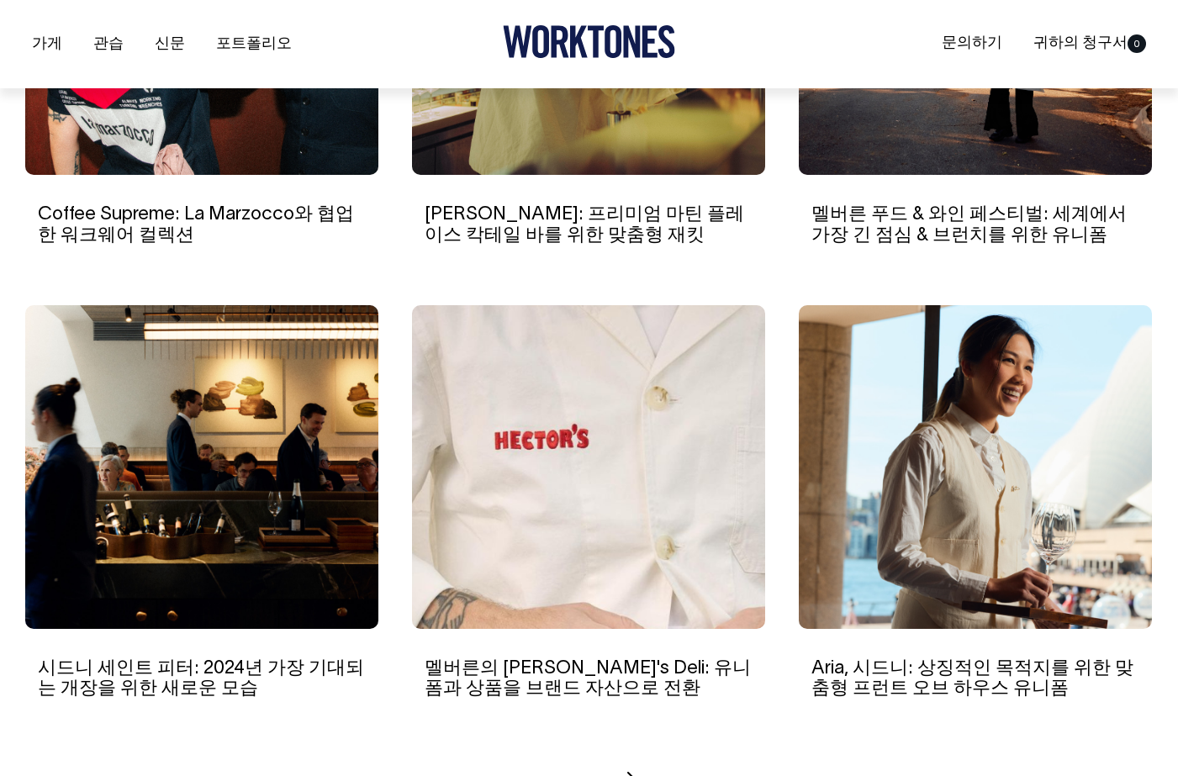
click at [623, 469] on img at bounding box center [588, 467] width 353 height 324
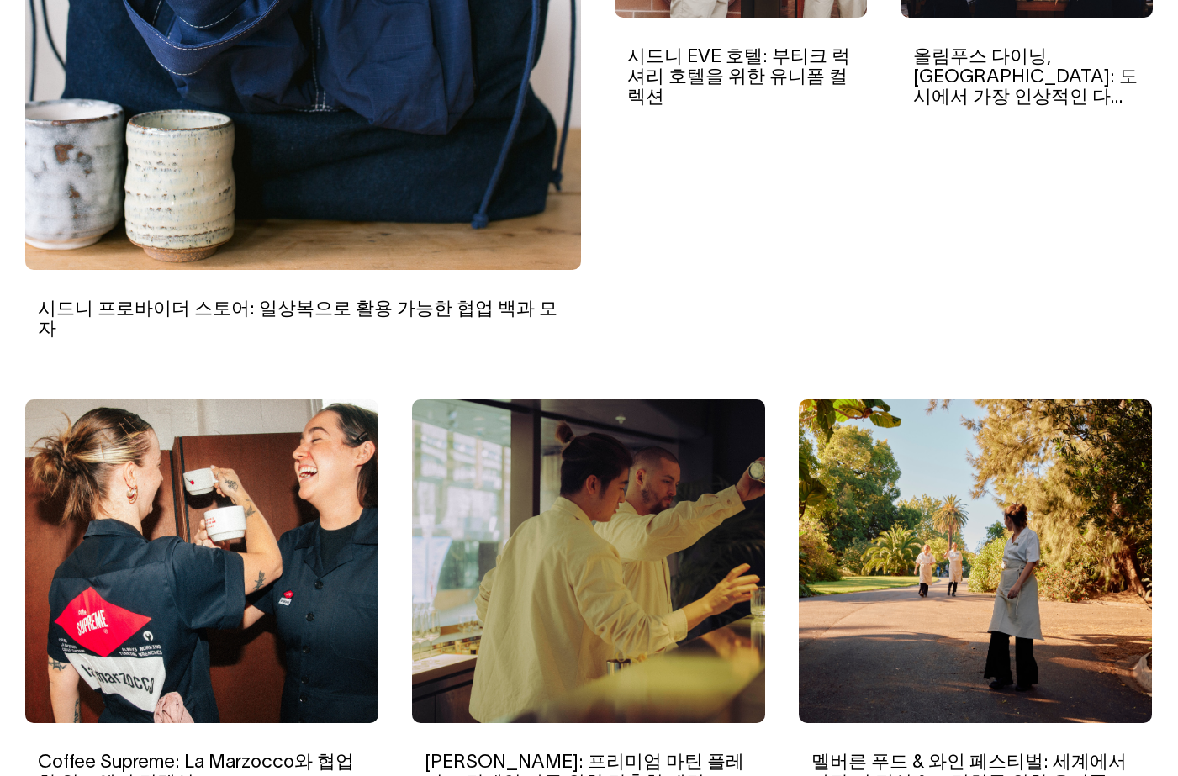
scroll to position [803, 0]
click at [580, 597] on img at bounding box center [588, 561] width 353 height 324
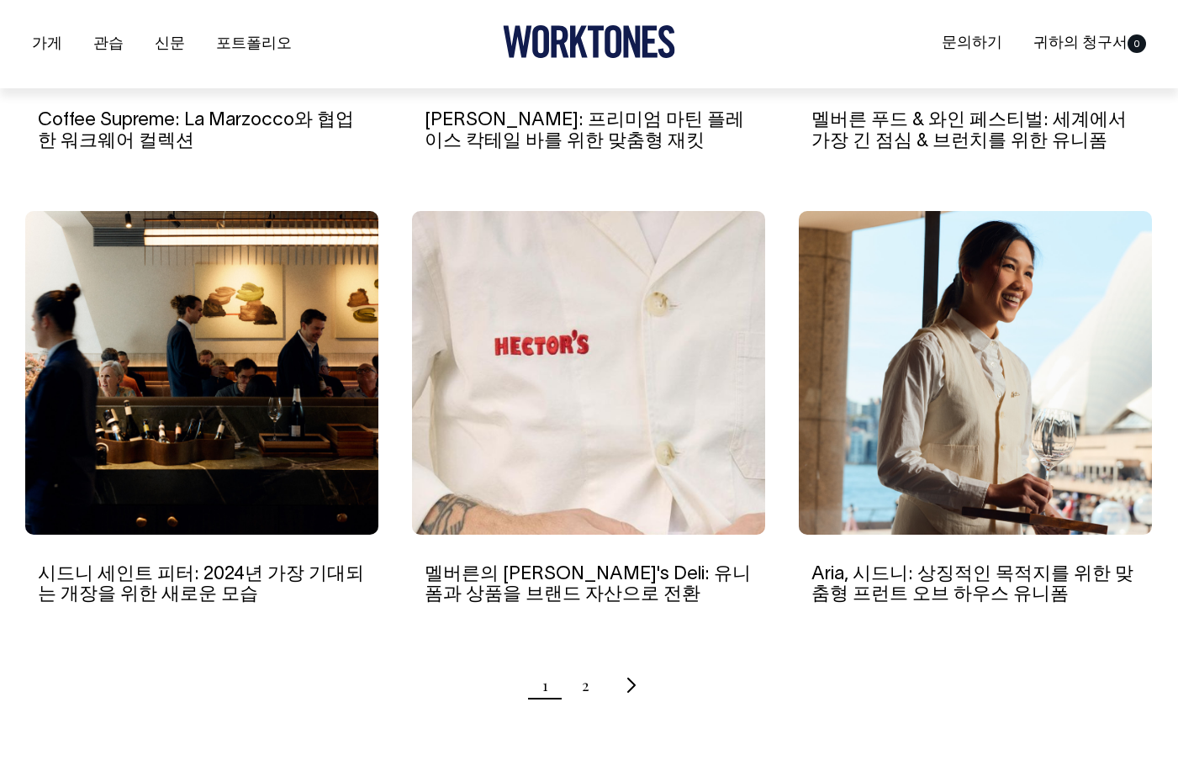
scroll to position [1446, 0]
click at [584, 674] on font "2" at bounding box center [586, 684] width 8 height 20
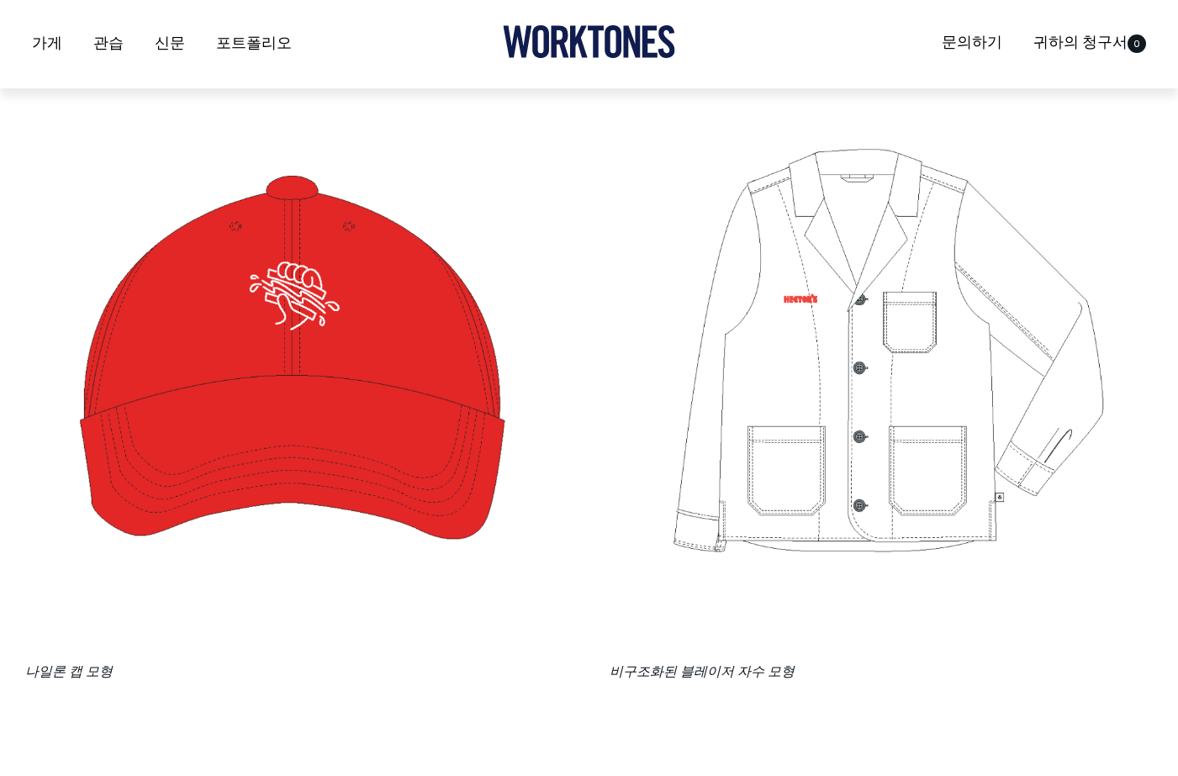
scroll to position [4137, 0]
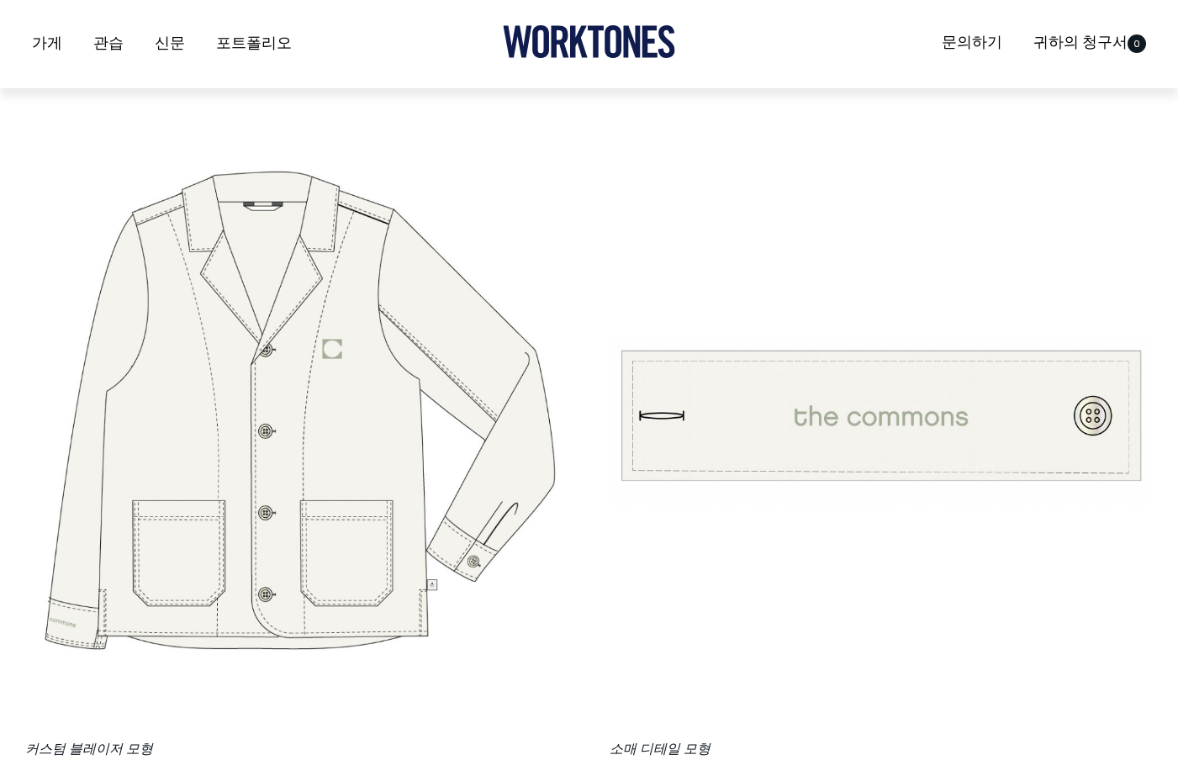
scroll to position [4429, 0]
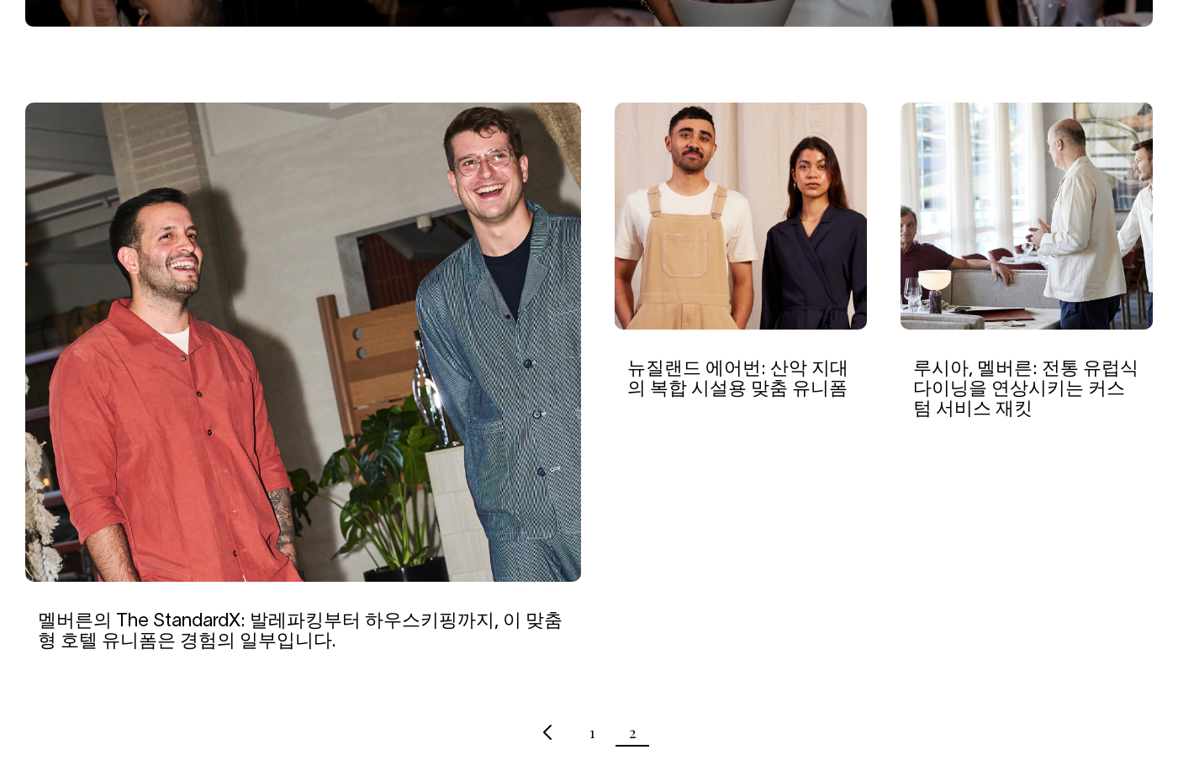
scroll to position [491, 0]
click at [1041, 193] on img at bounding box center [1027, 216] width 252 height 227
click at [590, 740] on font "1" at bounding box center [593, 732] width 6 height 20
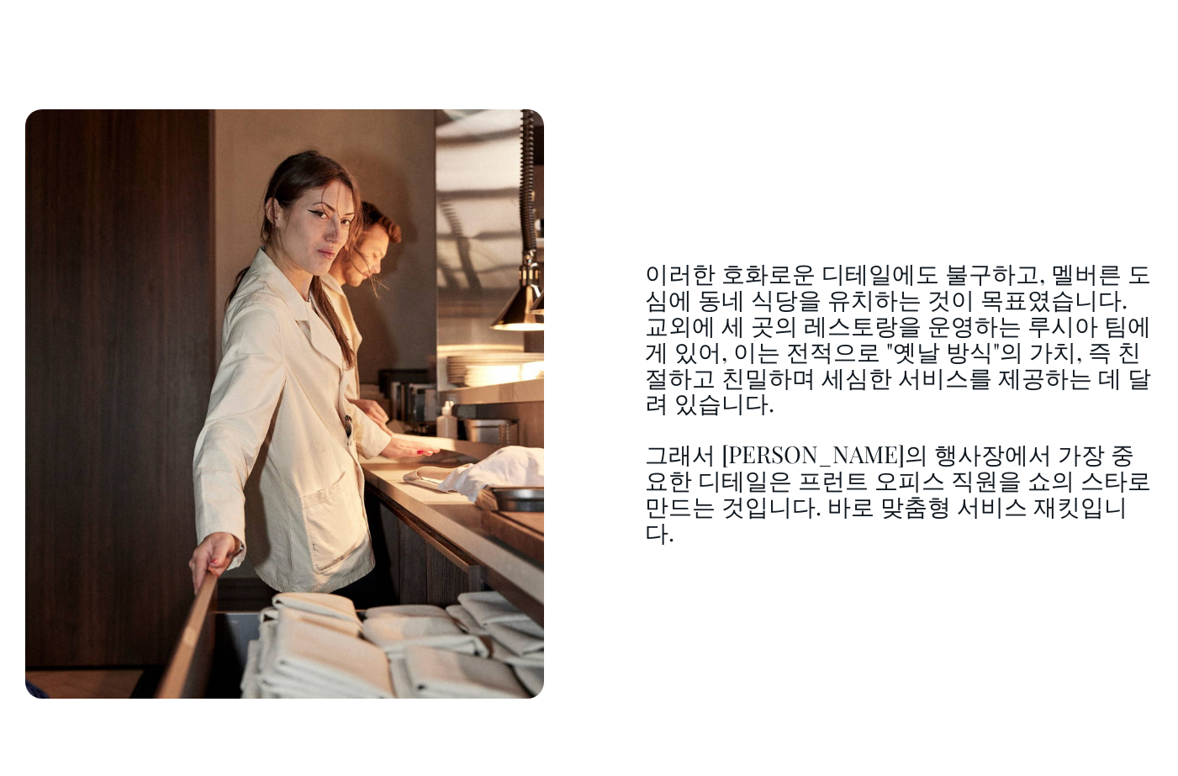
scroll to position [1554, 0]
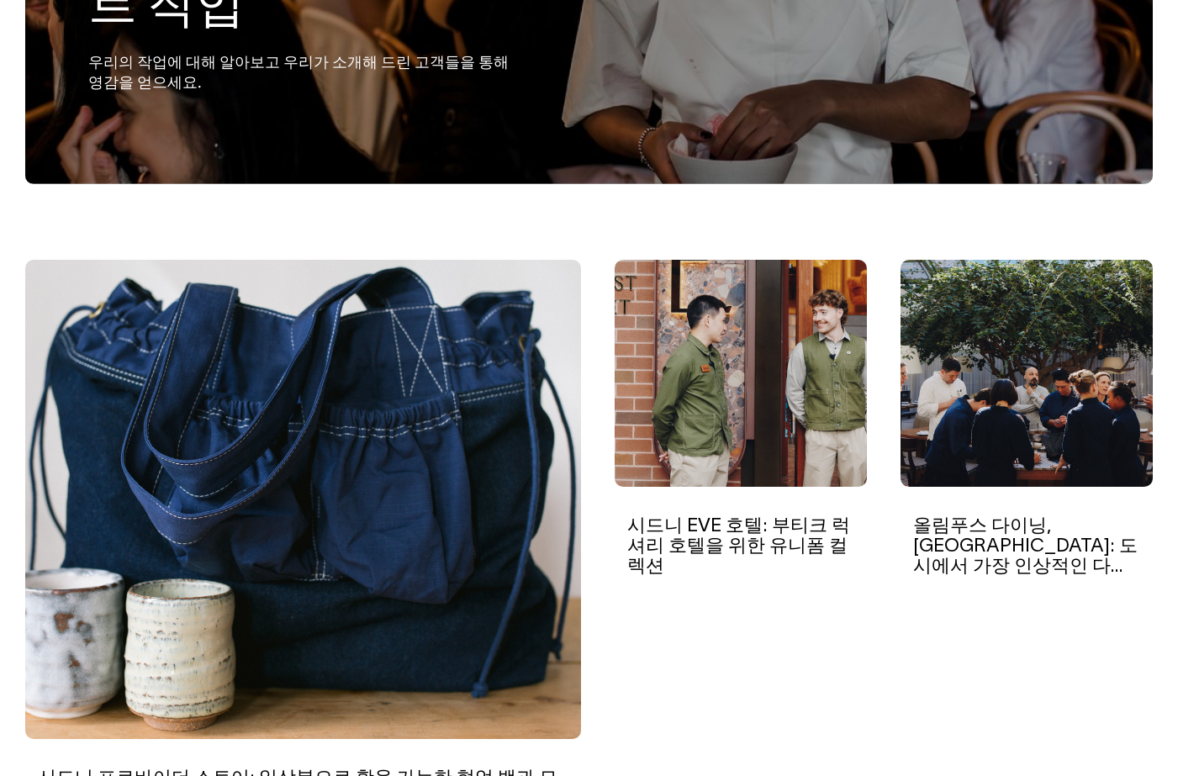
click at [775, 373] on img at bounding box center [741, 373] width 252 height 227
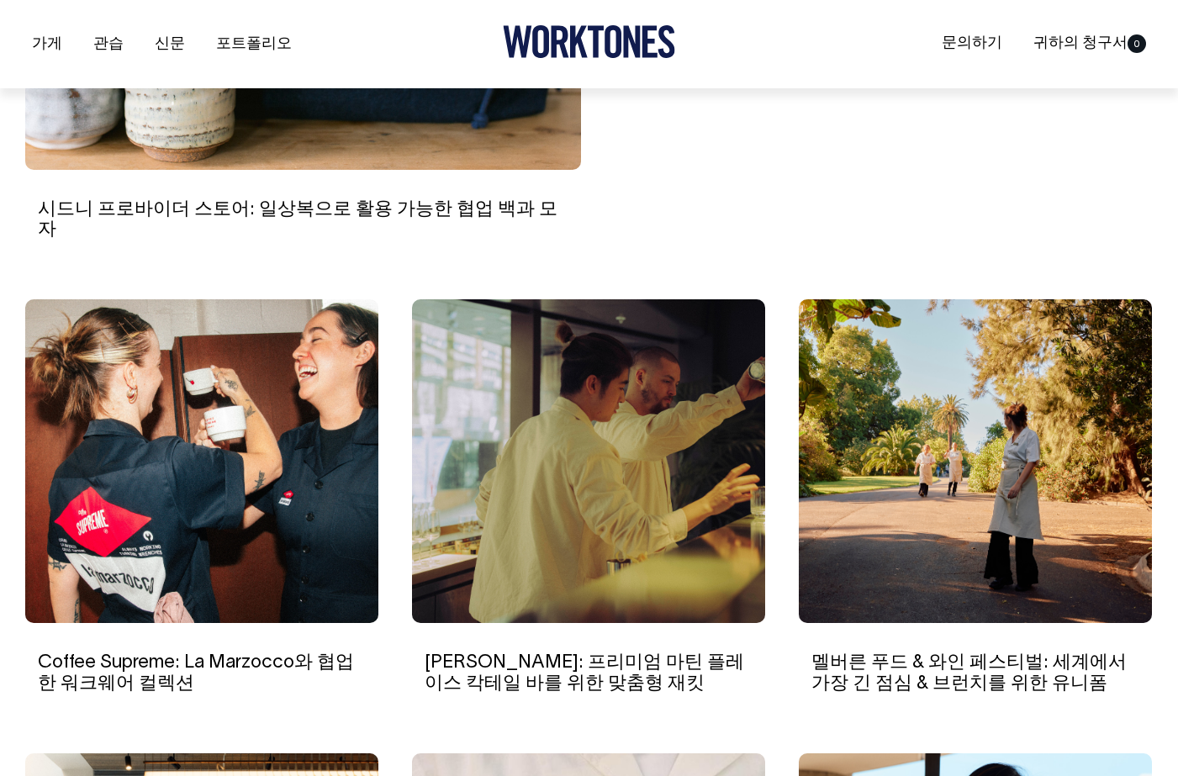
scroll to position [904, 0]
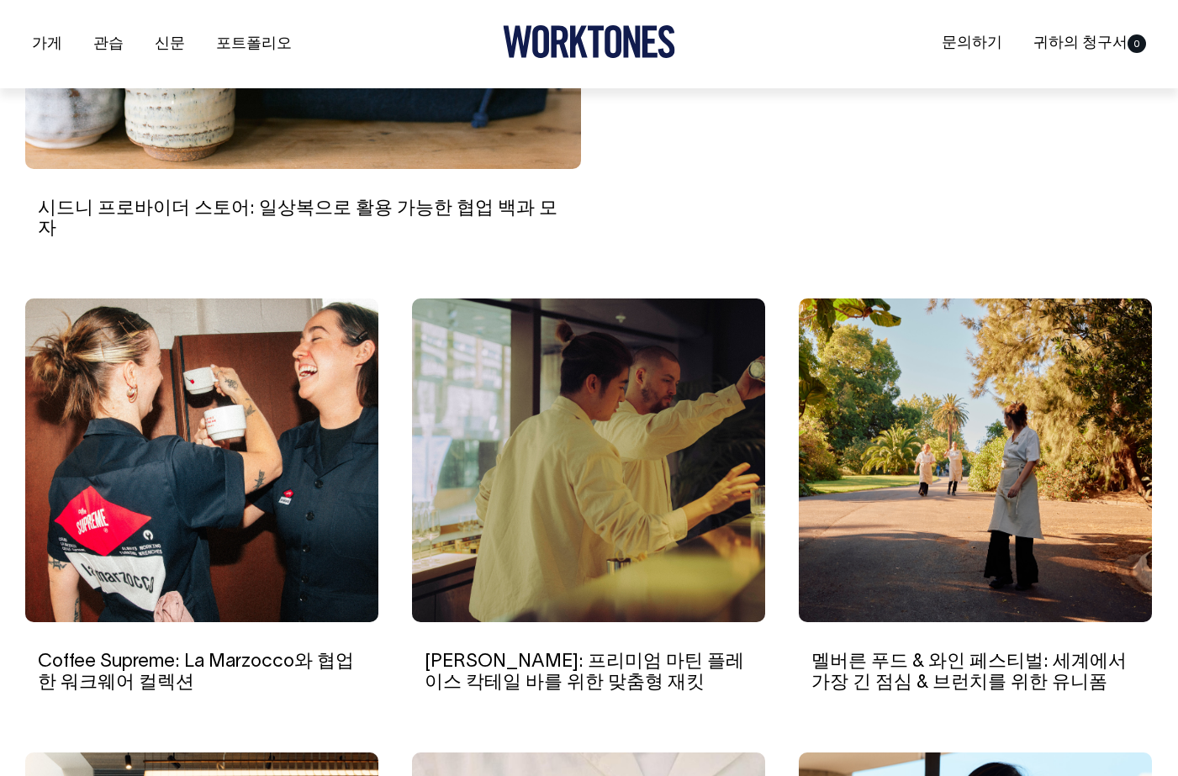
click at [967, 468] on img at bounding box center [975, 461] width 353 height 324
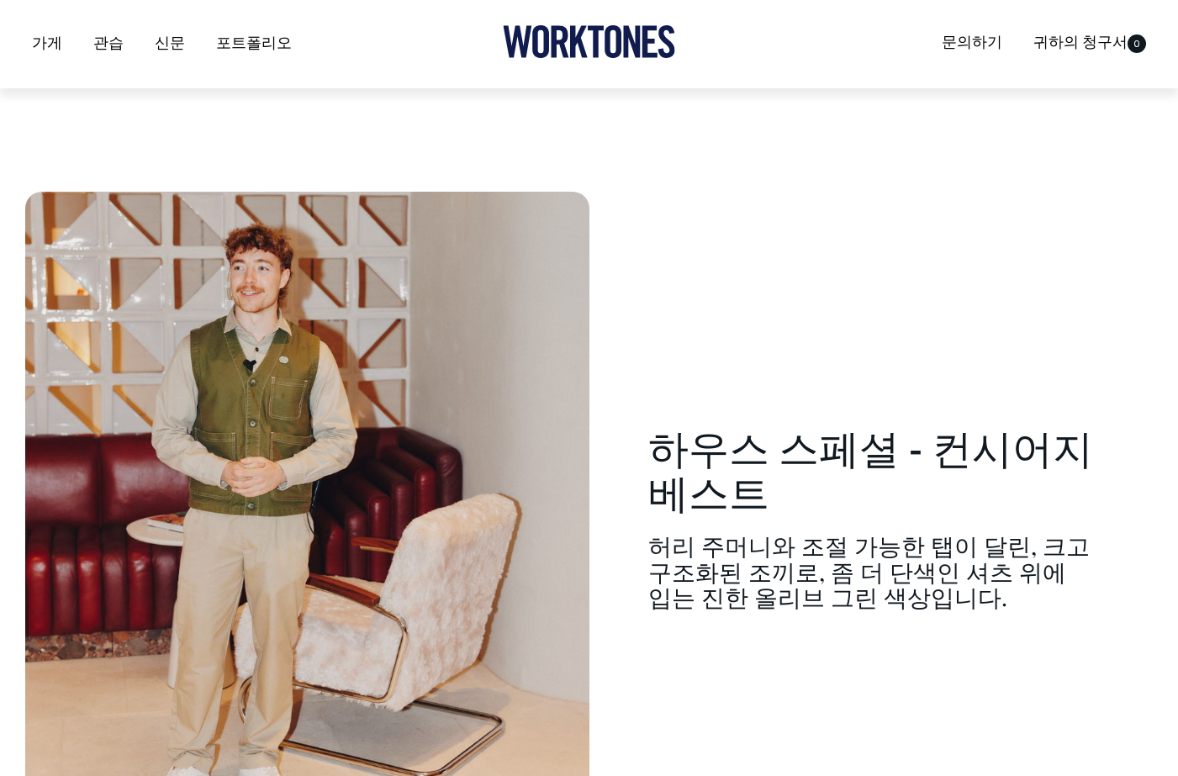
scroll to position [6188, 0]
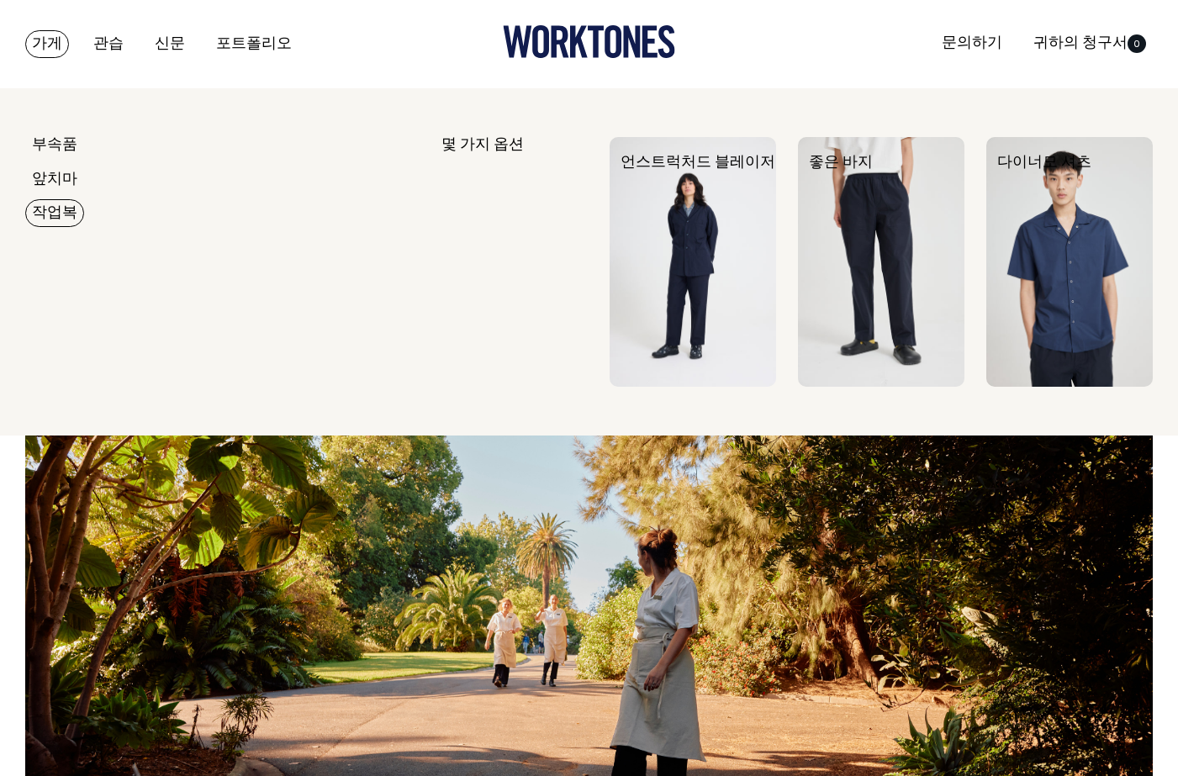
click at [62, 205] on link "작업복" at bounding box center [54, 213] width 59 height 28
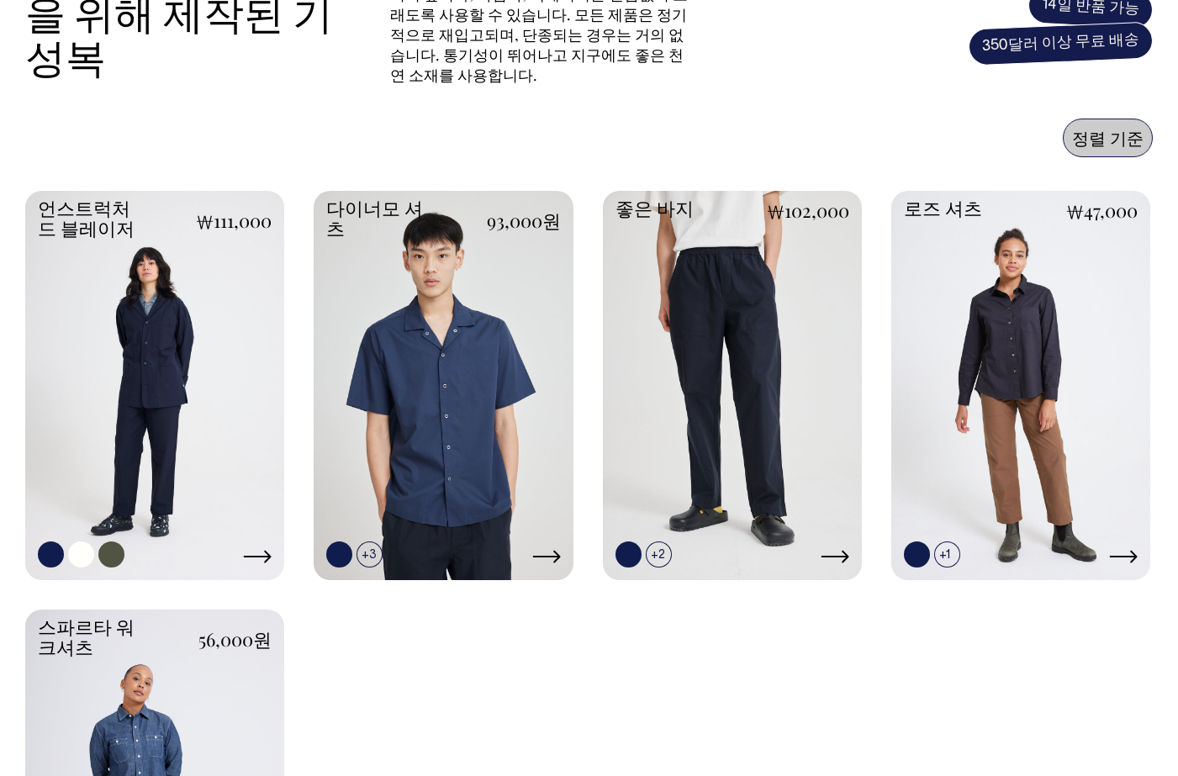
scroll to position [620, 0]
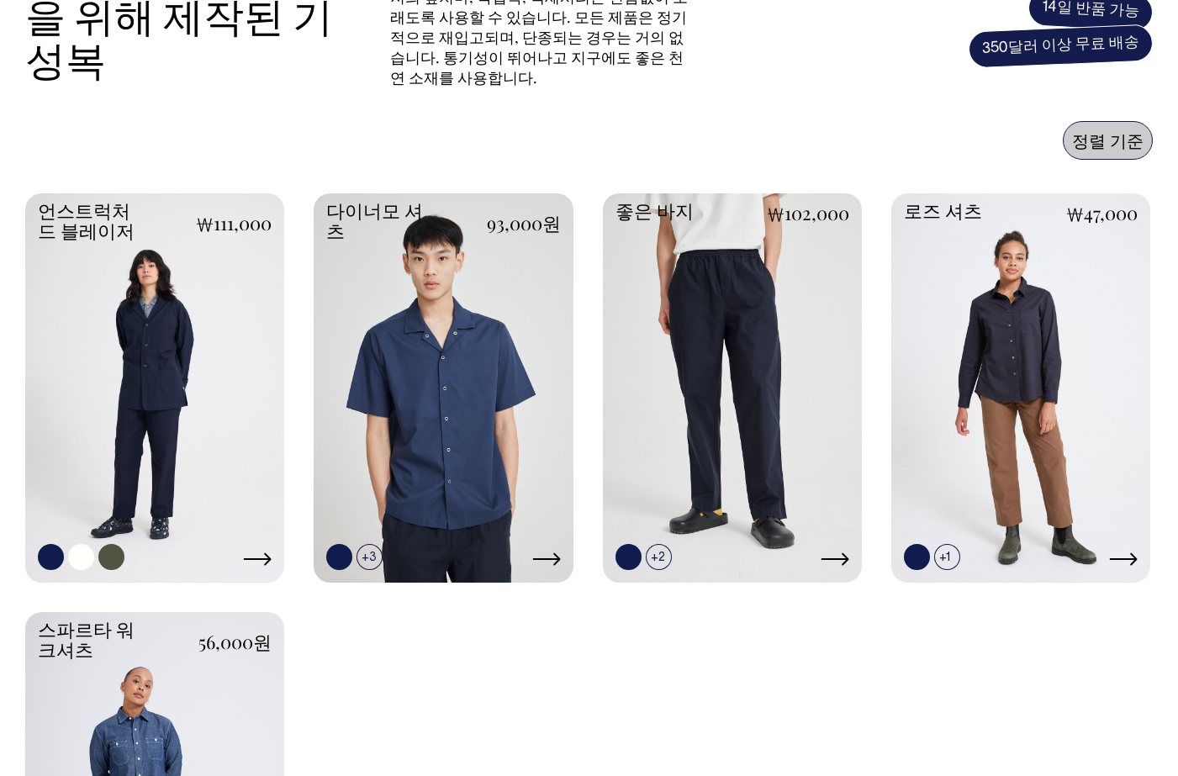
click at [191, 357] on link at bounding box center [154, 385] width 259 height 385
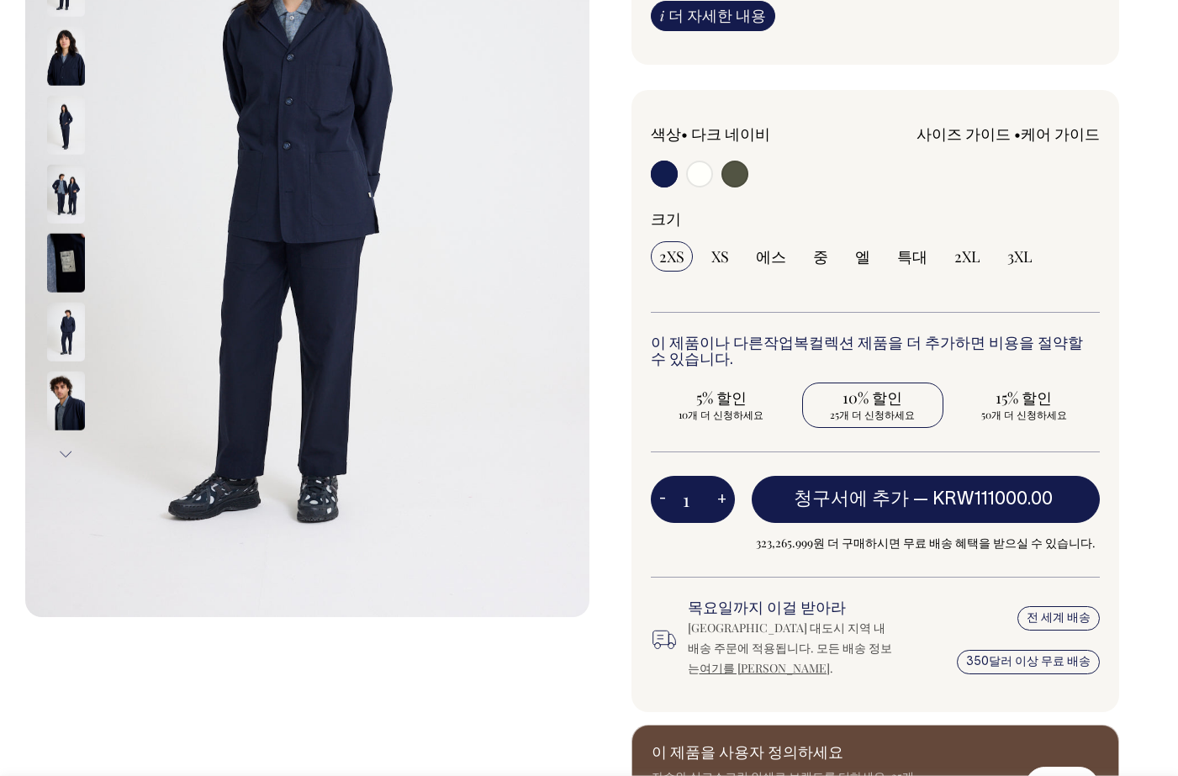
scroll to position [318, 0]
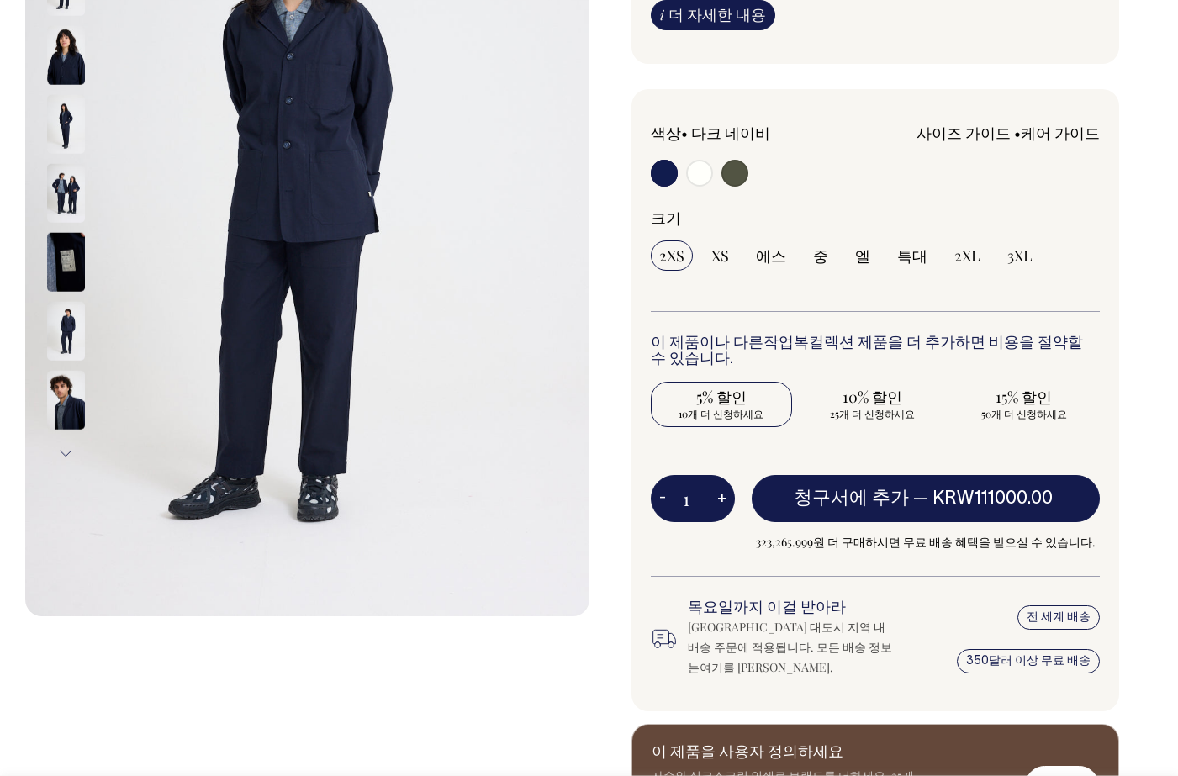
click at [732, 413] on font "10개 더 신청하세요" at bounding box center [721, 413] width 85 height 13
click at [732, 413] on input "5% 할인 10개 더 신청하세요" at bounding box center [721, 404] width 141 height 45
radio input "true"
type input "10"
radio input "true"
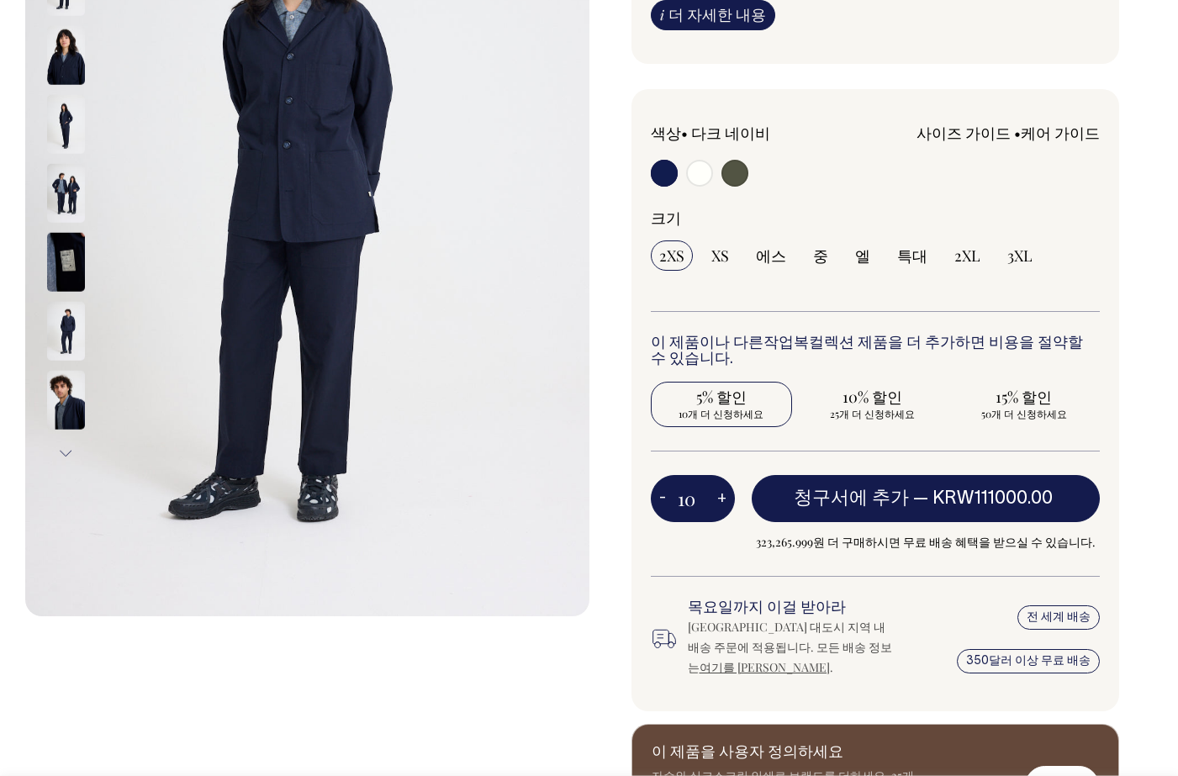
select select
type input "10"
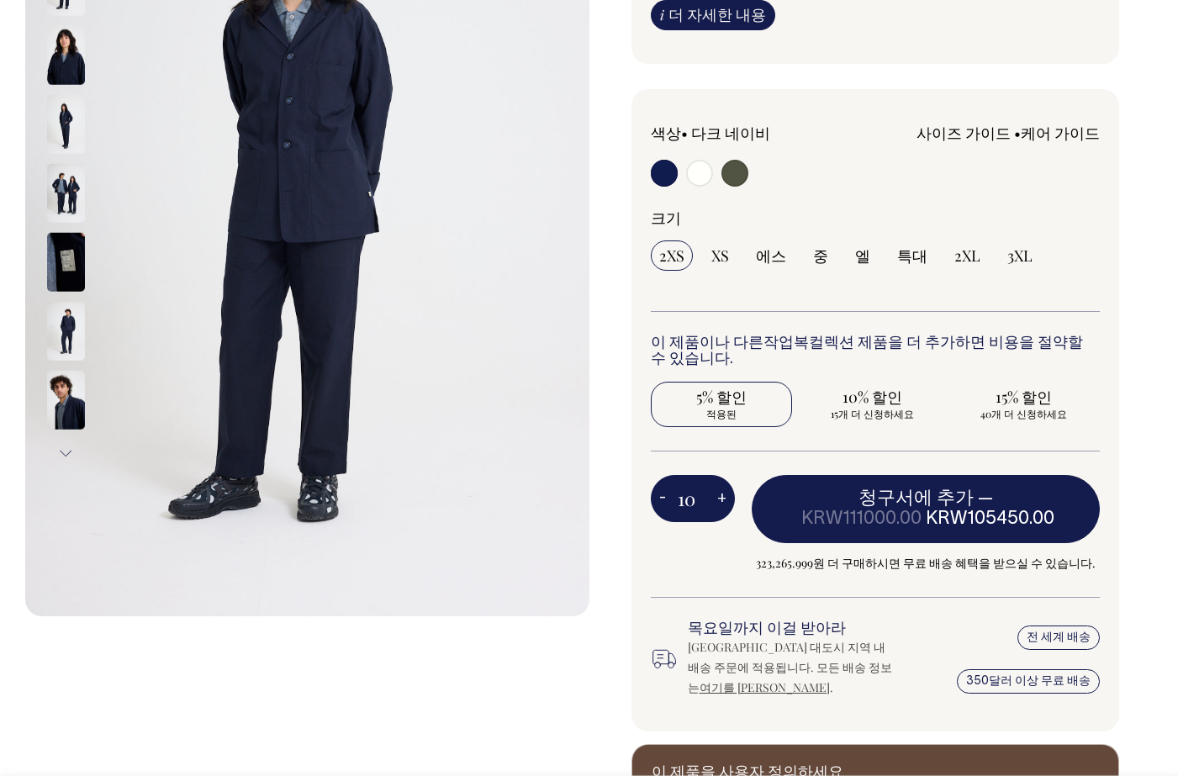
click at [861, 345] on font "컬렉션 제품을 더 추가하면 비용을 절약할 수 있습니다." at bounding box center [867, 351] width 432 height 31
click at [922, 251] on font "특대" at bounding box center [912, 256] width 30 height 20
click at [922, 251] on input "특대" at bounding box center [912, 256] width 47 height 30
radio input "true"
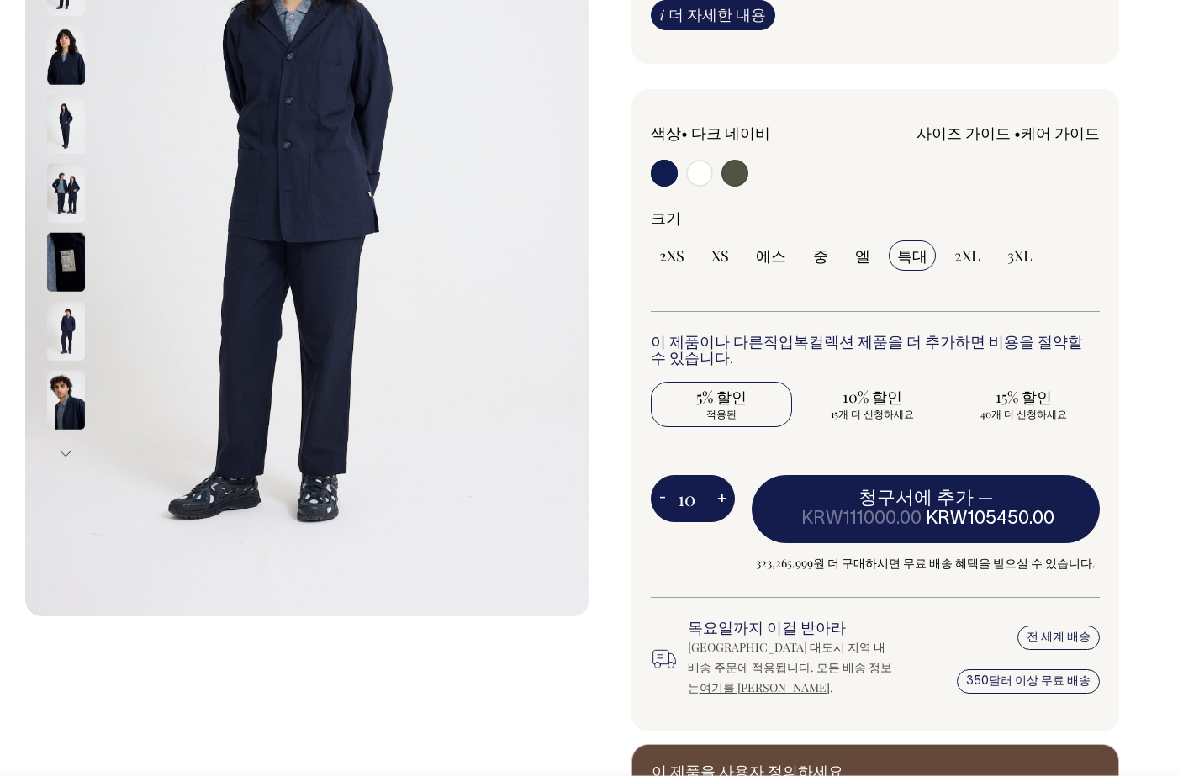
select select "XL"
click at [881, 407] on font "15개 더 신청하세요" at bounding box center [872, 413] width 83 height 13
click at [881, 406] on input "10% 할인 15개 더 신청하세요" at bounding box center [872, 404] width 141 height 45
radio input "true"
type input "25"
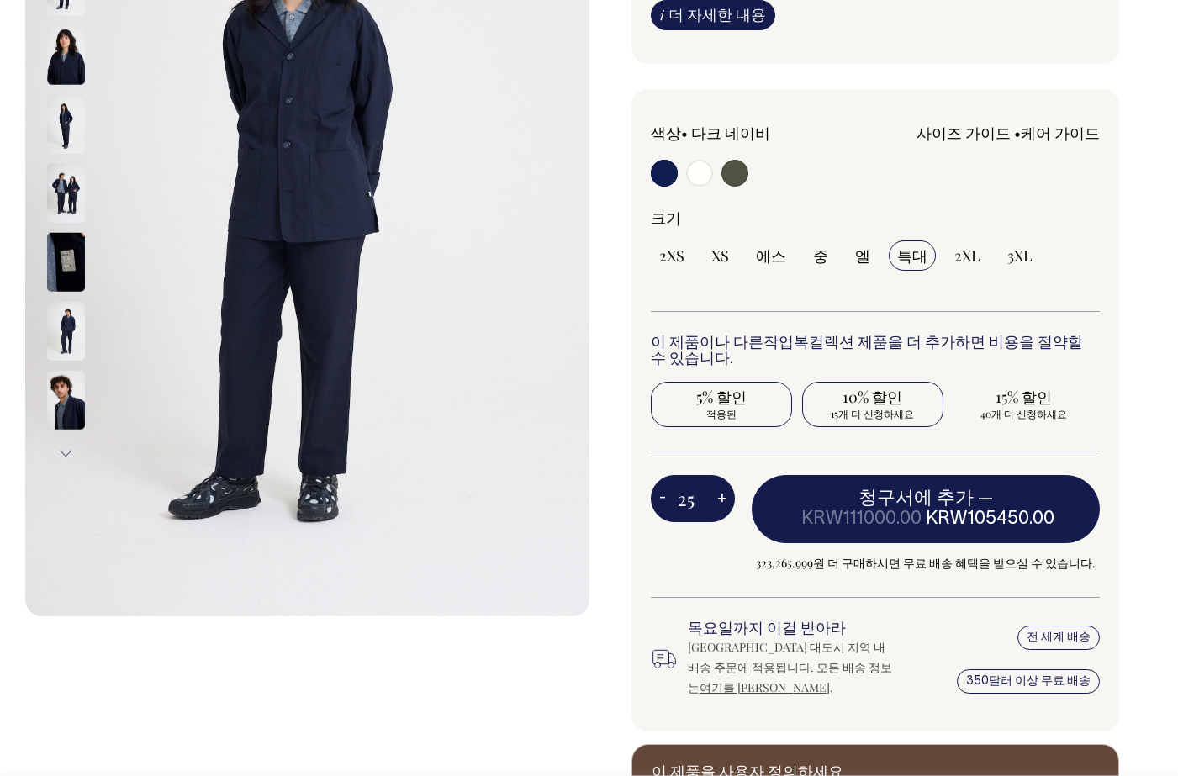
radio input "false"
radio input "true"
select select
type input "25"
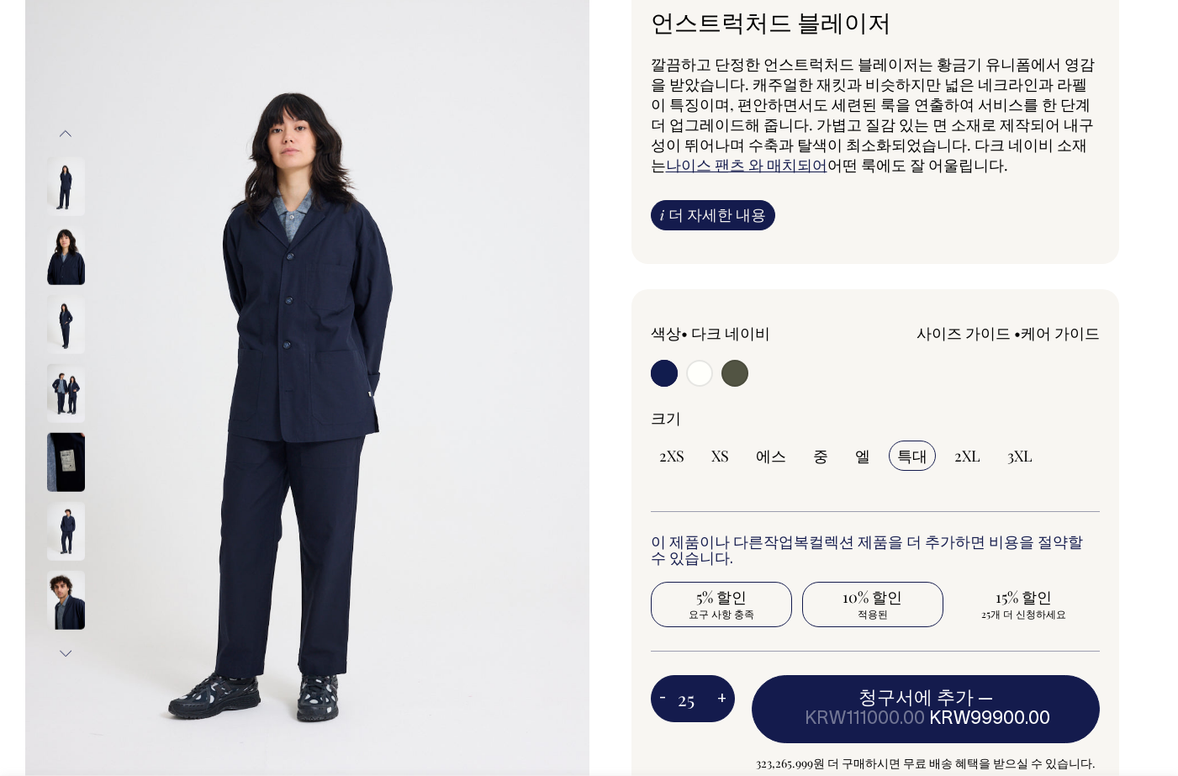
scroll to position [119, 0]
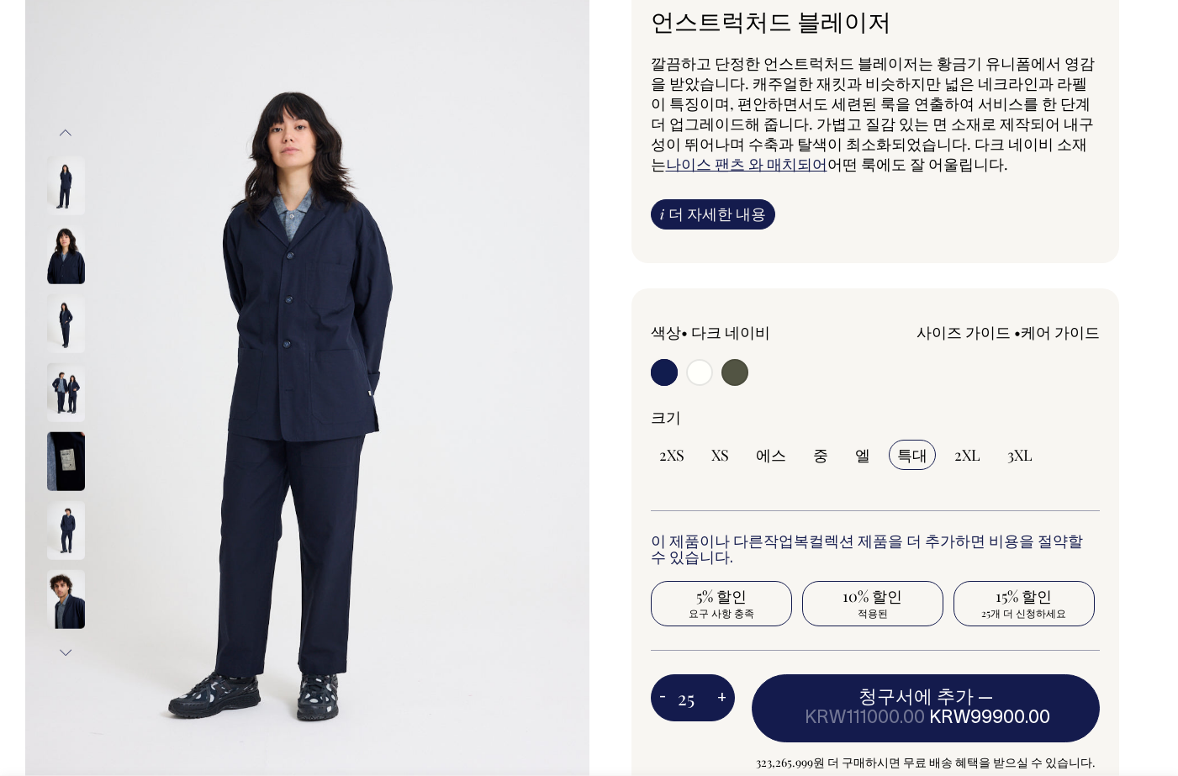
click at [1019, 598] on font "15% 할인" at bounding box center [1024, 596] width 56 height 20
click at [1019, 598] on input "15% 할인 25개 더 신청하세요" at bounding box center [1024, 603] width 141 height 45
radio input "true"
type input "50"
radio input "false"
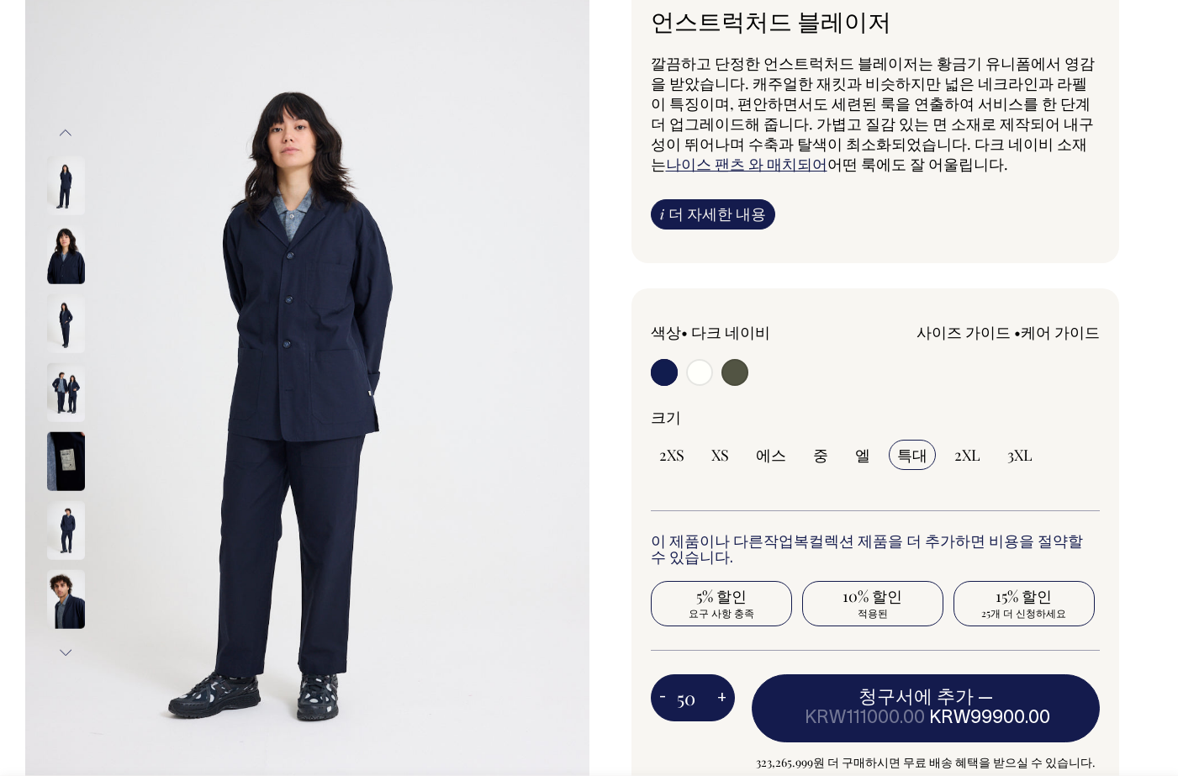
radio input "true"
select select
type input "50"
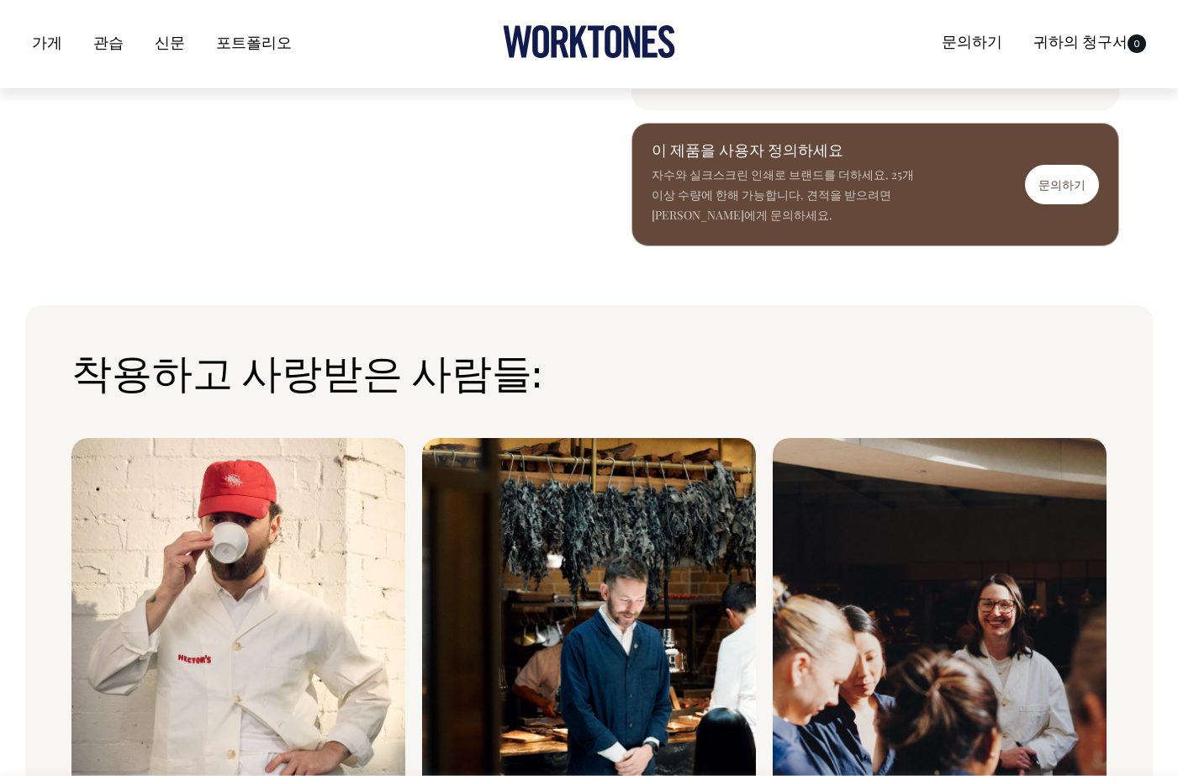
scroll to position [940, 0]
